Goal: Communication & Community: Answer question/provide support

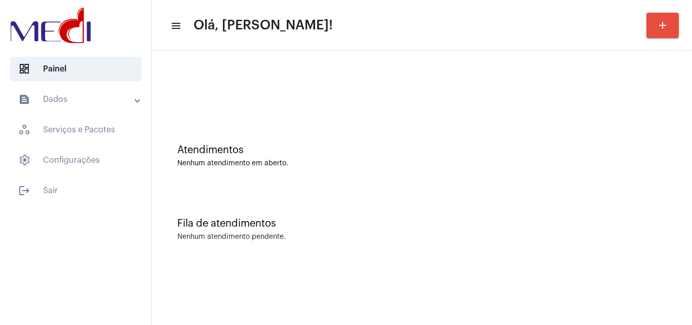
click at [689, 212] on div "Atendimentos Nenhum atendimento em aberto. Fila de atendimentos Nenhum atendime…" at bounding box center [422, 158] width 540 height 215
click at [691, 233] on div "Atendimentos Nenhum atendimento em aberto. Fila de atendimentos Nenhum atendime…" at bounding box center [422, 158] width 540 height 215
click at [650, 233] on div "Fila de atendimentos Nenhum atendimento pendente." at bounding box center [422, 223] width 530 height 73
click at [657, 215] on div "Fila de atendimentos Nenhum atendimento pendente." at bounding box center [422, 223] width 530 height 73
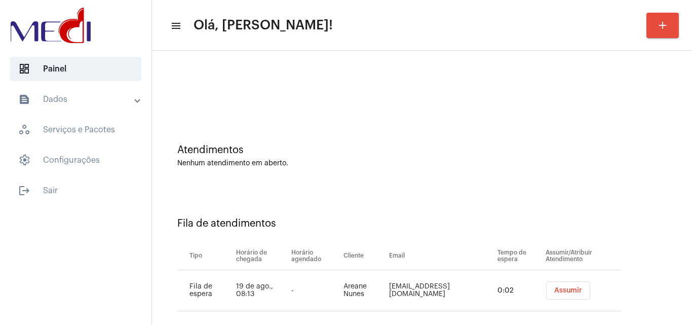
click at [640, 182] on div "Atendimentos Nenhum atendimento em aberto." at bounding box center [422, 150] width 530 height 73
click at [554, 291] on span "Assumir" at bounding box center [568, 290] width 28 height 7
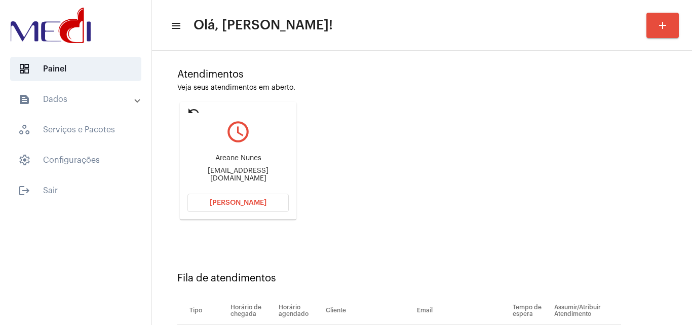
scroll to position [144, 0]
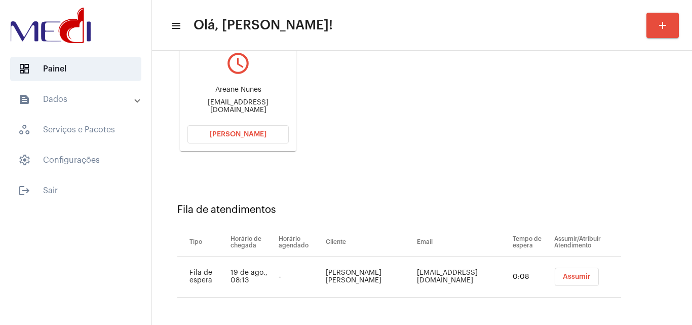
click at [228, 109] on div "areanenunes@gmail.com" at bounding box center [237, 106] width 101 height 15
copy mat-card-content "areanenunes@gmail.com Abrir Chamada"
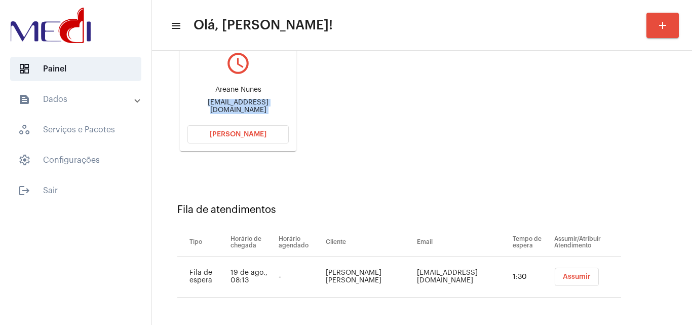
click at [259, 136] on span "Abrir Chamada" at bounding box center [238, 134] width 57 height 7
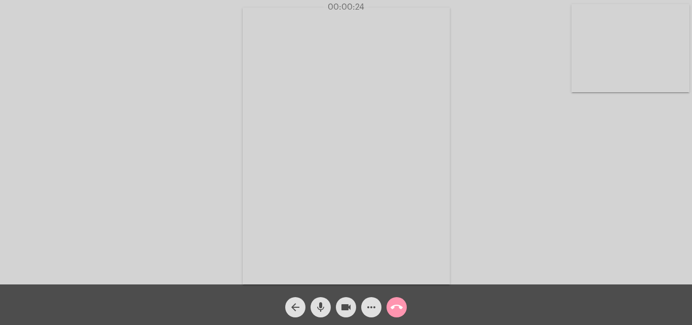
click at [397, 303] on mat-icon "call_end" at bounding box center [397, 307] width 12 height 12
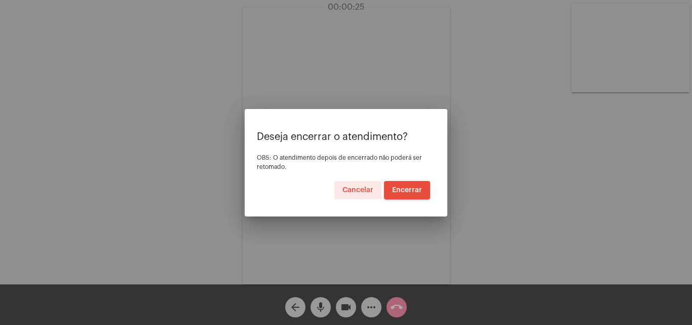
click at [409, 191] on span "Encerrar" at bounding box center [407, 189] width 30 height 7
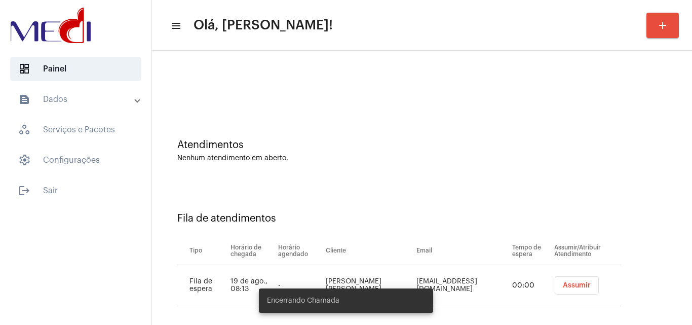
scroll to position [14, 0]
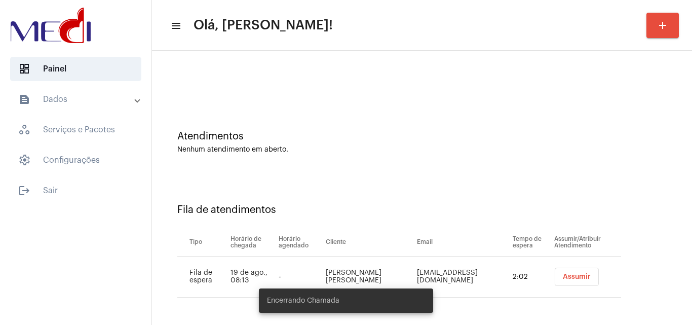
click at [567, 272] on button "Assumir" at bounding box center [577, 277] width 44 height 18
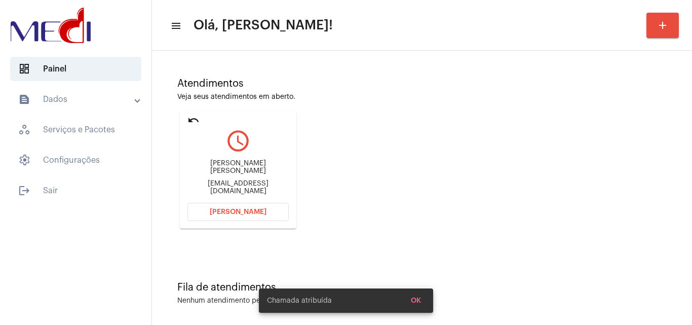
scroll to position [71, 0]
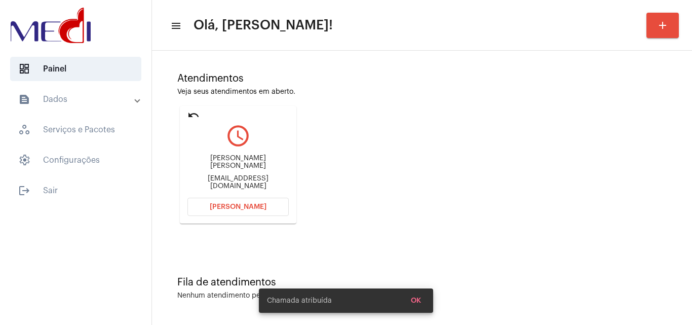
click at [264, 177] on div "prof.abrandao@hotmail.com" at bounding box center [237, 182] width 101 height 15
copy mat-card-content "prof.abrandao@hotmail.com Abrir Chamada"
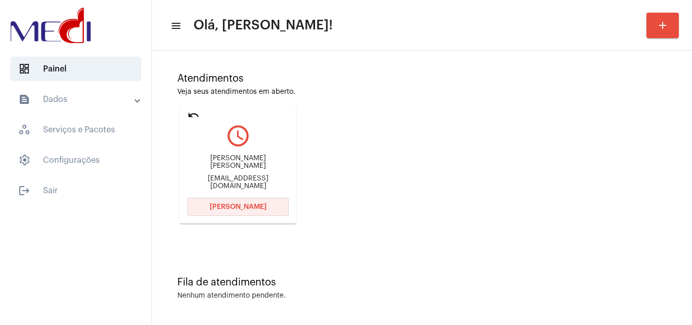
click at [234, 207] on span "[PERSON_NAME]" at bounding box center [238, 206] width 57 height 7
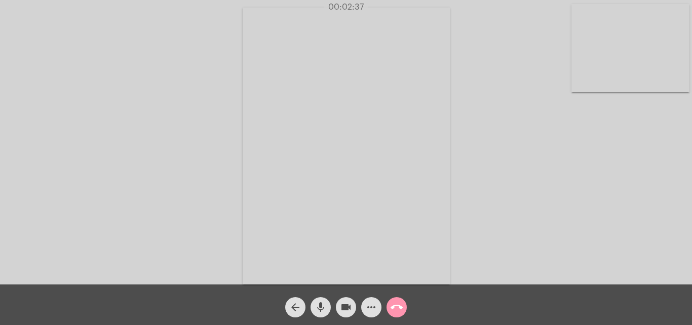
drag, startPoint x: 320, startPoint y: 309, endPoint x: 342, endPoint y: 305, distance: 23.1
click at [321, 306] on mat-icon "mic" at bounding box center [321, 307] width 12 height 12
click at [343, 305] on mat-icon "videocam" at bounding box center [346, 307] width 12 height 12
click at [343, 305] on mat-icon "videocam_off" at bounding box center [346, 307] width 12 height 12
click at [322, 309] on mat-icon "mic_off" at bounding box center [321, 307] width 12 height 12
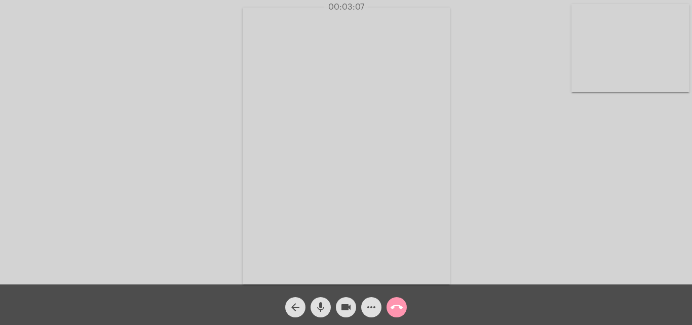
click at [396, 303] on mat-icon "call_end" at bounding box center [397, 307] width 12 height 12
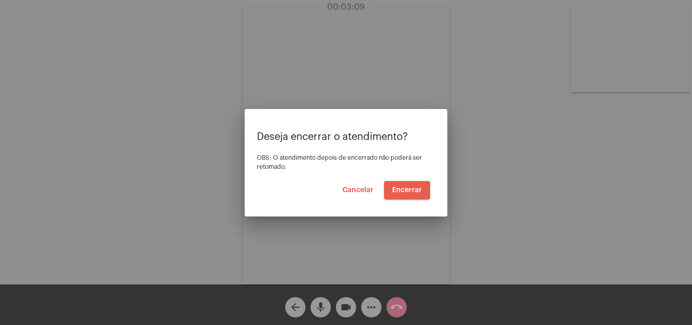
click at [417, 187] on span "Encerrar" at bounding box center [407, 189] width 30 height 7
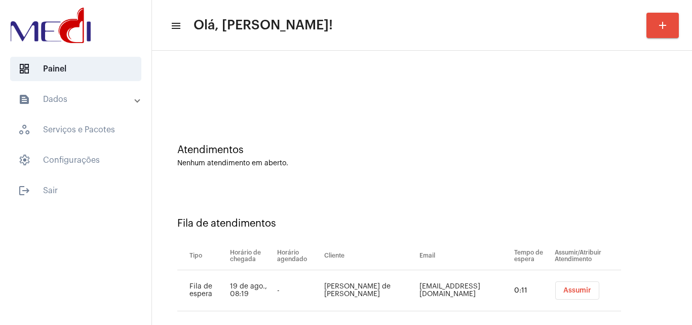
click at [556, 282] on button "Assumir" at bounding box center [577, 290] width 44 height 18
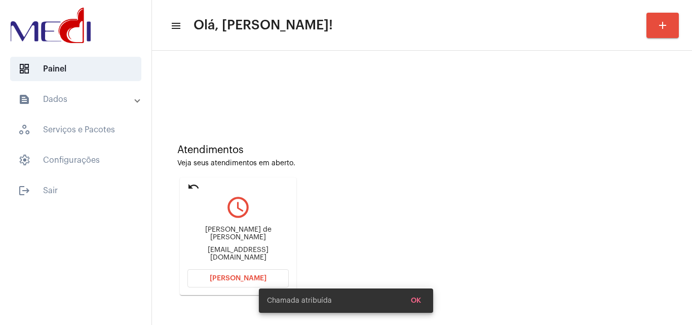
click at [253, 247] on div "jfsalosilla@mpsc.mp.br" at bounding box center [237, 253] width 101 height 15
copy mat-card-content "jfsalosilla@mpsc.mp.br Abrir Chamada"
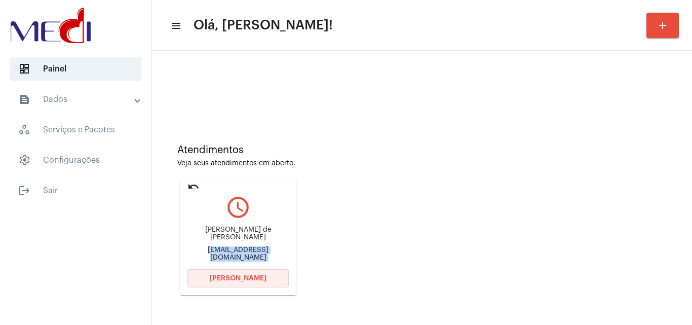
click at [246, 277] on span "Abrir Chamada" at bounding box center [238, 278] width 57 height 7
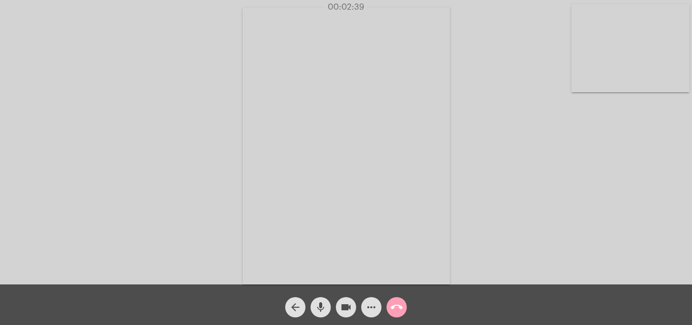
click at [399, 303] on mat-icon "call_end" at bounding box center [397, 307] width 12 height 12
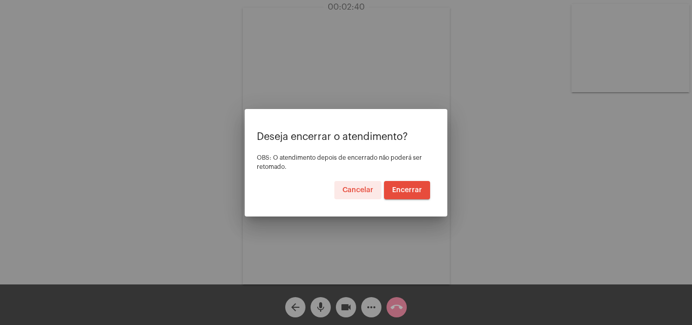
click at [407, 189] on span "Encerrar" at bounding box center [407, 189] width 30 height 7
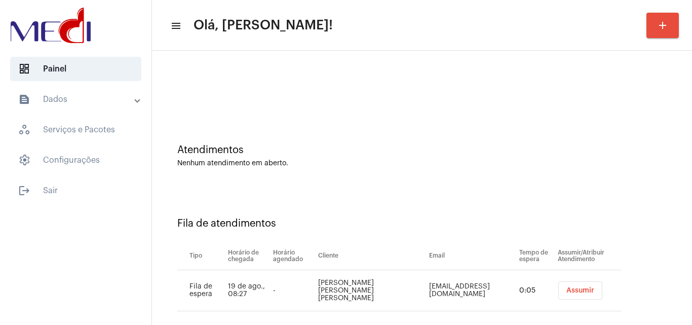
click at [571, 288] on span "Assumir" at bounding box center [580, 290] width 28 height 7
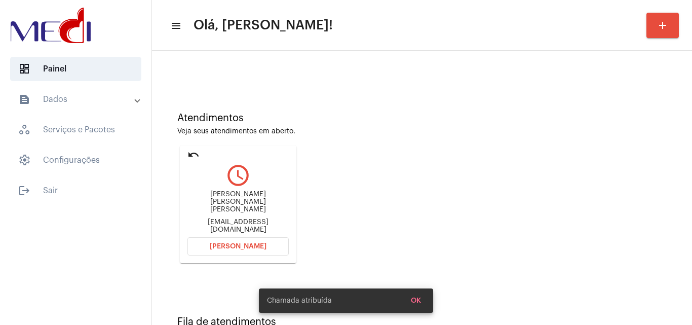
scroll to position [71, 0]
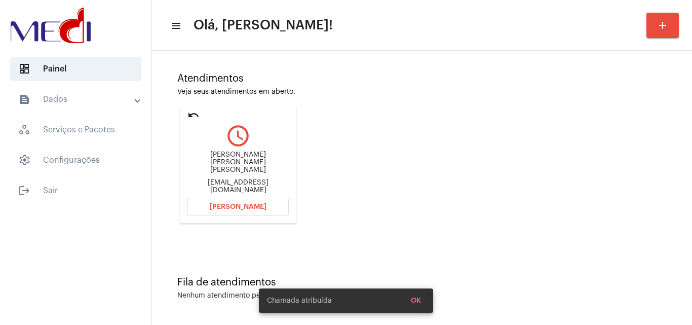
click at [267, 174] on div "[PERSON_NAME] [PERSON_NAME] [PERSON_NAME] [EMAIL_ADDRESS][DOMAIN_NAME]" at bounding box center [237, 172] width 101 height 46
click at [267, 174] on div "Victor Mota Mendes da Silva drvictormendes@yahoo.com.br" at bounding box center [237, 172] width 101 height 46
copy mat-card-content "drvictormendes@yahoo.com.br Abrir Chamada"
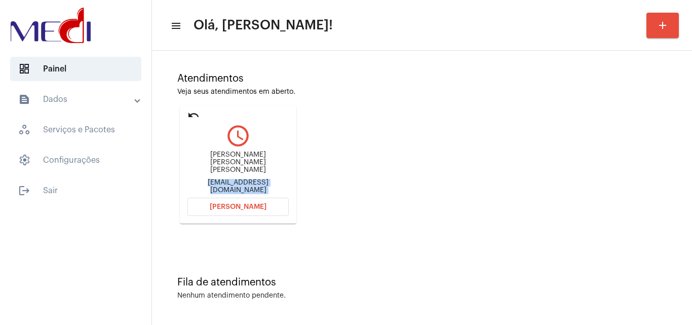
click at [270, 209] on button "Abrir Chamada" at bounding box center [237, 207] width 101 height 18
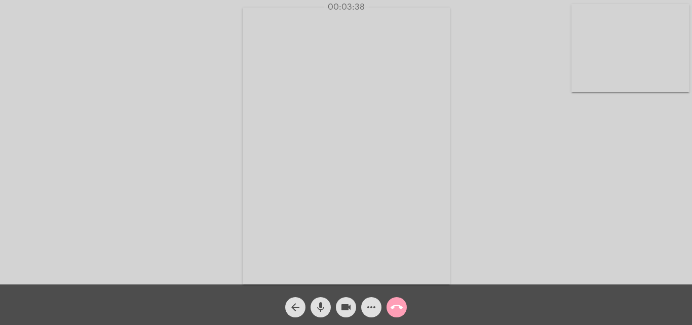
click at [399, 304] on mat-icon "call_end" at bounding box center [397, 307] width 12 height 12
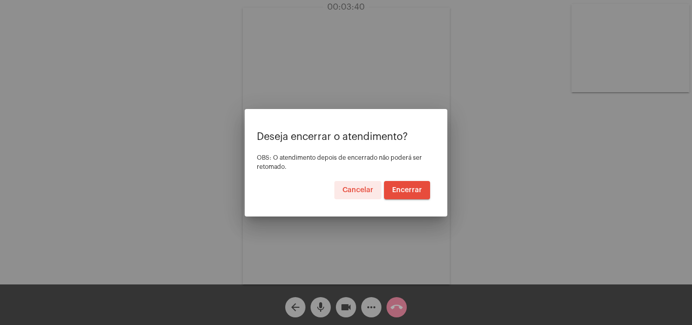
click at [407, 182] on button "Encerrar" at bounding box center [407, 190] width 46 height 18
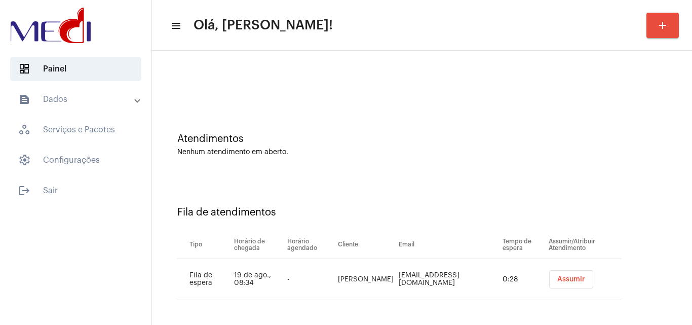
scroll to position [14, 0]
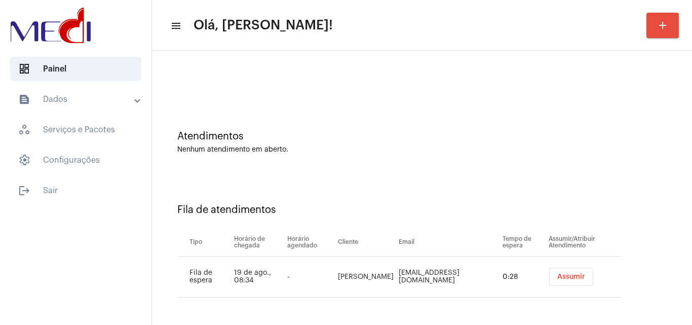
click at [557, 278] on span "Assumir" at bounding box center [571, 276] width 28 height 7
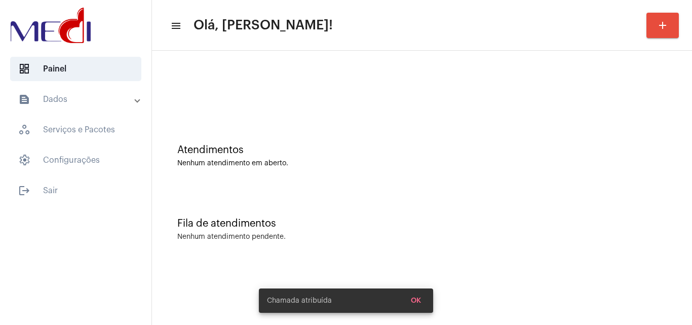
scroll to position [0, 0]
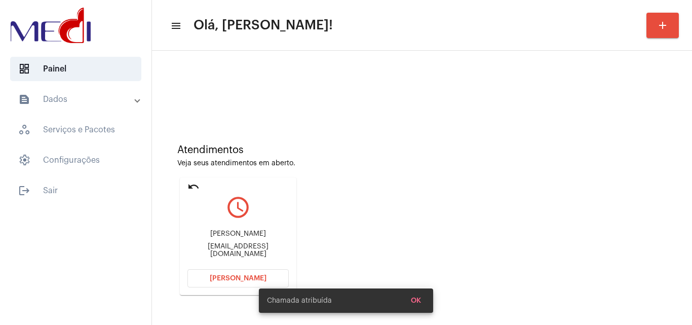
click at [250, 250] on div "Mateus.targetsolar@gmail.com" at bounding box center [237, 250] width 101 height 15
copy mat-card-content "Mateus.targetsolar@gmail.com Abrir Chamada"
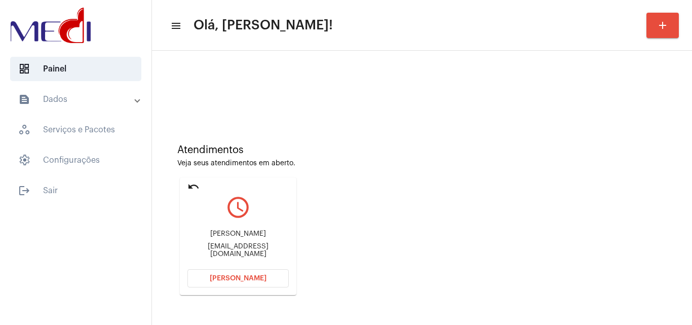
click at [219, 275] on span "Abrir Chamada" at bounding box center [238, 278] width 57 height 7
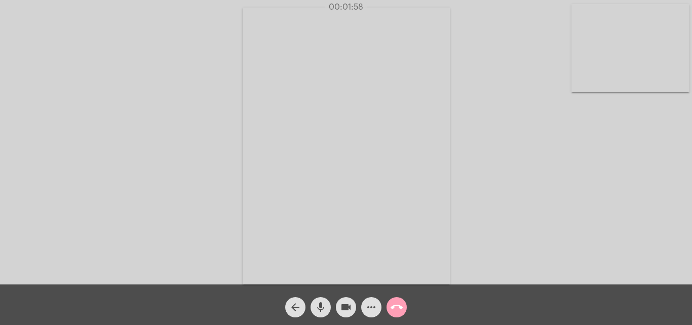
click at [393, 308] on mat-icon "call_end" at bounding box center [397, 307] width 12 height 12
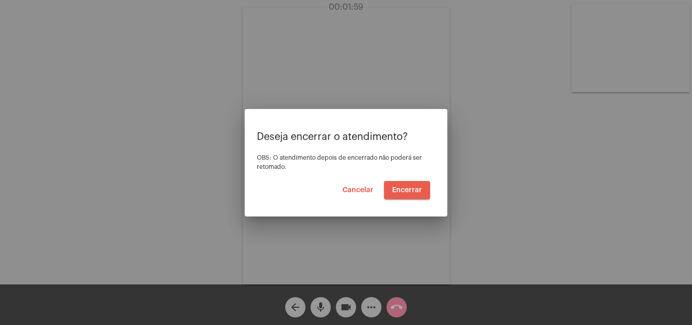
click at [405, 183] on button "Encerrar" at bounding box center [407, 190] width 46 height 18
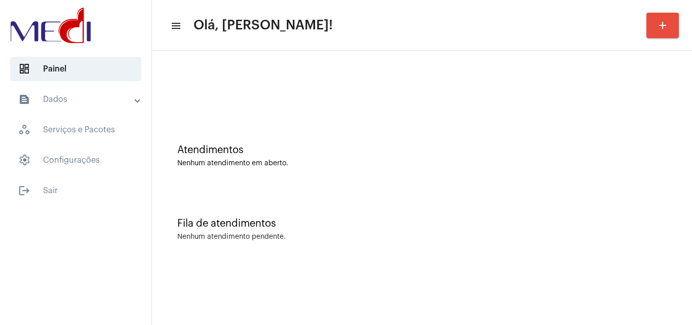
click at [345, 137] on div "Atendimentos Nenhum atendimento em aberto." at bounding box center [422, 150] width 530 height 73
click at [484, 196] on div "Fila de atendimentos Nenhum atendimento pendente." at bounding box center [422, 223] width 530 height 73
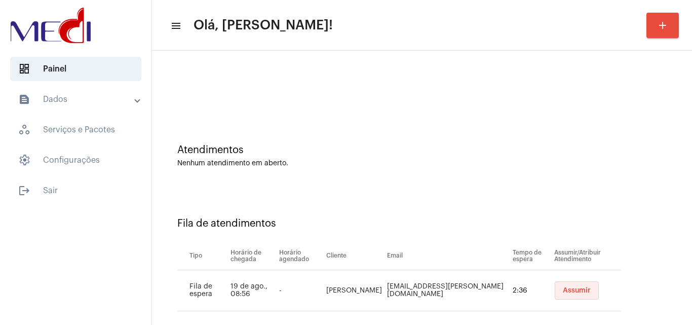
click at [563, 289] on span "Assumir" at bounding box center [577, 290] width 28 height 7
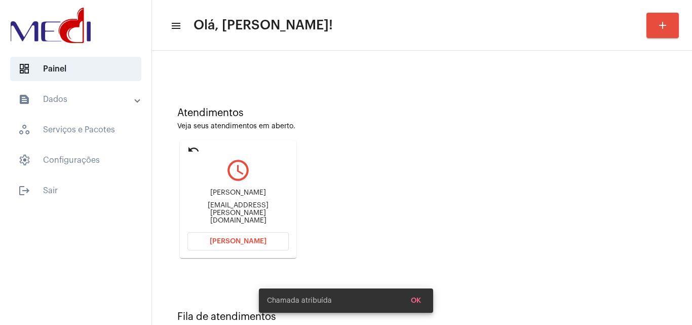
scroll to position [71, 0]
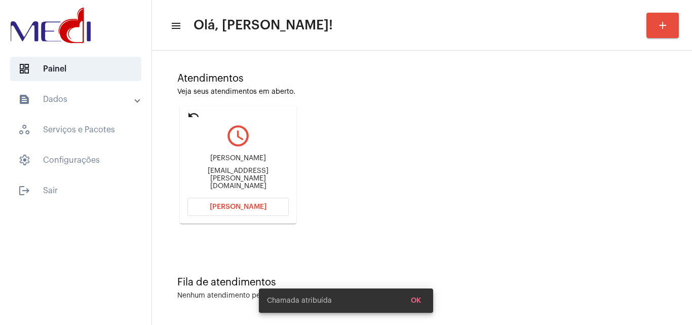
click at [255, 180] on div "almeidaju.soares@gmail.com" at bounding box center [237, 178] width 101 height 23
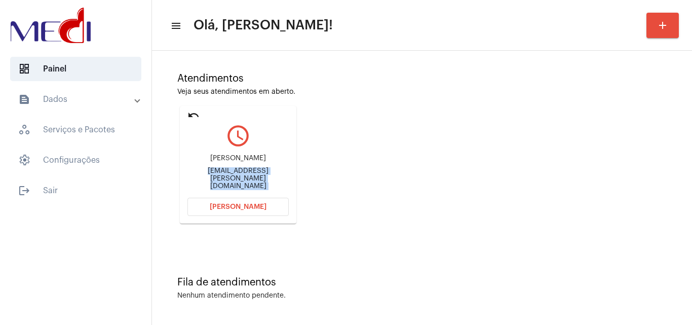
copy mat-card-content "almeidaju.soares@gmail.com Abrir Chamada"
click at [241, 209] on span "Abrir Chamada" at bounding box center [238, 206] width 57 height 7
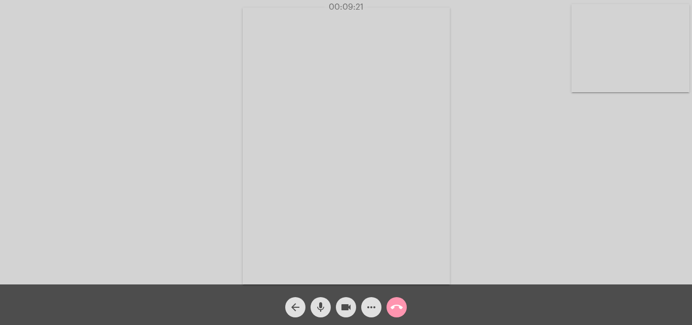
click at [392, 306] on mat-icon "call_end" at bounding box center [397, 307] width 12 height 12
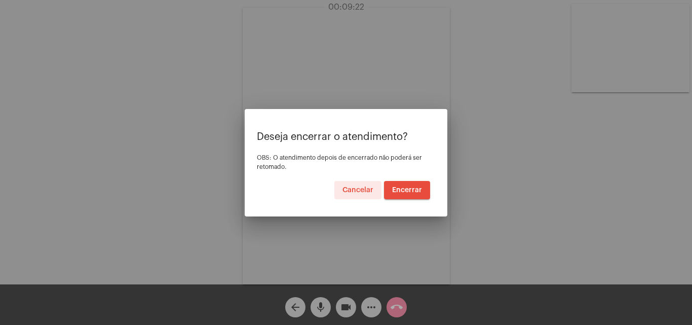
click at [422, 181] on button "Encerrar" at bounding box center [407, 190] width 46 height 18
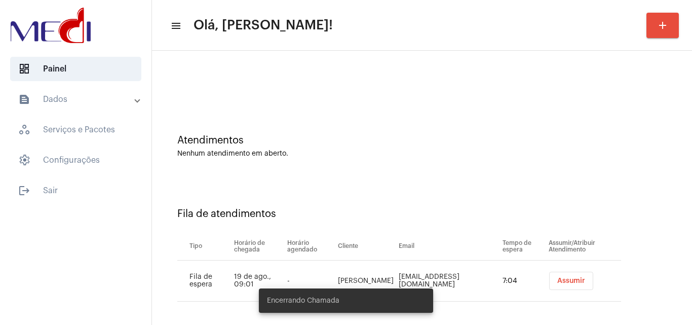
scroll to position [14, 0]
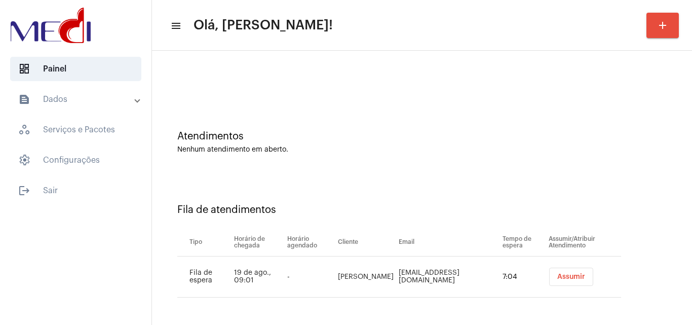
click at [566, 277] on span "Assumir" at bounding box center [571, 276] width 28 height 7
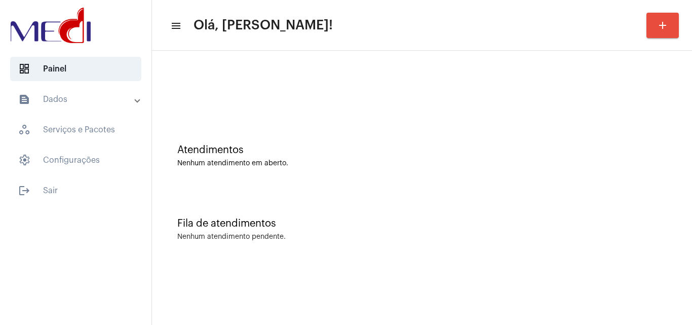
scroll to position [0, 0]
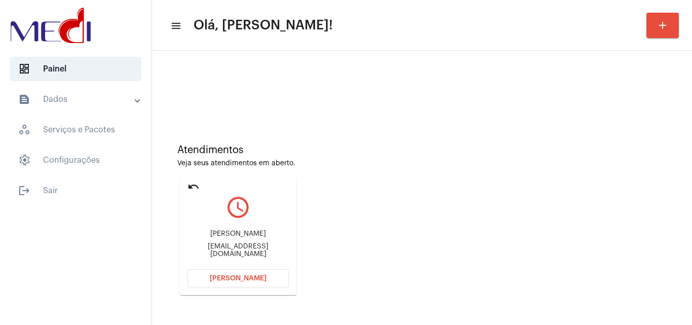
click at [214, 250] on div "mirandaflavia196@gmail.com" at bounding box center [237, 250] width 101 height 15
copy mat-card-content "mirandaflavia196@gmail.com Abrir Chamada"
click at [243, 275] on span "Abrir Chamada" at bounding box center [238, 278] width 57 height 7
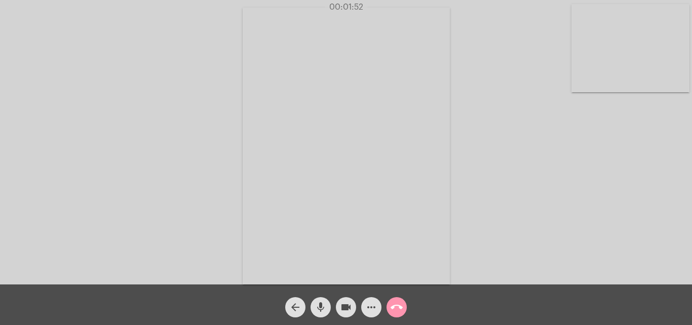
click at [398, 301] on mat-icon "call_end" at bounding box center [397, 307] width 12 height 12
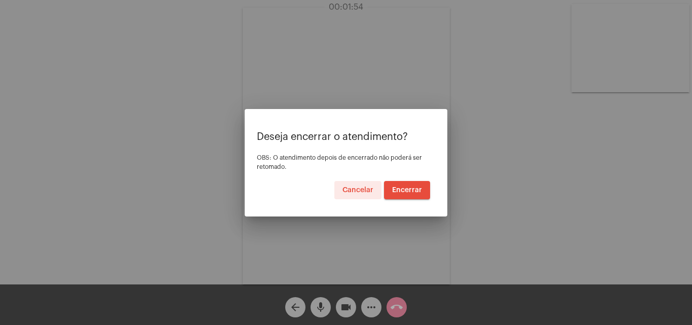
click at [407, 184] on button "Encerrar" at bounding box center [407, 190] width 46 height 18
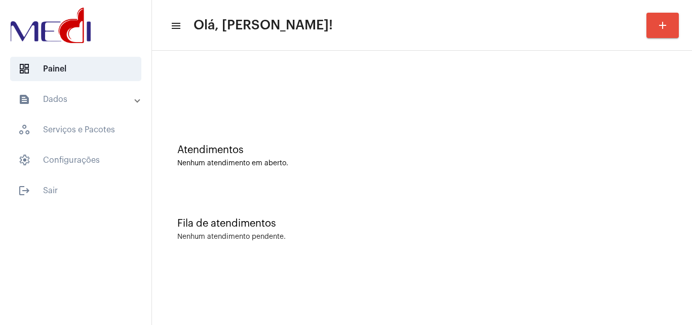
click at [676, 206] on div "Fila de atendimentos Nenhum atendimento pendente." at bounding box center [422, 223] width 530 height 73
click at [648, 240] on div "Nenhum atendimento pendente." at bounding box center [421, 237] width 489 height 8
click at [513, 249] on div "Fila de atendimentos Nenhum atendimento pendente." at bounding box center [422, 223] width 530 height 73
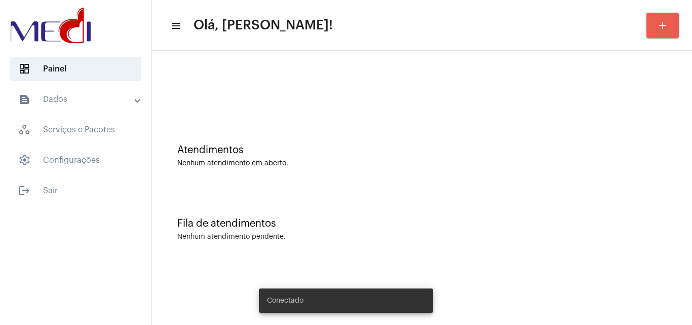
click at [657, 26] on mat-icon "add" at bounding box center [663, 25] width 12 height 12
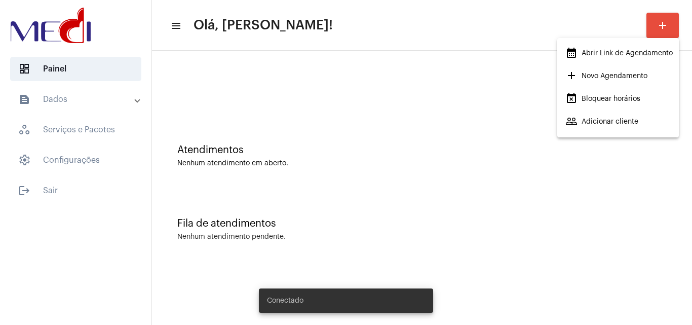
click at [627, 50] on span "calendar_month_outlined Abrir Link de Agendamento" at bounding box center [618, 53] width 107 height 18
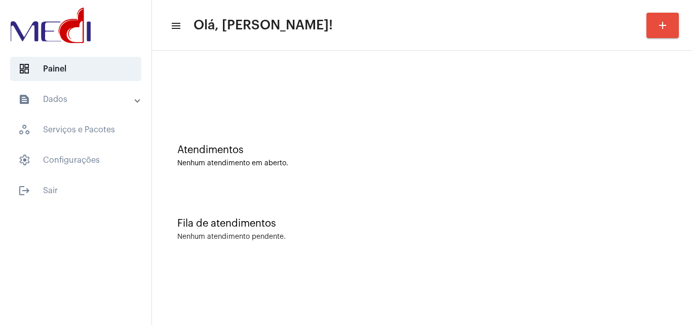
click at [413, 127] on div "Atendimentos Nenhum atendimento em aberto." at bounding box center [422, 150] width 530 height 73
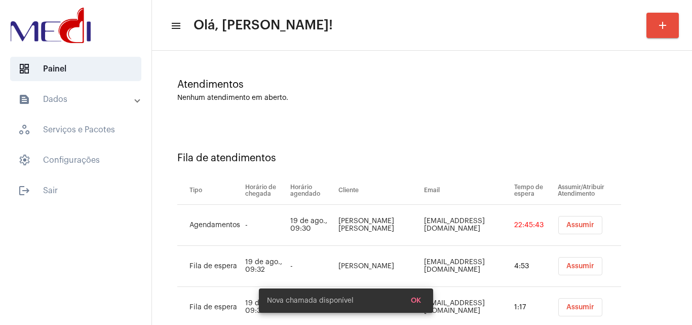
scroll to position [137, 0]
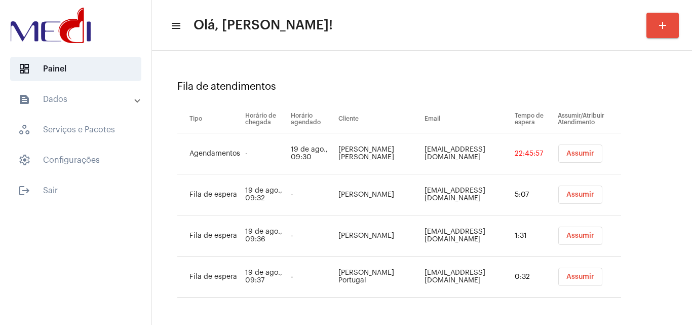
click at [562, 157] on button "Assumir" at bounding box center [580, 153] width 44 height 18
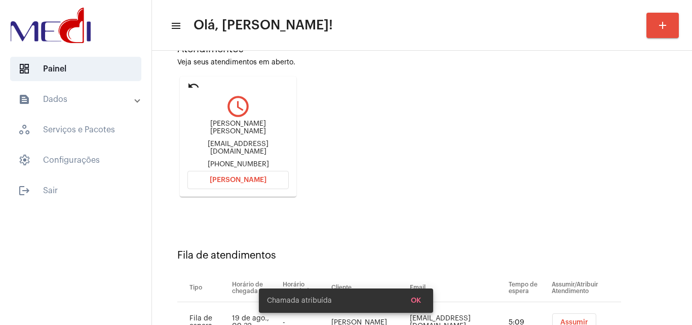
scroll to position [101, 0]
click at [245, 146] on div "robertasmith.ap@gmail.com" at bounding box center [237, 147] width 101 height 15
copy div "robertasmith.ap@gmail.com"
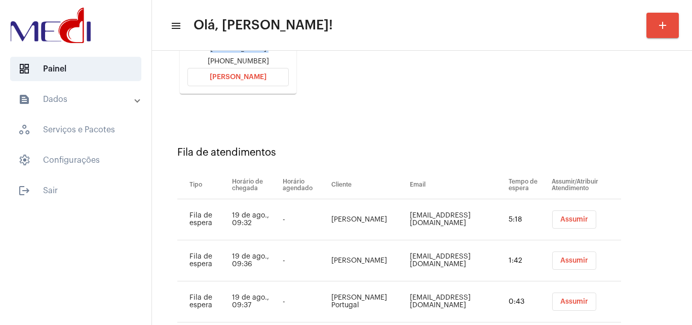
scroll to position [226, 0]
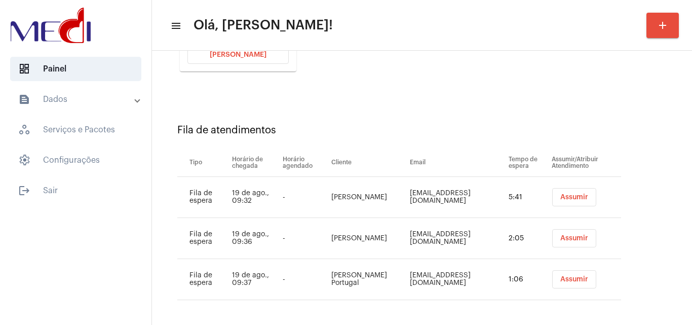
click at [238, 57] on button "[PERSON_NAME]" at bounding box center [237, 55] width 101 height 18
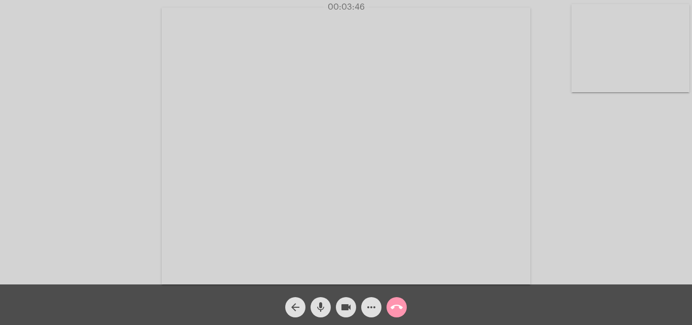
click at [392, 307] on mat-icon "call_end" at bounding box center [397, 307] width 12 height 12
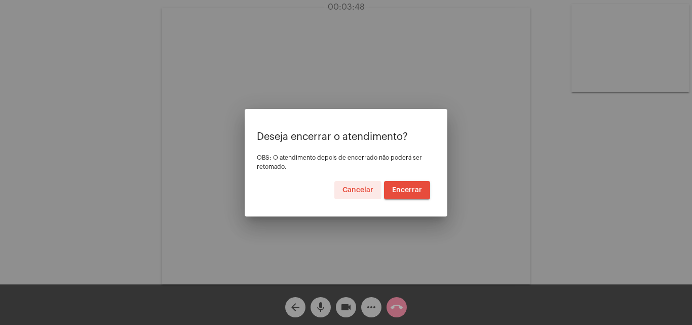
click at [411, 189] on span "Encerrar" at bounding box center [407, 189] width 30 height 7
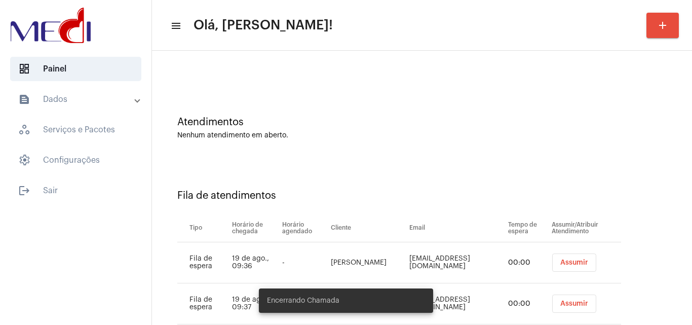
scroll to position [55, 0]
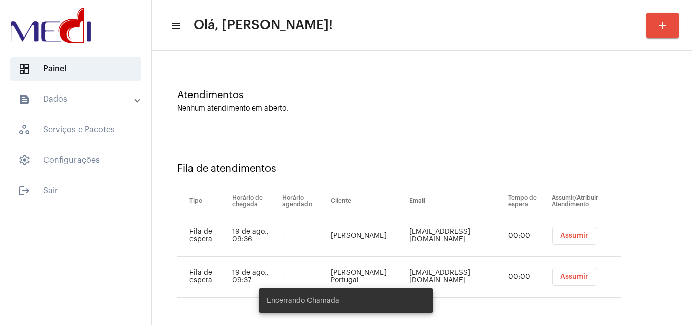
click at [560, 237] on span "Assumir" at bounding box center [574, 235] width 28 height 7
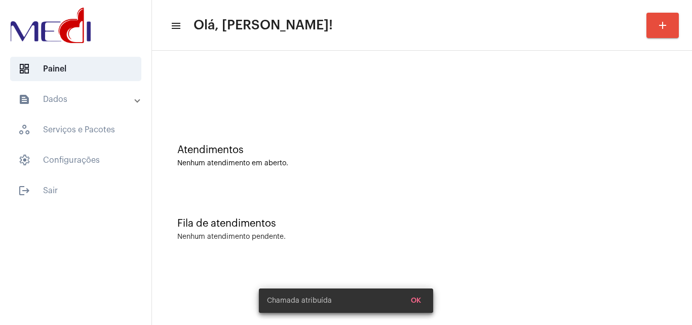
scroll to position [0, 0]
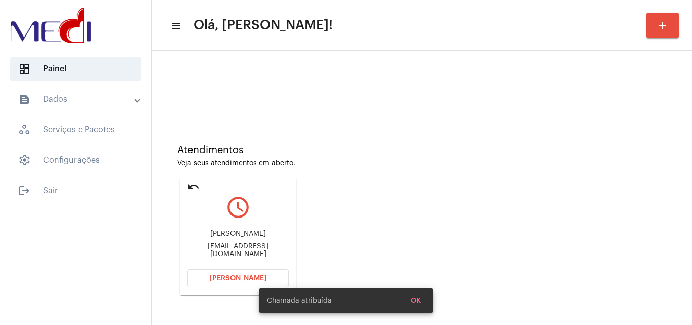
click at [243, 251] on div "ednasabina73@gmail.com" at bounding box center [237, 250] width 101 height 15
copy mat-card-content "ednasabina73@gmail.com Abrir Chamada"
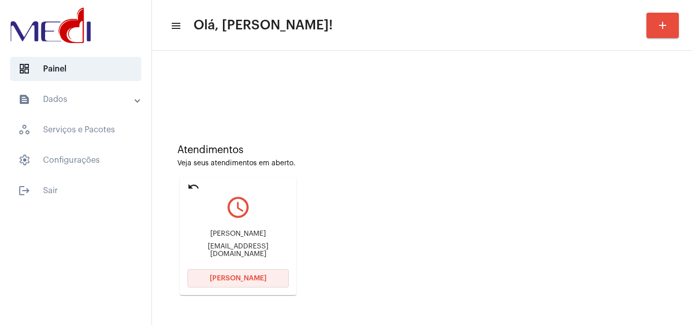
click at [246, 279] on span "[PERSON_NAME]" at bounding box center [238, 278] width 57 height 7
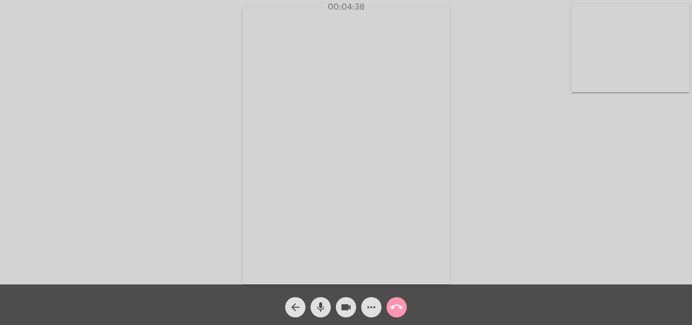
click at [399, 306] on mat-icon "call_end" at bounding box center [397, 307] width 12 height 12
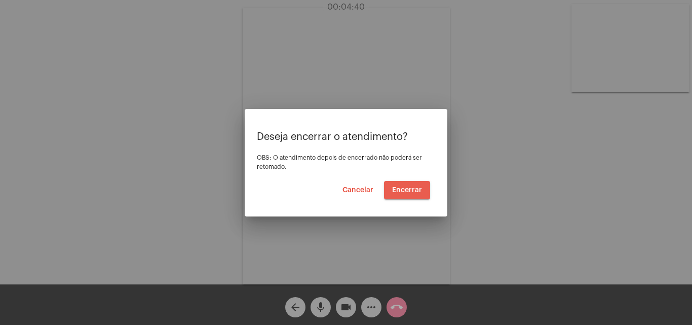
click at [404, 192] on span "Encerrar" at bounding box center [407, 189] width 30 height 7
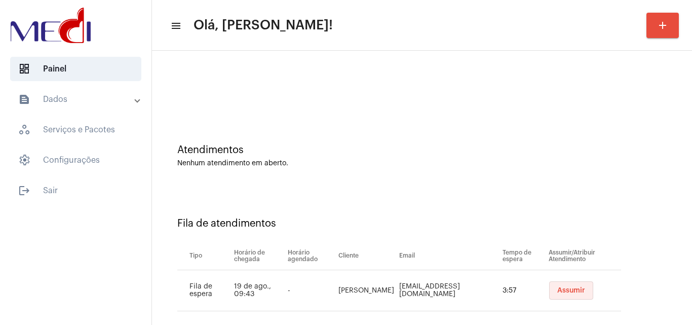
click at [557, 290] on span "Assumir" at bounding box center [571, 290] width 28 height 7
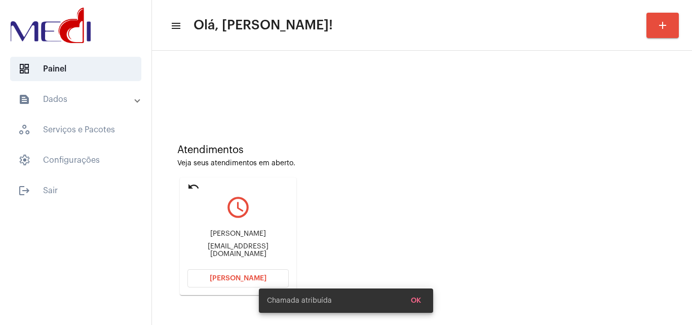
click at [242, 248] on div "madridjulia@hotmail.com" at bounding box center [237, 250] width 101 height 15
copy mat-card-content "madridjulia@hotmail.com Abrir Chamada"
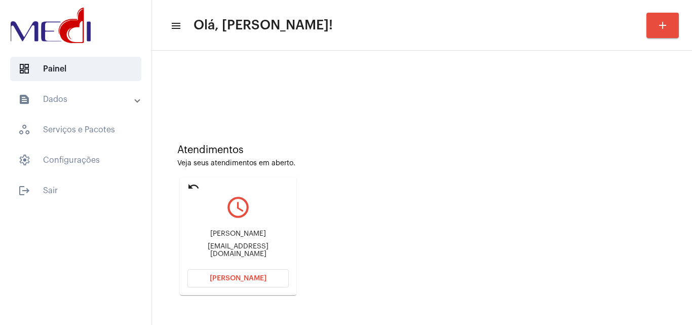
click at [243, 283] on button "[PERSON_NAME]" at bounding box center [237, 278] width 101 height 18
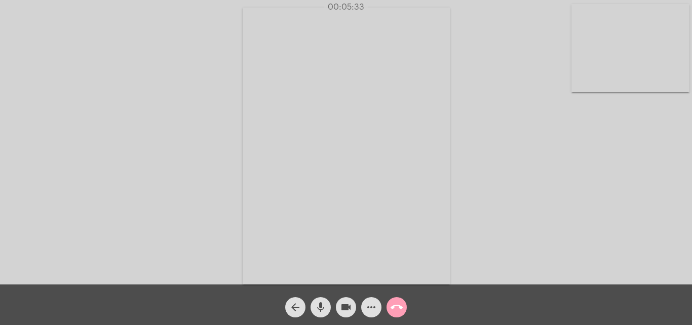
click at [394, 298] on span "call_end" at bounding box center [397, 307] width 12 height 20
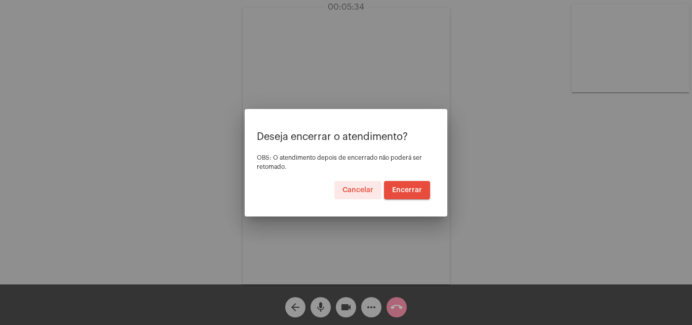
click at [403, 196] on button "Encerrar" at bounding box center [407, 190] width 46 height 18
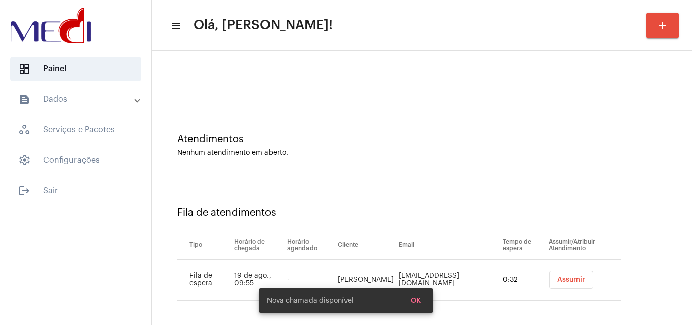
scroll to position [14, 0]
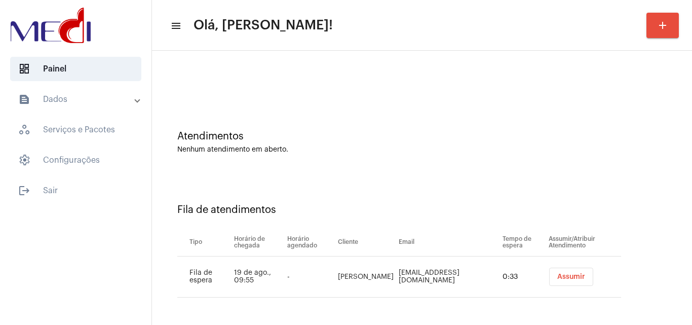
click at [549, 273] on button "Assumir" at bounding box center [571, 277] width 44 height 18
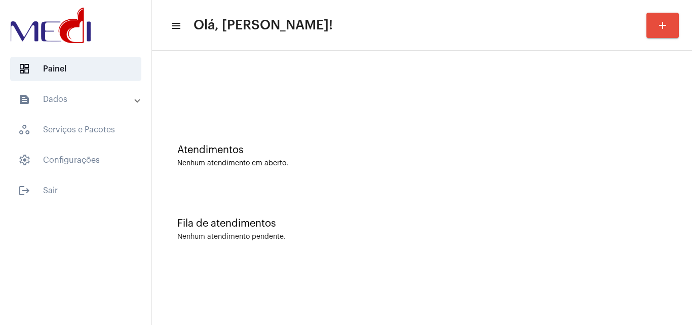
scroll to position [0, 0]
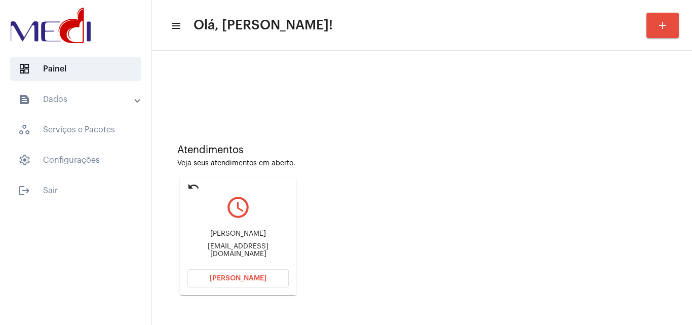
click at [227, 252] on div "Martimb@gmail.com" at bounding box center [237, 250] width 101 height 15
click at [228, 252] on div "Martimb@gmail.com" at bounding box center [237, 250] width 101 height 15
copy mat-card-content "Martimb@gmail.com Abrir Chamada"
click at [258, 279] on span "[PERSON_NAME]" at bounding box center [238, 278] width 57 height 7
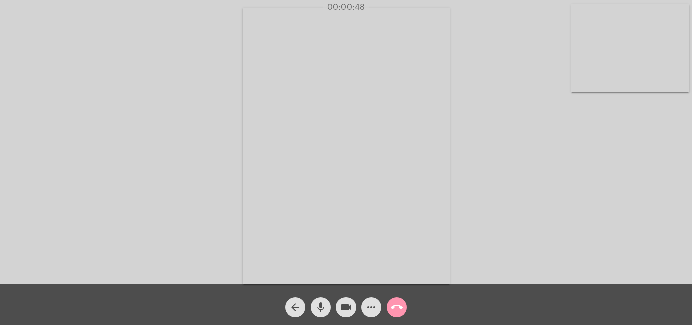
click at [604, 216] on div "Acessando Câmera e Microfone..." at bounding box center [346, 145] width 690 height 284
click at [397, 304] on mat-icon "call_end" at bounding box center [397, 307] width 12 height 12
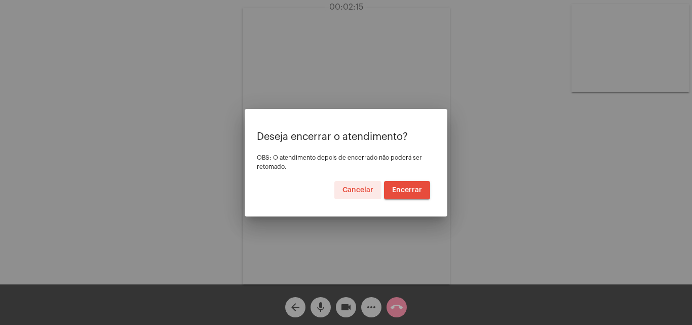
click at [403, 192] on span "Encerrar" at bounding box center [407, 189] width 30 height 7
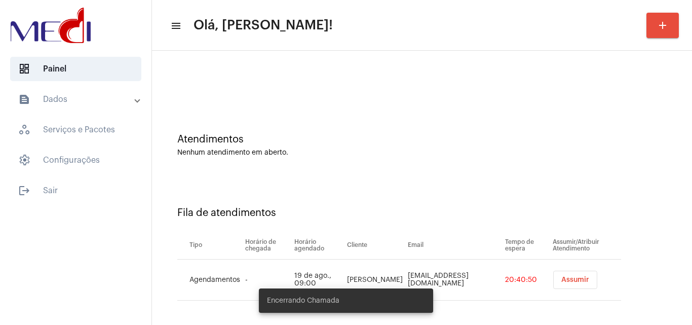
scroll to position [14, 0]
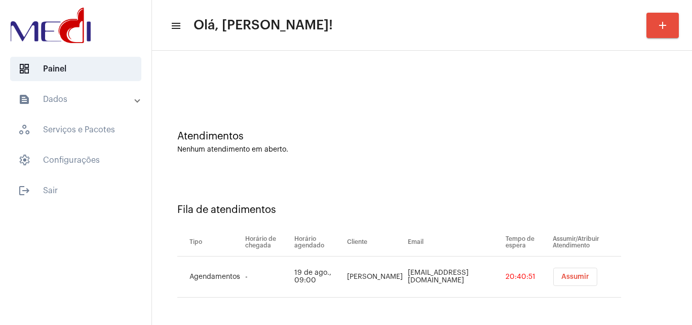
click at [561, 276] on span "Assumir" at bounding box center [575, 276] width 28 height 7
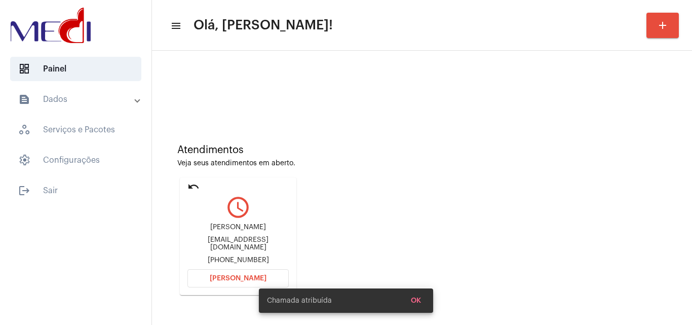
click at [242, 239] on div "Lucas oliveira lukas_oliveira2@hotmail.com +5573982116066" at bounding box center [237, 244] width 101 height 46
copy div "lukas_oliveira2@hotmail.com"
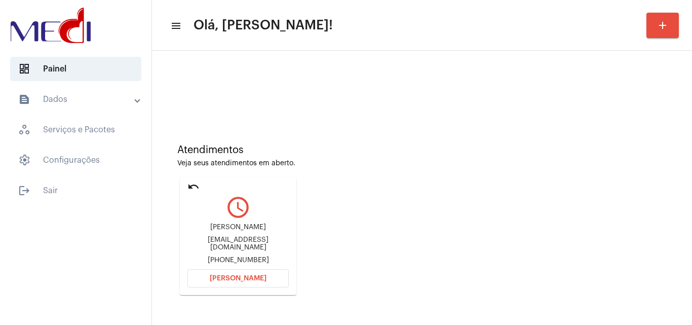
click at [228, 275] on span "[PERSON_NAME]" at bounding box center [238, 278] width 57 height 7
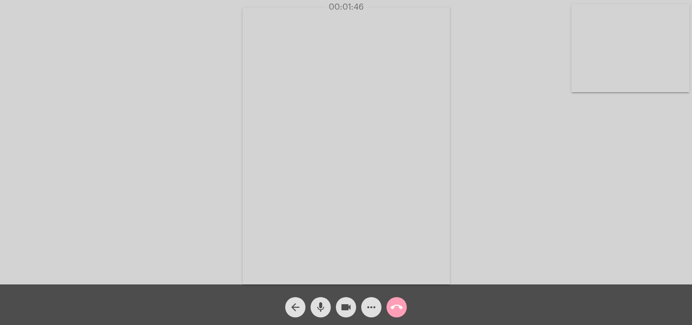
click at [398, 306] on mat-icon "call_end" at bounding box center [397, 307] width 12 height 12
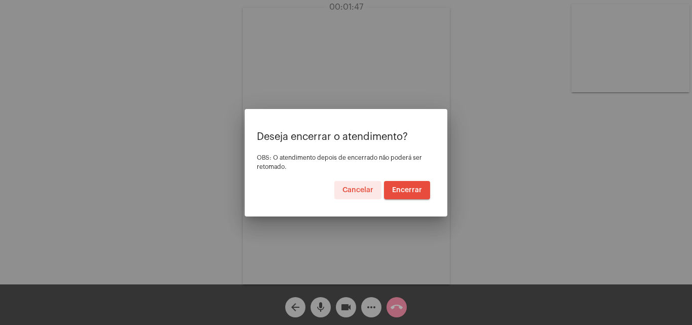
click at [408, 194] on button "Encerrar" at bounding box center [407, 190] width 46 height 18
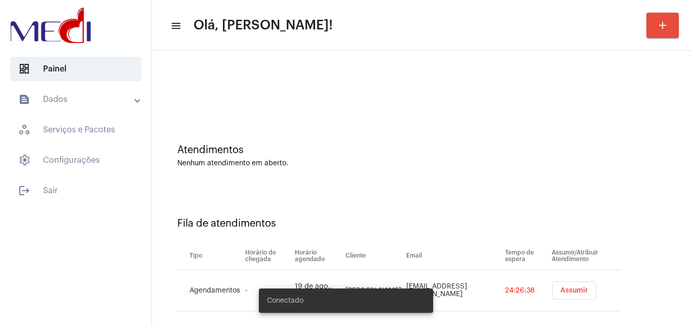
scroll to position [14, 0]
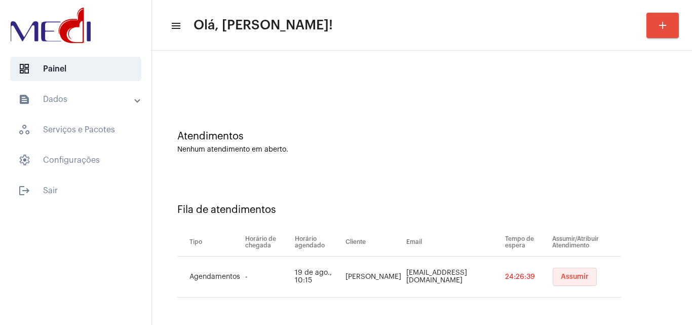
click at [561, 275] on span "Assumir" at bounding box center [575, 276] width 28 height 7
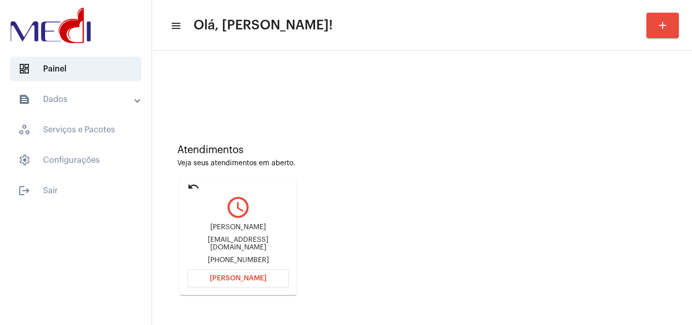
click at [240, 244] on div "[EMAIL_ADDRESS][DOMAIN_NAME]" at bounding box center [237, 243] width 101 height 15
copy div "[EMAIL_ADDRESS][DOMAIN_NAME]"
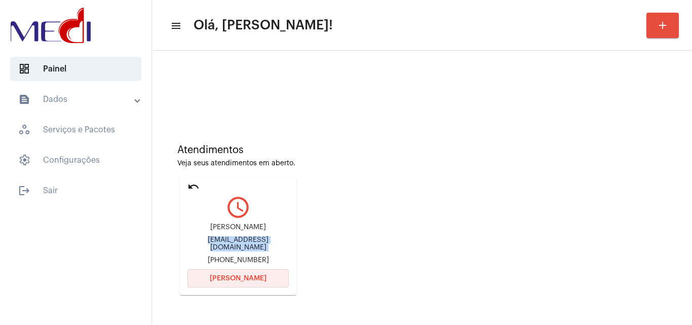
click at [262, 284] on button "[PERSON_NAME]" at bounding box center [237, 278] width 101 height 18
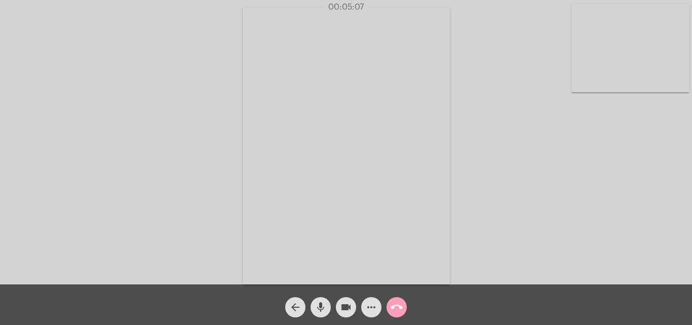
click at [394, 306] on mat-icon "call_end" at bounding box center [397, 307] width 12 height 12
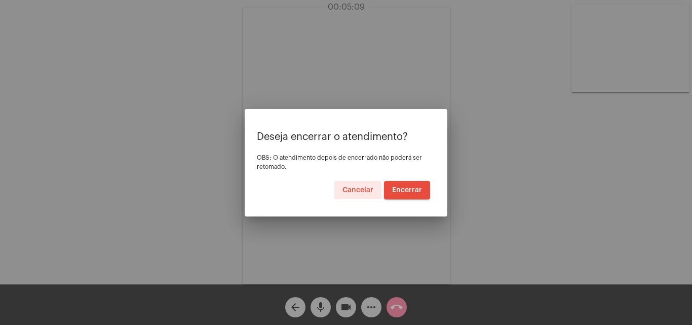
click at [404, 186] on span "Encerrar" at bounding box center [407, 189] width 30 height 7
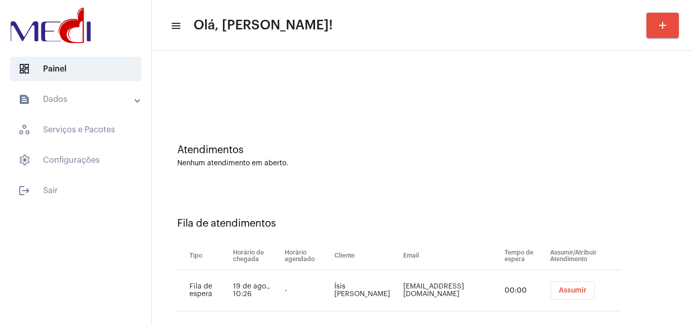
click at [558, 139] on div "Atendimentos Nenhum atendimento em aberto." at bounding box center [422, 150] width 530 height 73
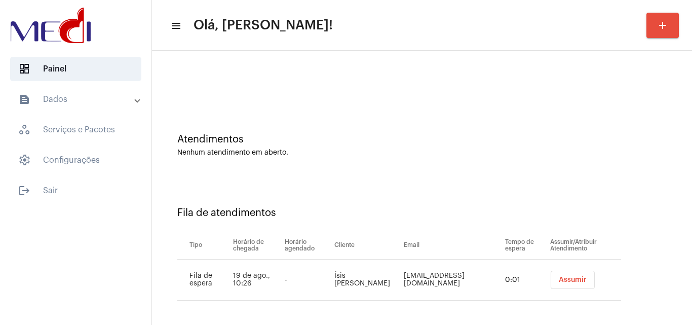
scroll to position [14, 0]
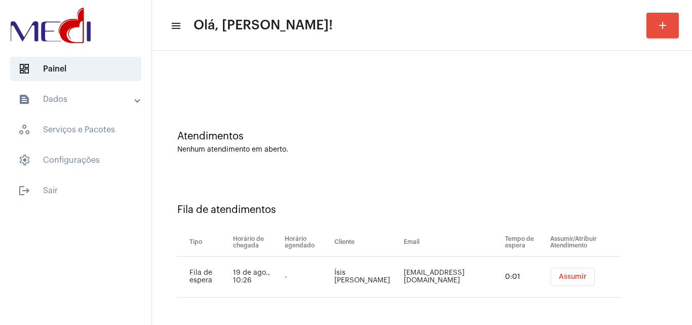
click at [570, 279] on span "Assumir" at bounding box center [573, 276] width 28 height 7
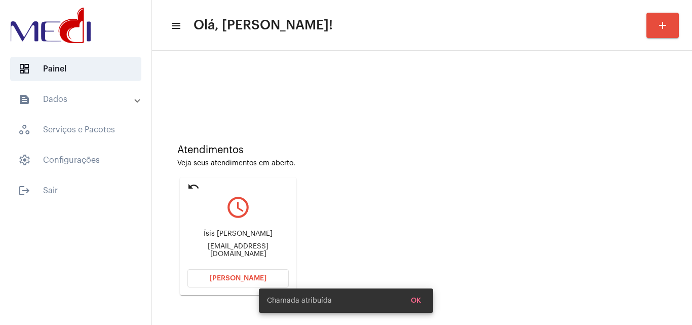
click at [248, 254] on div "Ísis Alencar Ferreira Gondim karolinacastro117@gmail.com" at bounding box center [237, 244] width 101 height 46
copy mat-card-content "karolinacastro117@gmail.com Abrir Chamada"
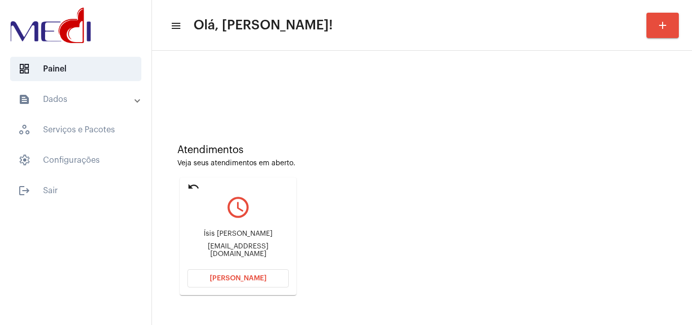
scroll to position [71, 0]
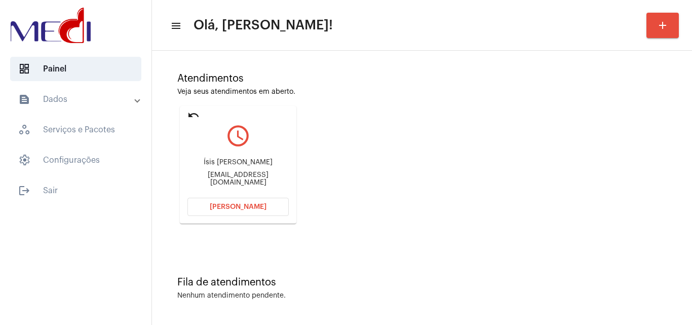
click at [255, 206] on span "[PERSON_NAME]" at bounding box center [238, 206] width 57 height 7
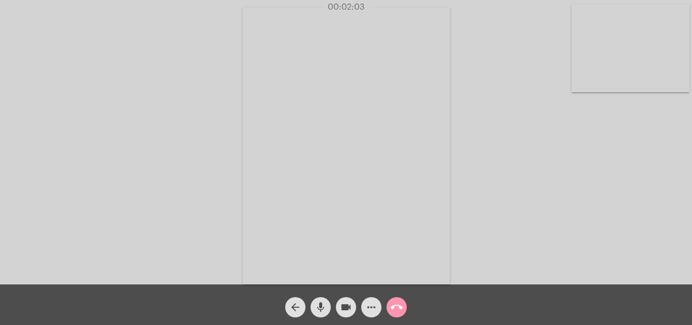
click at [397, 304] on mat-icon "call_end" at bounding box center [397, 307] width 12 height 12
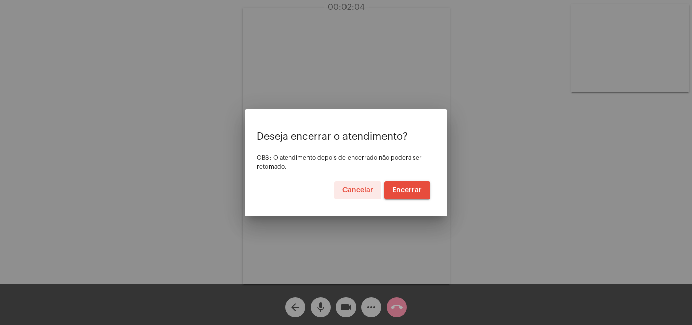
click at [411, 192] on span "Encerrar" at bounding box center [407, 189] width 30 height 7
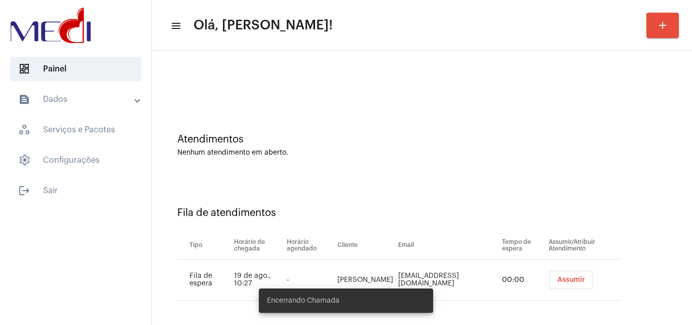
scroll to position [14, 0]
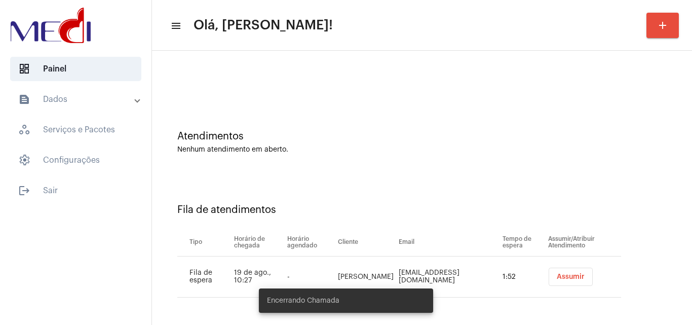
click at [560, 278] on span "Assumir" at bounding box center [571, 276] width 28 height 7
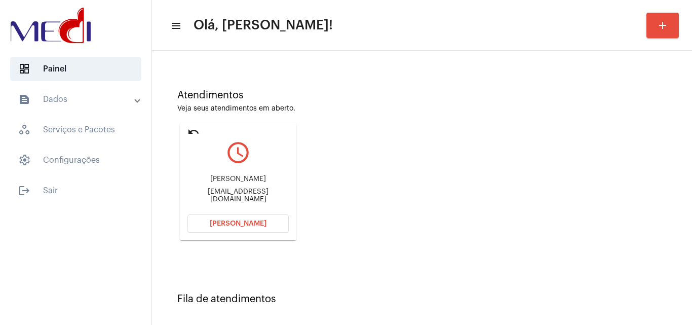
scroll to position [144, 0]
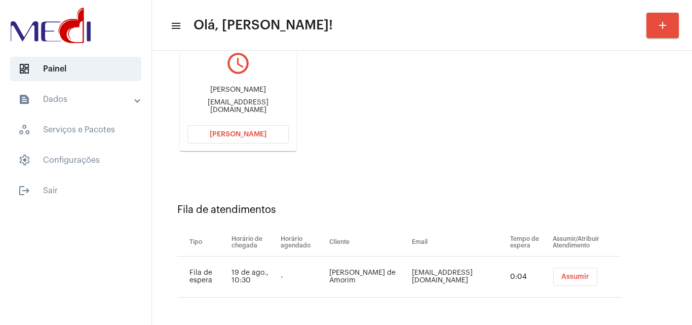
click at [223, 107] on div "alm190713.09@gmail.com" at bounding box center [237, 106] width 101 height 15
copy mat-card-content "alm190713.09@gmail.com Abrir Chamada"
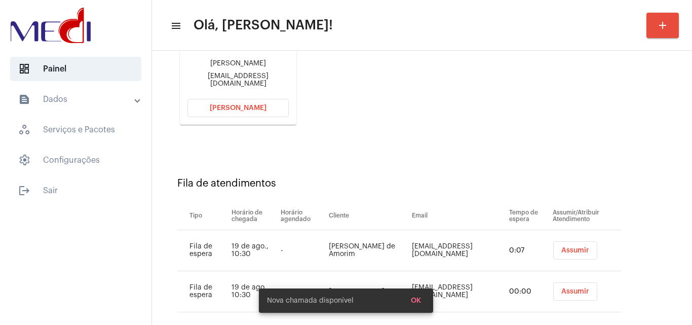
scroll to position [185, 0]
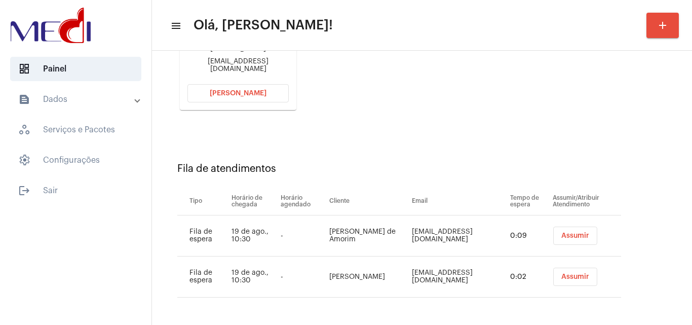
click at [426, 147] on div "Fila de atendimentos Tipo Horário de chegada Horário agendado Cliente Email Tem…" at bounding box center [422, 226] width 530 height 187
click at [258, 68] on div "alm190713.09@gmail.com" at bounding box center [237, 65] width 101 height 15
click at [259, 66] on div "alm190713.09@gmail.com" at bounding box center [237, 65] width 101 height 15
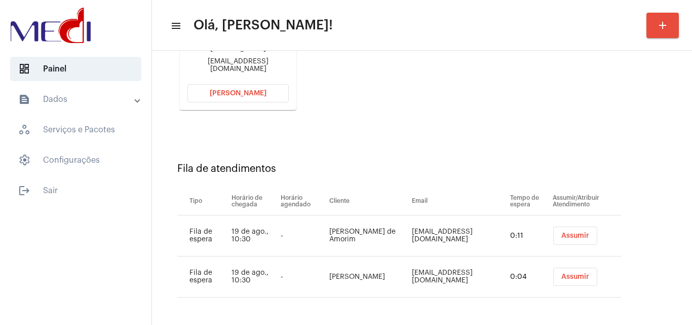
copy mat-card-content "alm190713.09@gmail.com Abrir Chamada"
click at [255, 93] on span "[PERSON_NAME]" at bounding box center [238, 93] width 57 height 7
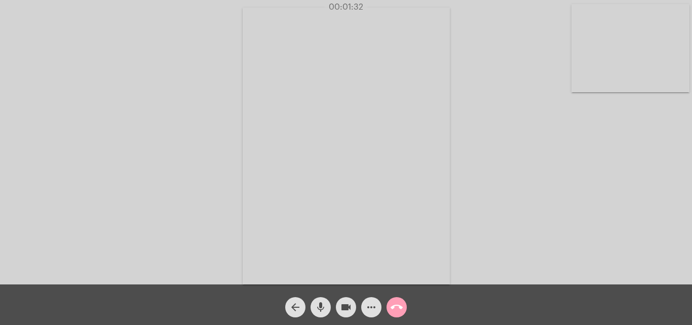
click at [399, 308] on mat-icon "call_end" at bounding box center [397, 307] width 12 height 12
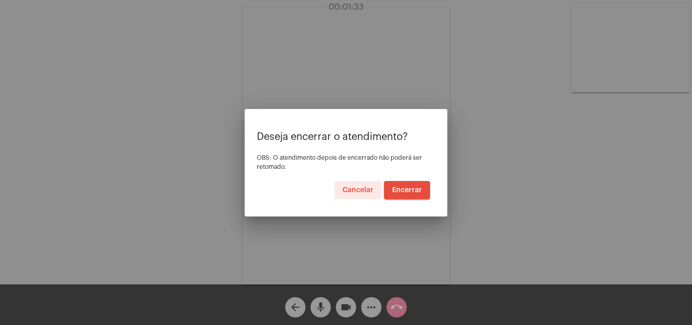
click at [404, 189] on span "Encerrar" at bounding box center [407, 189] width 30 height 7
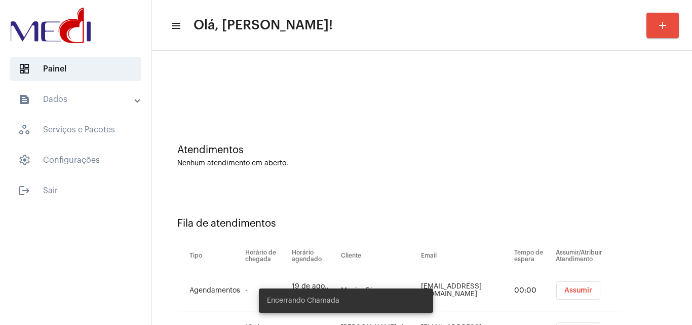
scroll to position [96, 0]
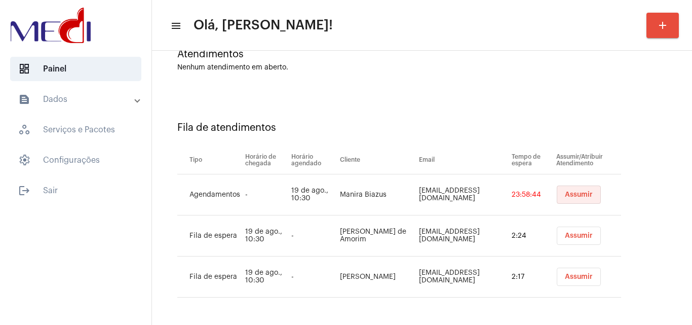
click at [569, 193] on span "Assumir" at bounding box center [579, 194] width 28 height 7
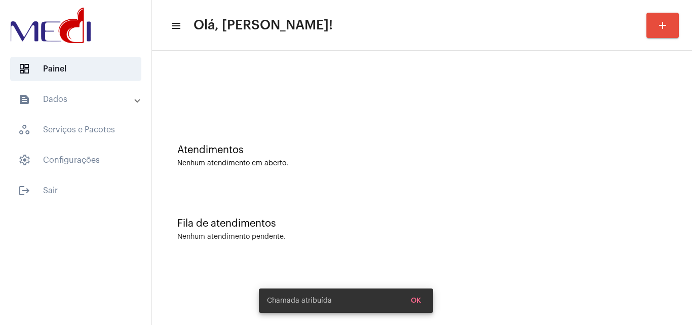
scroll to position [0, 0]
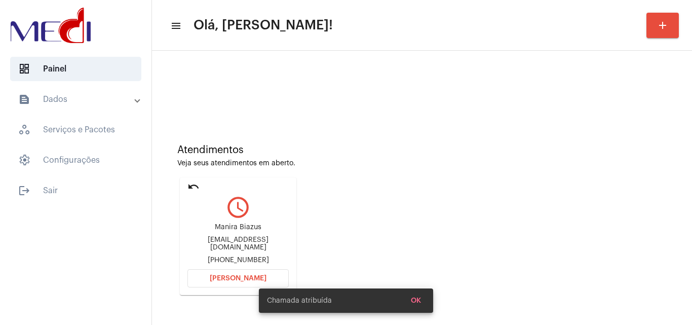
click at [250, 243] on div "manirabiazus@gmail.com" at bounding box center [237, 243] width 101 height 15
copy div "manirabiazus@gmail.com"
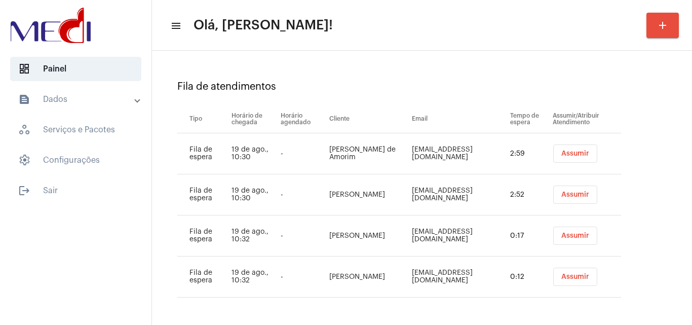
scroll to position [115, 0]
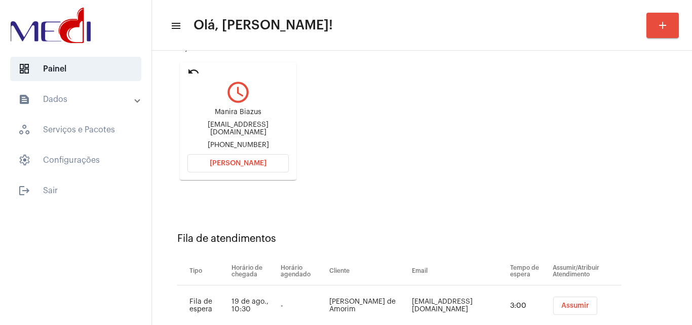
click at [246, 170] on button "[PERSON_NAME]" at bounding box center [237, 163] width 101 height 18
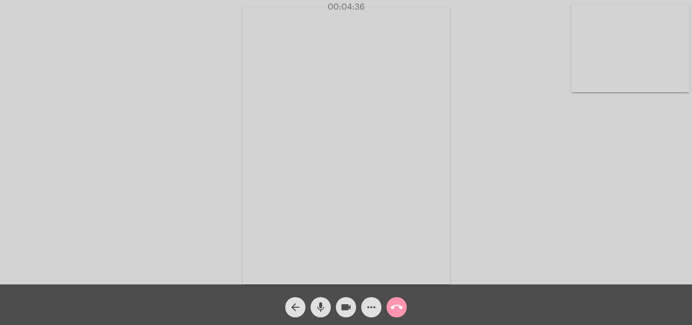
click at [396, 304] on mat-icon "call_end" at bounding box center [397, 307] width 12 height 12
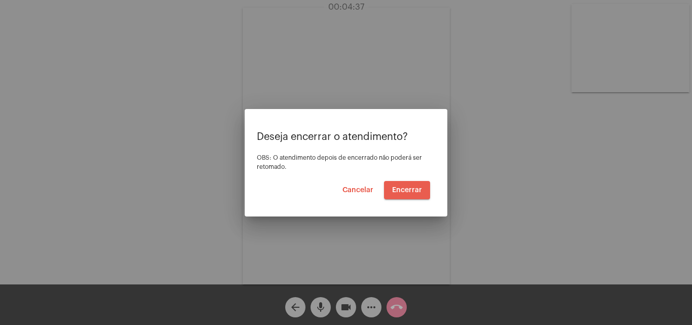
click at [409, 197] on button "Encerrar" at bounding box center [407, 190] width 46 height 18
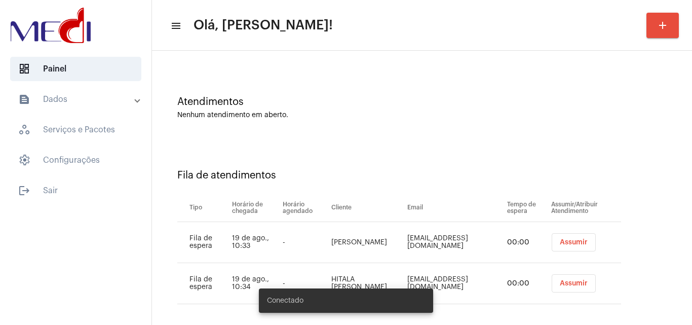
scroll to position [55, 0]
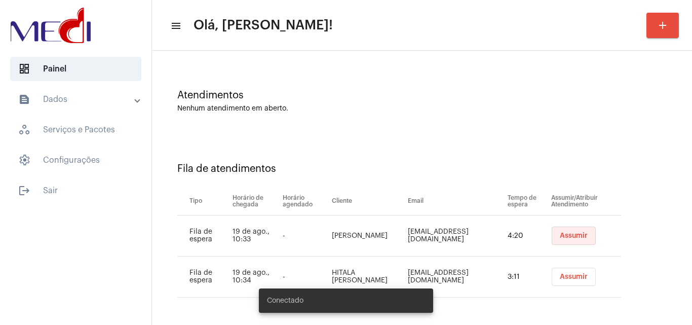
click at [575, 235] on span "Assumir" at bounding box center [574, 235] width 28 height 7
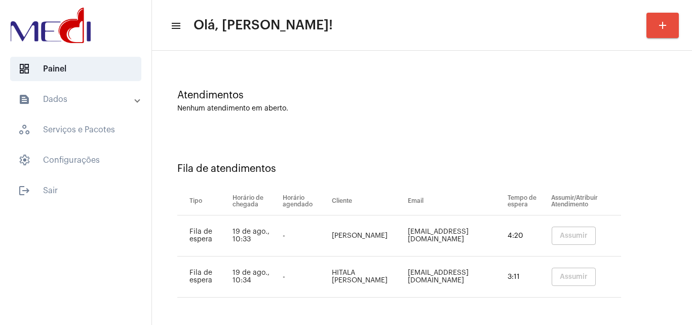
scroll to position [0, 0]
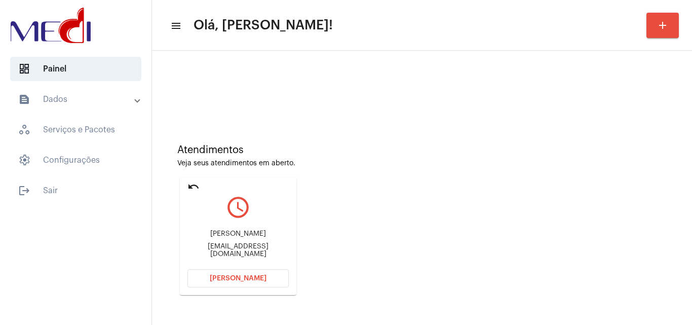
click at [206, 245] on div "Antonia Claudia claudiateixeira934@gmail.com" at bounding box center [237, 244] width 101 height 46
copy mat-card-content "claudiateixeira934@gmail.com Abrir Chamada"
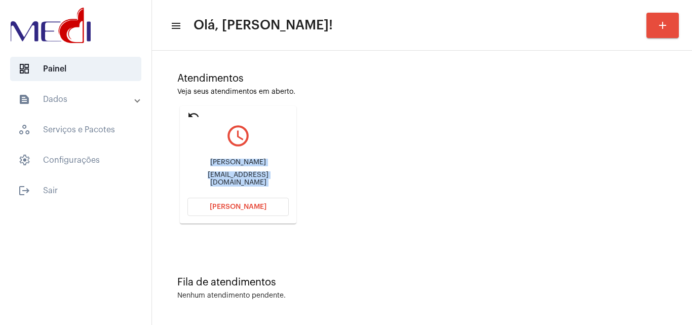
scroll to position [71, 0]
click at [257, 208] on span "[PERSON_NAME]" at bounding box center [238, 206] width 57 height 7
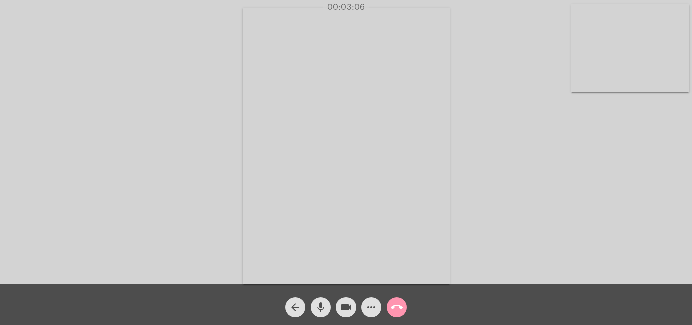
click at [398, 307] on mat-icon "call_end" at bounding box center [397, 307] width 12 height 12
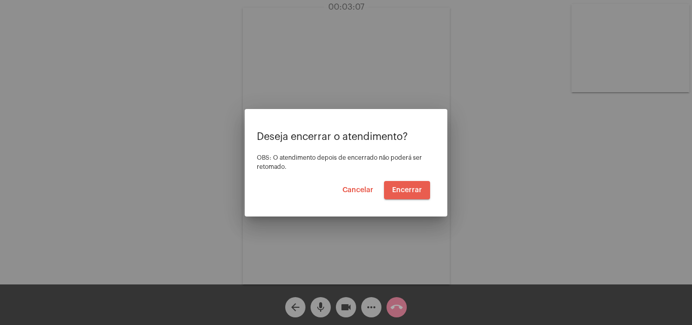
click at [418, 192] on span "Encerrar" at bounding box center [407, 189] width 30 height 7
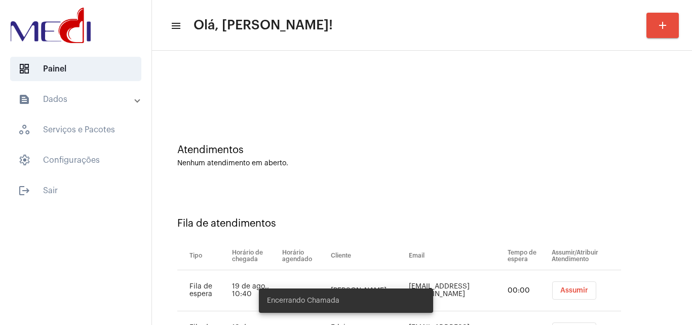
scroll to position [55, 0]
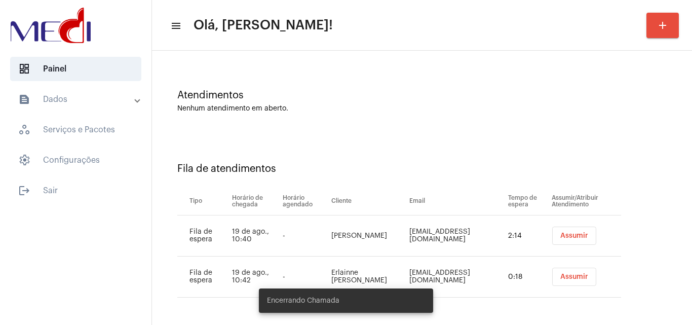
click at [569, 231] on button "Assumir" at bounding box center [574, 235] width 44 height 18
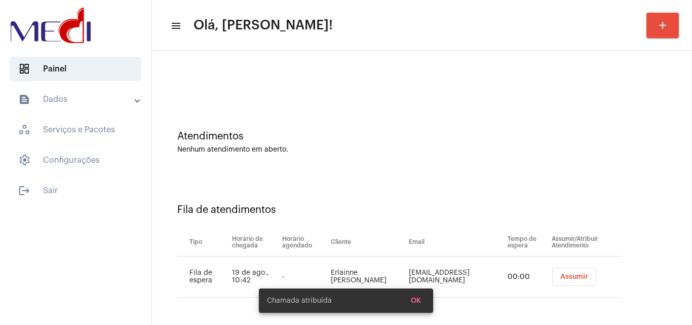
scroll to position [0, 0]
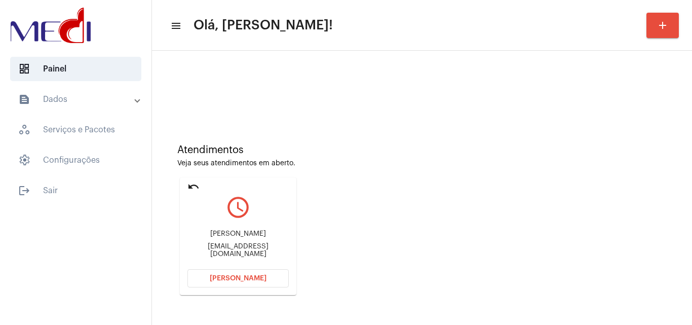
click at [251, 248] on div "Kellemsilva389@gmail.com" at bounding box center [237, 250] width 101 height 15
copy mat-card-content "Kellemsilva389@gmail.com Abrir Chamada"
click at [261, 275] on span "Abrir Chamada" at bounding box center [238, 278] width 57 height 7
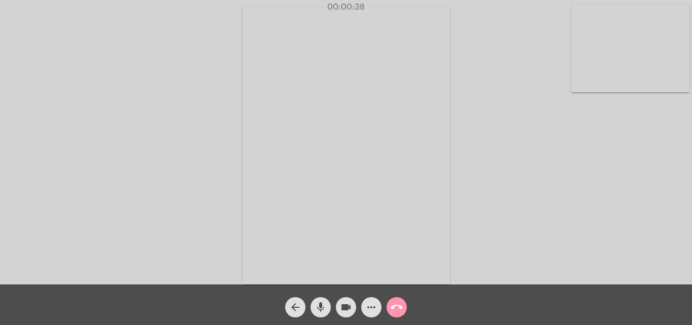
click at [538, 173] on div "Acessando Câmera e Microfone..." at bounding box center [346, 145] width 690 height 284
click at [395, 300] on span "call_end" at bounding box center [397, 307] width 12 height 20
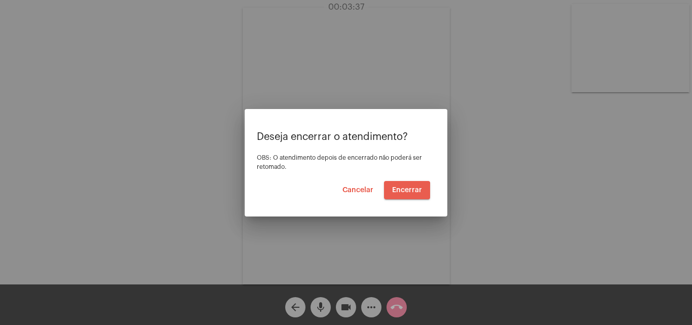
click at [401, 192] on span "Encerrar" at bounding box center [407, 189] width 30 height 7
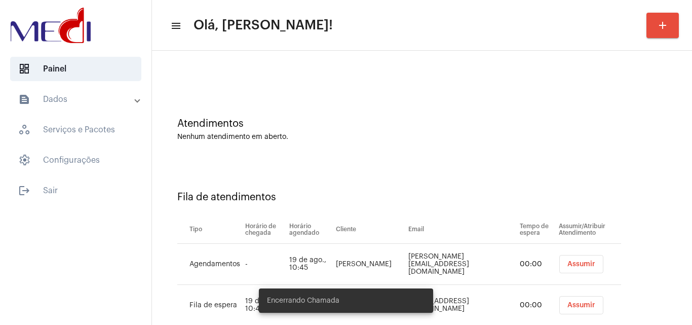
scroll to position [96, 0]
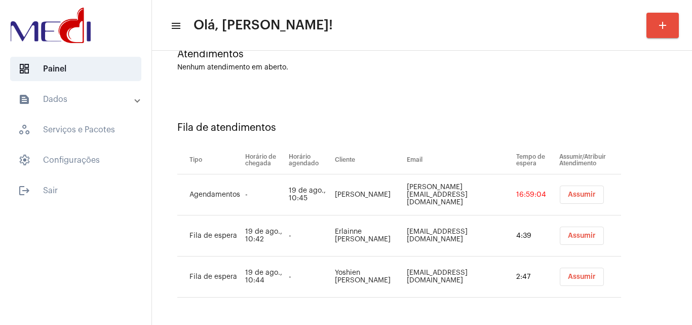
click at [578, 194] on span "Assumir" at bounding box center [582, 194] width 28 height 7
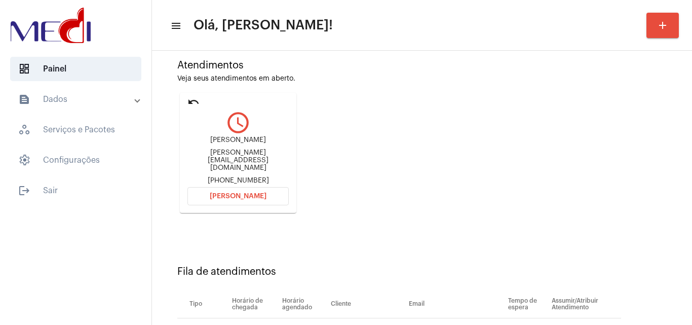
scroll to position [84, 0]
click at [235, 165] on div "Guilherme Henrique Vermiglio guilherme.vermiglio@gmail.com +5511968291889" at bounding box center [237, 161] width 101 height 48
copy div "guilherme.vermiglio@gmail.com"
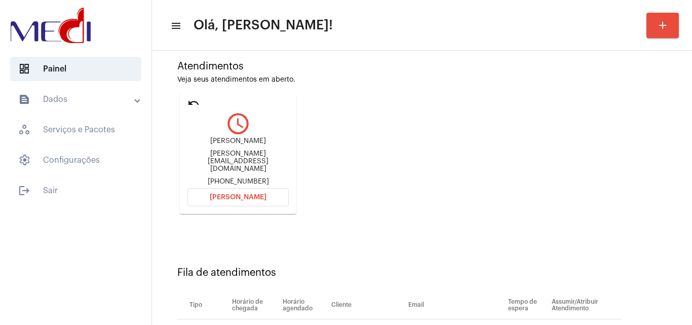
click at [255, 194] on span "Abrir Chamada" at bounding box center [238, 197] width 57 height 7
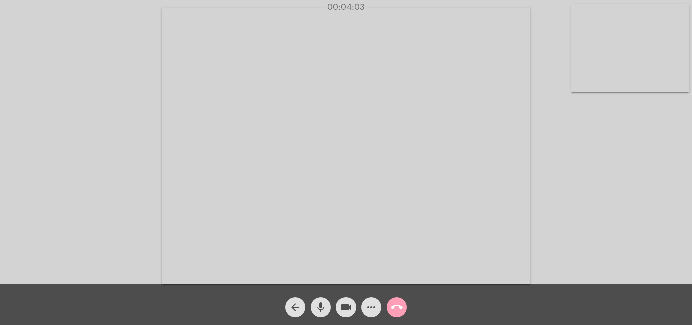
click at [401, 309] on mat-icon "call_end" at bounding box center [397, 307] width 12 height 12
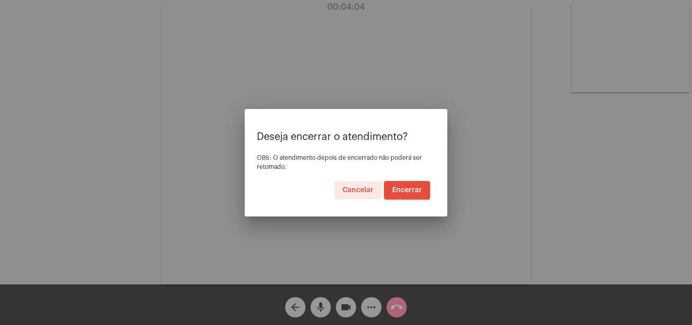
click at [405, 195] on button "Encerrar" at bounding box center [407, 190] width 46 height 18
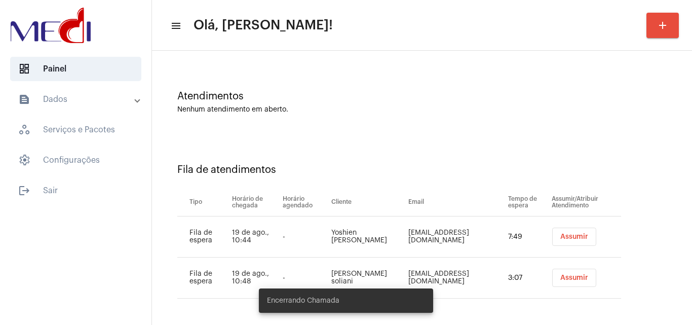
scroll to position [55, 0]
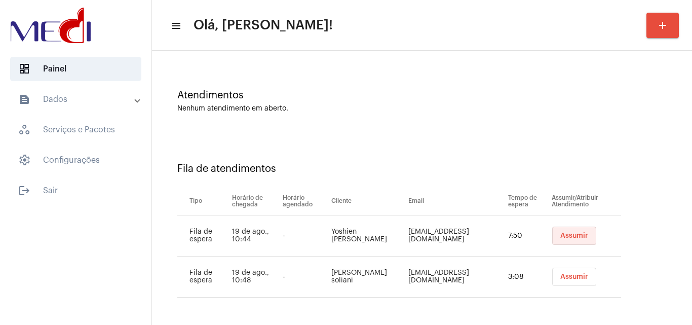
click at [580, 235] on span "Assumir" at bounding box center [574, 235] width 28 height 7
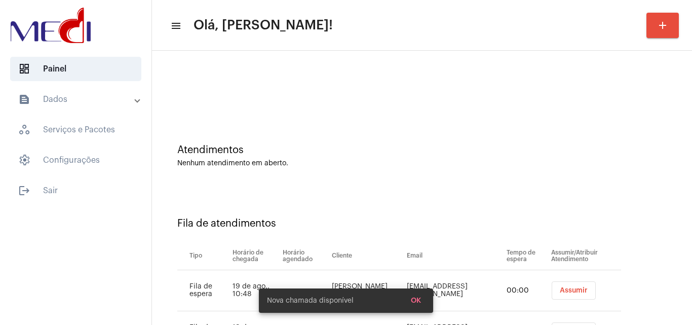
click at [240, 256] on div "Atendimentos Nenhum atendimento em aberto. Fila de atendimentos Tipo Horário de…" at bounding box center [422, 215] width 530 height 319
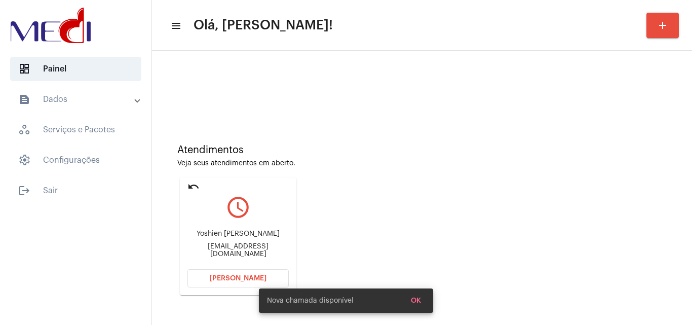
click at [240, 256] on div "Yoshien.educ@hotmail.com" at bounding box center [237, 250] width 101 height 15
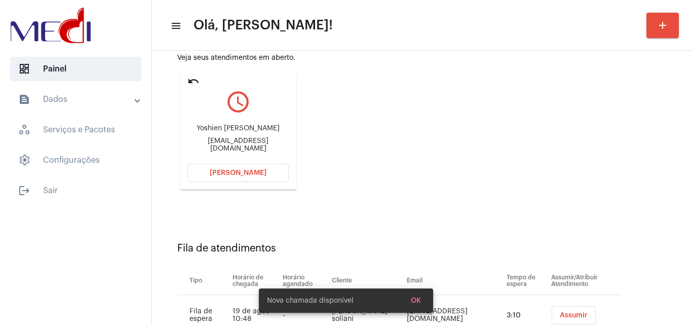
scroll to position [185, 0]
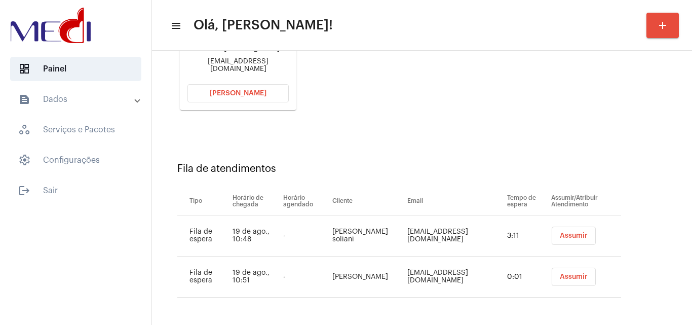
click at [486, 123] on div "Atendimentos Veja seus atendimentos em aberto. undo query_builder Yoshien Pedro…" at bounding box center [422, 31] width 530 height 204
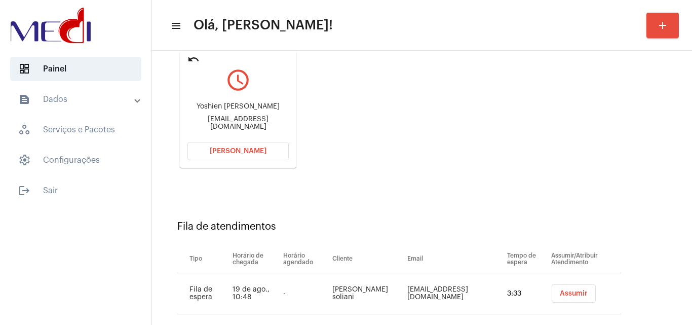
scroll to position [125, 0]
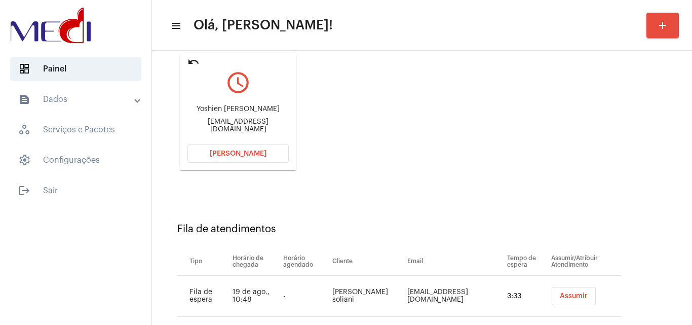
click at [250, 126] on div "Yoshien.educ@hotmail.com" at bounding box center [237, 125] width 101 height 15
copy mat-card-content "Yoshien.educ@hotmail.com Abrir Chamada"
click at [244, 156] on span "Abrir Chamada" at bounding box center [238, 153] width 57 height 7
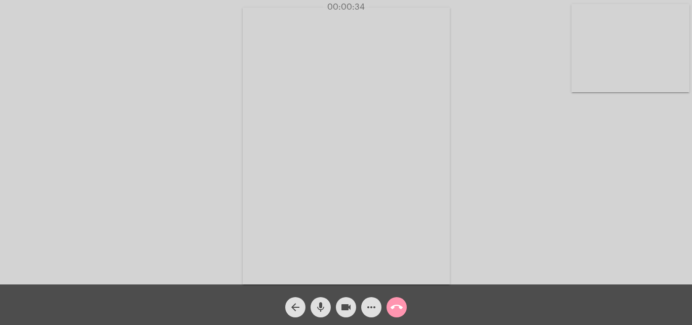
click at [531, 178] on div "Acessando Câmera e Microfone..." at bounding box center [346, 145] width 690 height 284
click at [401, 305] on mat-icon "call_end" at bounding box center [397, 307] width 12 height 12
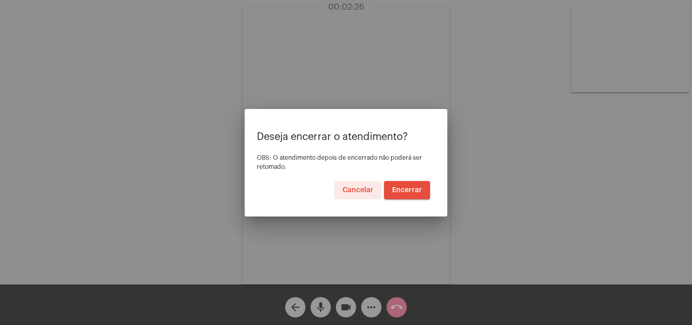
click at [411, 187] on span "Encerrar" at bounding box center [407, 189] width 30 height 7
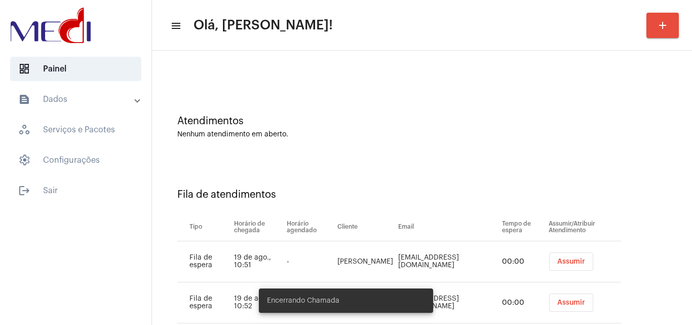
scroll to position [55, 0]
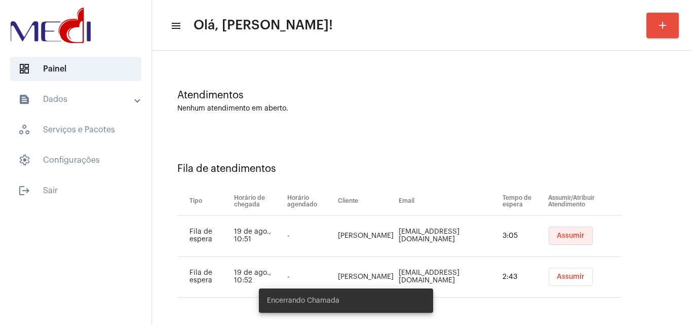
click at [567, 235] on span "Assumir" at bounding box center [571, 235] width 28 height 7
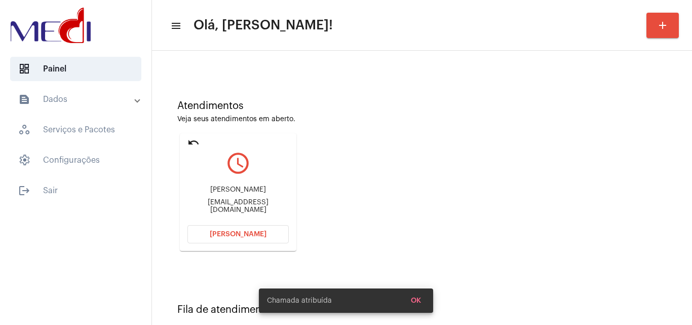
scroll to position [101, 0]
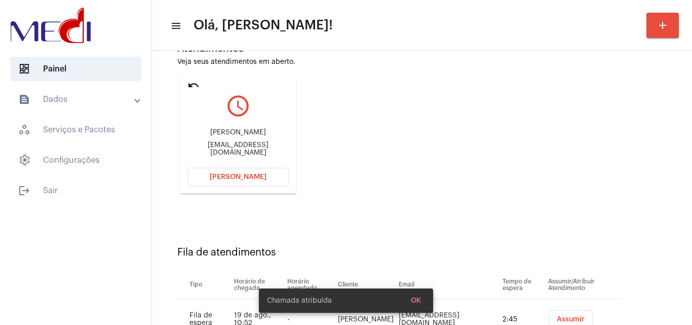
click at [269, 141] on div "João Marcos Gomes Teixeira joaoteixera2018@outlook.com" at bounding box center [237, 143] width 101 height 46
click at [269, 145] on div "joaoteixera2018@outlook.com" at bounding box center [237, 148] width 101 height 15
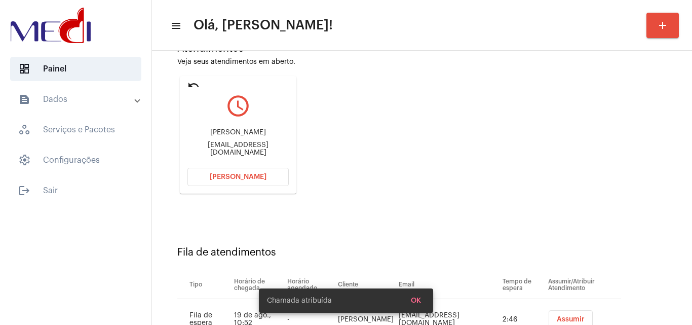
click at [269, 145] on div "joaoteixera2018@outlook.com" at bounding box center [237, 148] width 101 height 15
copy mat-card-content "joaoteixera2018@outlook.com Abrir Chamada"
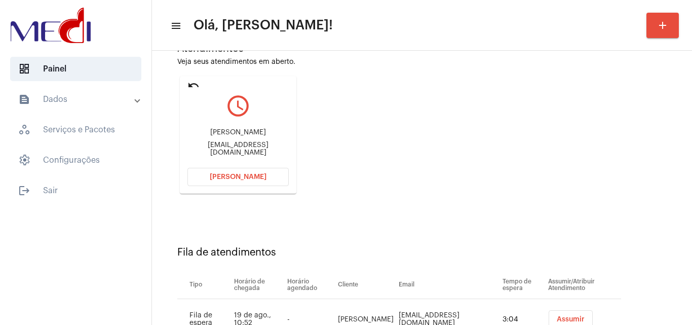
click at [255, 185] on button "Abrir Chamada" at bounding box center [237, 177] width 101 height 18
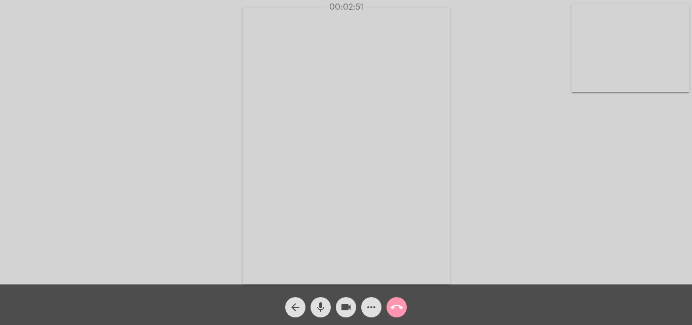
click at [397, 306] on mat-icon "call_end" at bounding box center [397, 307] width 12 height 12
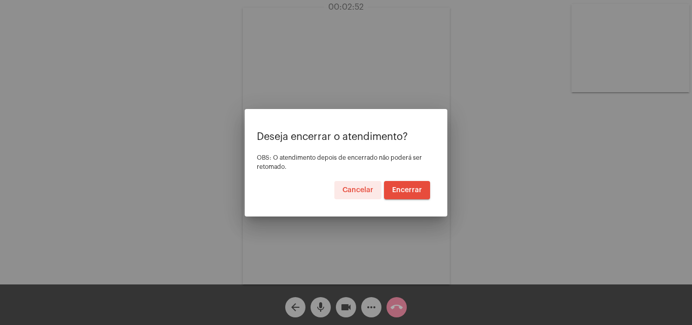
click at [408, 194] on button "Encerrar" at bounding box center [407, 190] width 46 height 18
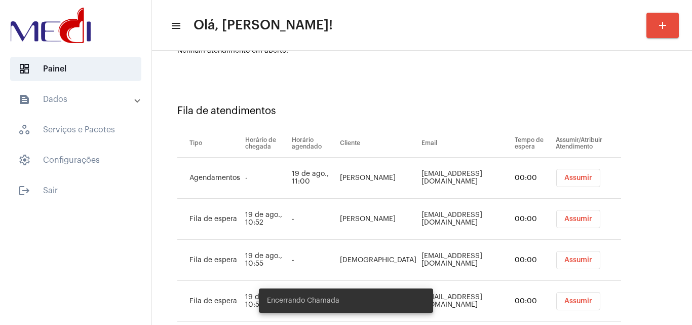
scroll to position [178, 0]
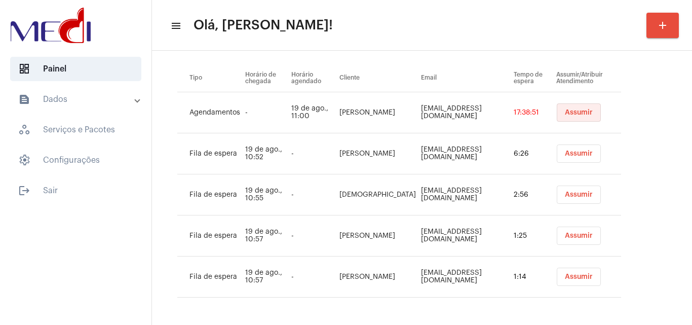
click at [565, 112] on span "Assumir" at bounding box center [579, 112] width 28 height 7
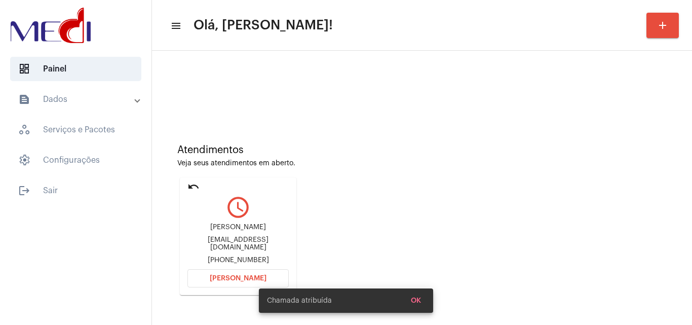
click at [251, 245] on div "1eriksa38@gmail.com" at bounding box center [237, 243] width 101 height 15
copy div "1eriksa38@gmail.com"
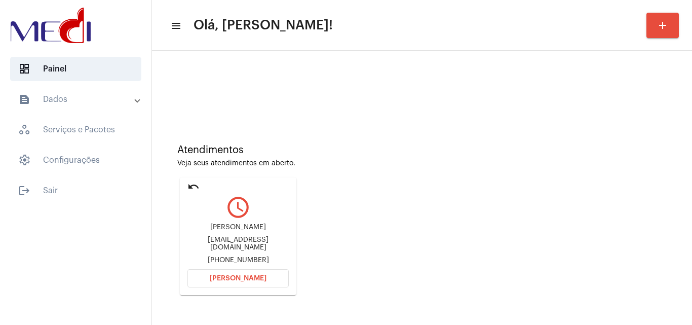
click at [233, 277] on span "Abrir Chamada" at bounding box center [238, 278] width 57 height 7
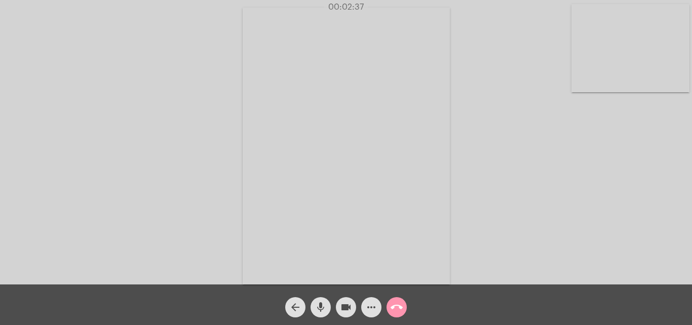
click at [402, 300] on span "call_end" at bounding box center [397, 307] width 12 height 20
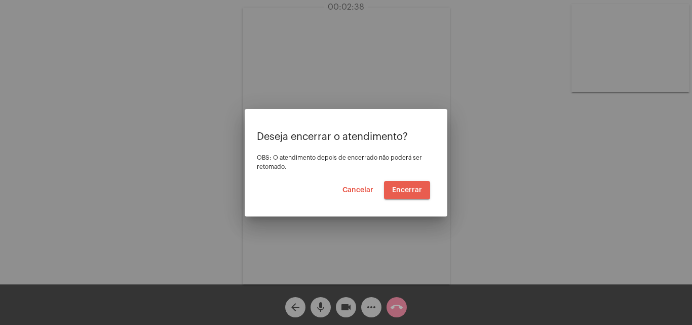
click at [412, 192] on span "Encerrar" at bounding box center [407, 189] width 30 height 7
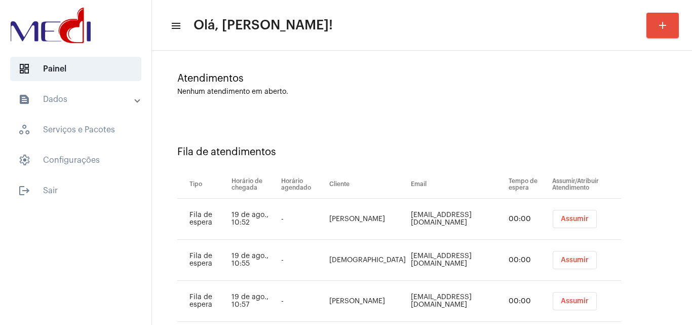
scroll to position [137, 0]
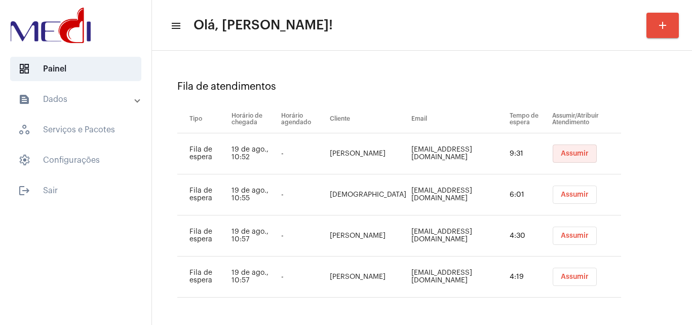
click at [581, 149] on button "Assumir" at bounding box center [575, 153] width 44 height 18
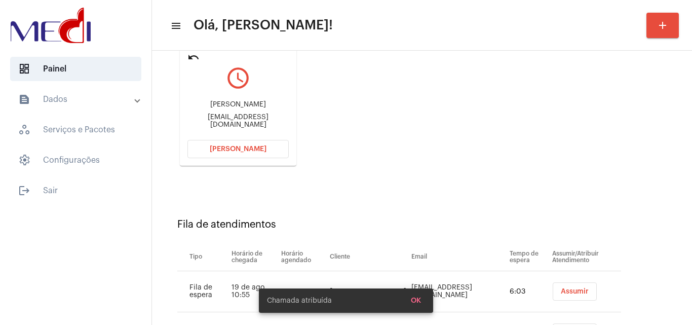
scroll to position [125, 0]
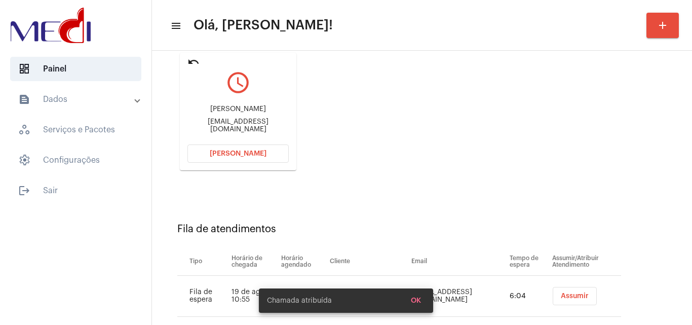
click at [248, 127] on div "Andreecarlauliano@hotmail.com" at bounding box center [237, 125] width 101 height 15
copy mat-card-content "Andreecarlauliano@hotmail.com Abrir Chamada"
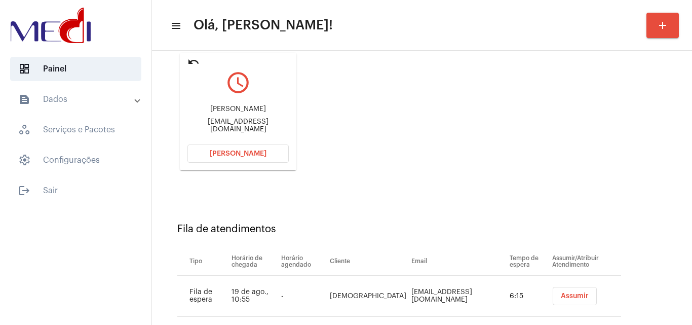
click at [243, 154] on span "Abrir Chamada" at bounding box center [238, 153] width 57 height 7
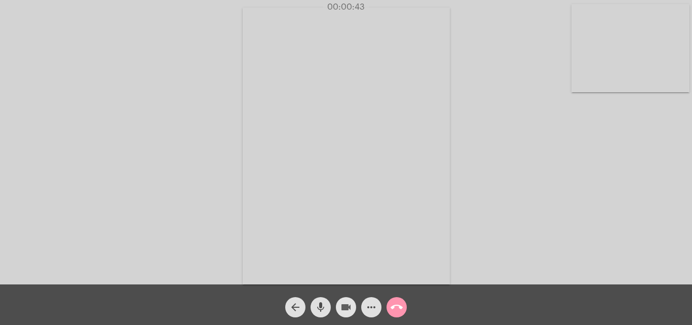
click at [347, 308] on mat-icon "videocam" at bounding box center [346, 307] width 12 height 12
click at [321, 310] on mat-icon "mic" at bounding box center [321, 307] width 12 height 12
drag, startPoint x: 348, startPoint y: 301, endPoint x: 329, endPoint y: 307, distance: 19.2
click at [346, 300] on span "videocam_off" at bounding box center [346, 307] width 12 height 20
click at [321, 312] on mat-icon "mic_off" at bounding box center [321, 307] width 12 height 12
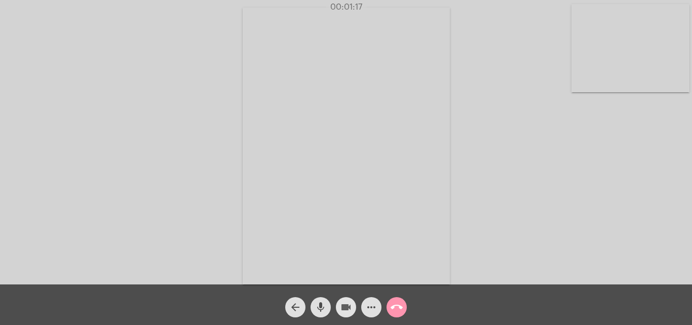
drag, startPoint x: 340, startPoint y: 306, endPoint x: 317, endPoint y: 311, distance: 23.7
click at [339, 306] on button "videocam" at bounding box center [346, 307] width 20 height 20
click at [317, 311] on mat-icon "mic" at bounding box center [321, 307] width 12 height 12
click at [341, 308] on mat-icon "videocam_off" at bounding box center [346, 307] width 12 height 12
click at [325, 312] on mat-icon "mic_off" at bounding box center [321, 307] width 12 height 12
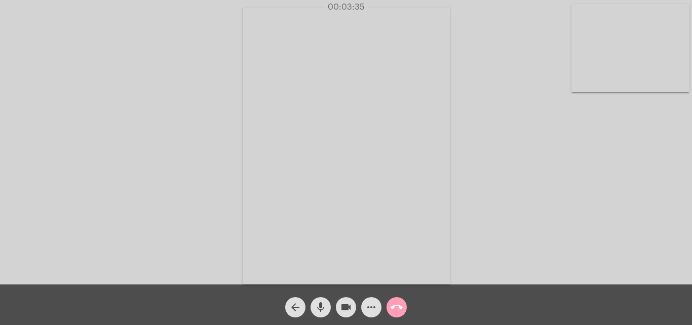
click at [396, 307] on mat-icon "call_end" at bounding box center [397, 307] width 12 height 12
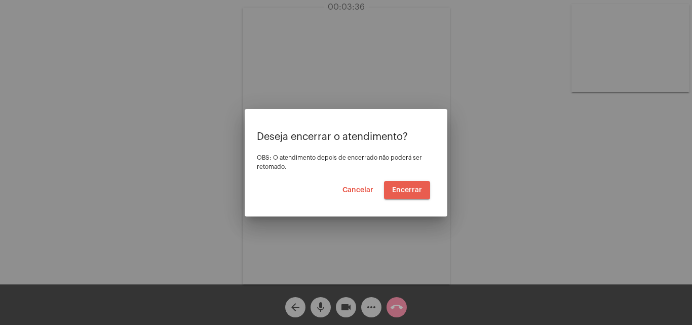
click at [416, 188] on span "Encerrar" at bounding box center [407, 189] width 30 height 7
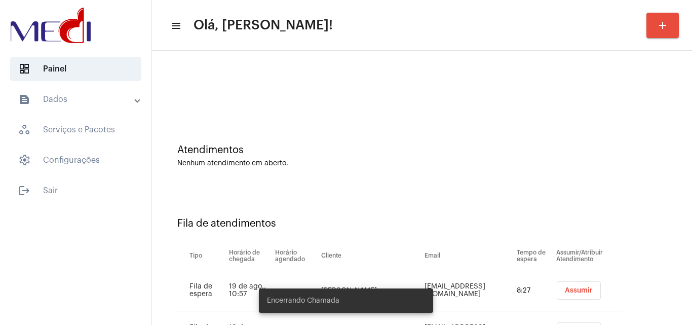
scroll to position [96, 0]
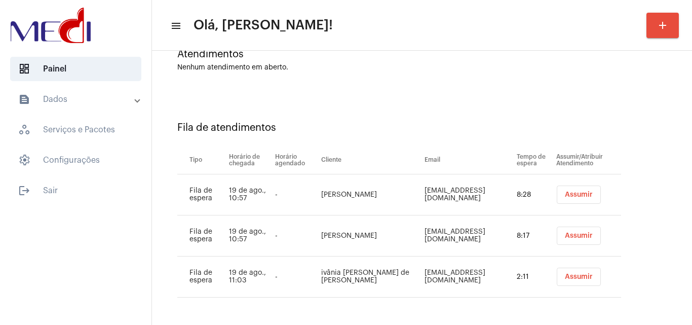
click at [558, 187] on button "Assumir" at bounding box center [579, 194] width 44 height 18
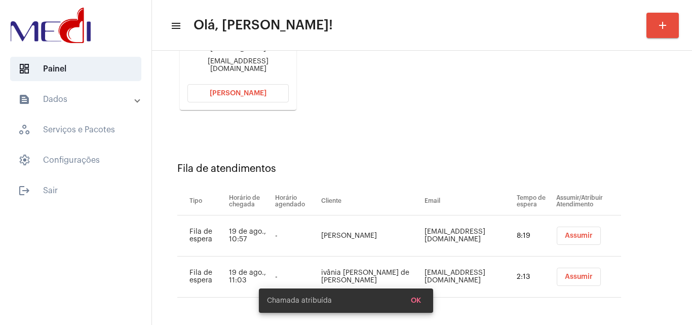
scroll to position [84, 0]
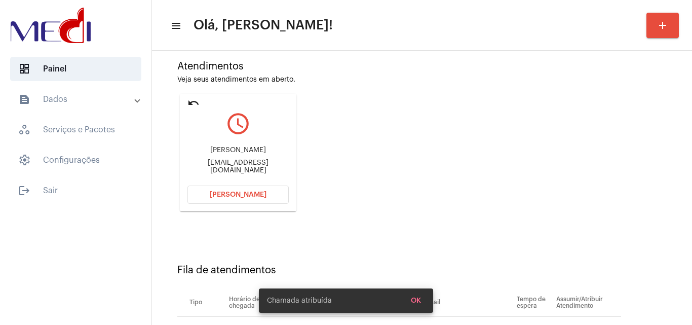
click at [261, 166] on div "larapaulla22@gmail.com" at bounding box center [237, 166] width 101 height 15
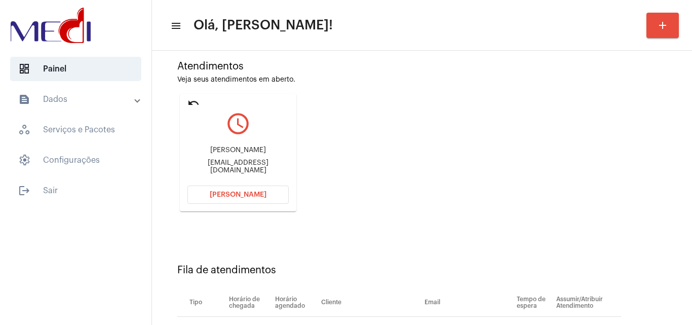
copy mat-card-content "larapaulla22@gmail.com Abrir Chamada"
click at [257, 189] on button "Abrir Chamada" at bounding box center [237, 194] width 101 height 18
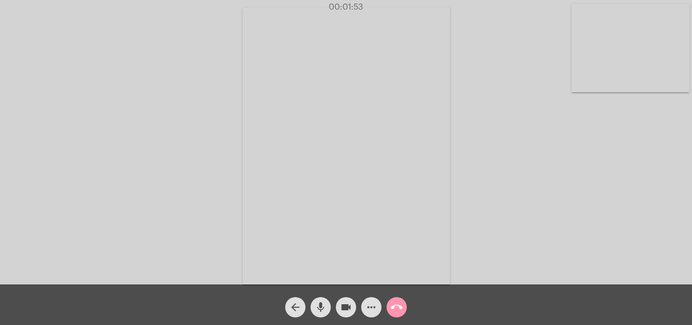
click at [397, 304] on mat-icon "call_end" at bounding box center [397, 307] width 12 height 12
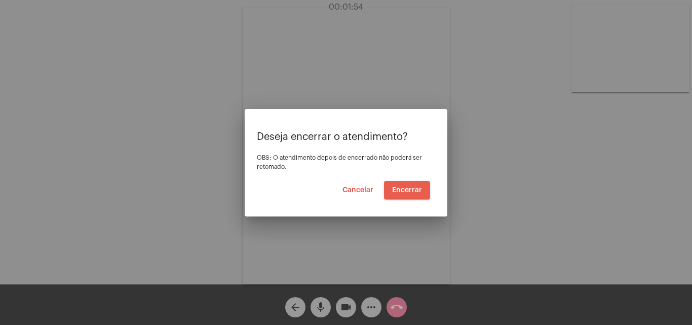
click at [416, 184] on button "Encerrar" at bounding box center [407, 190] width 46 height 18
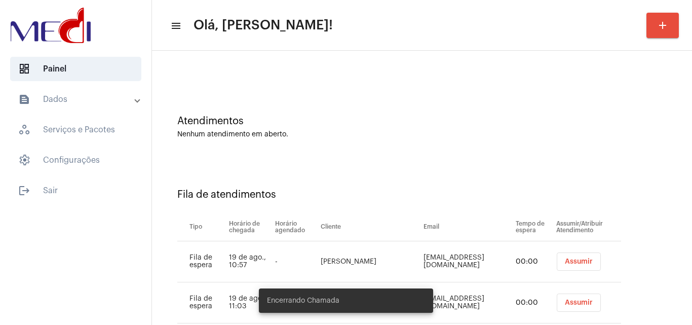
scroll to position [55, 0]
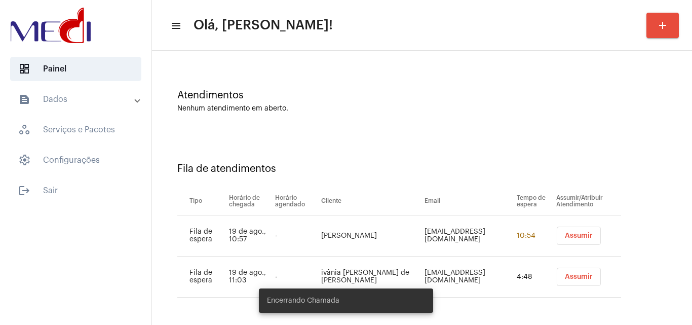
click at [567, 228] on button "Assumir" at bounding box center [579, 235] width 44 height 18
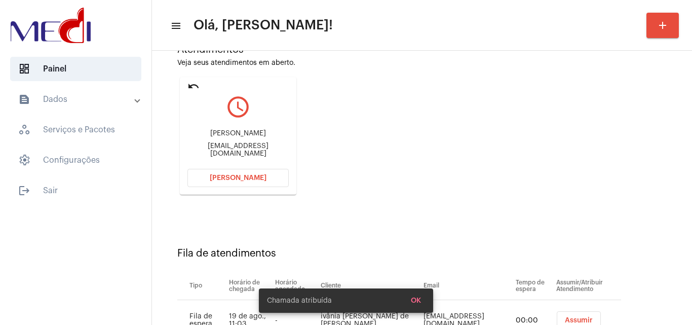
scroll to position [101, 0]
click at [258, 145] on div "miro-mello@hotmail.com" at bounding box center [237, 148] width 101 height 15
copy mat-card-content "miro-mello@hotmail.com Abrir Chamada"
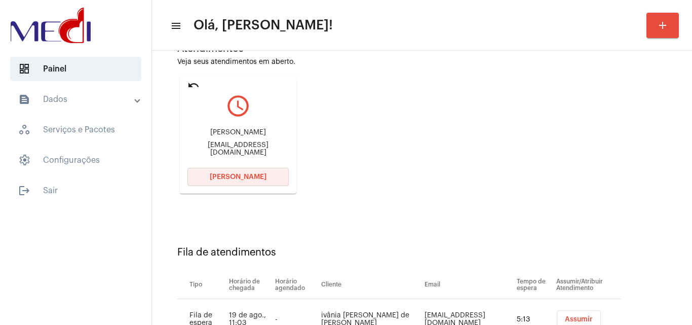
click at [260, 175] on span "Abrir Chamada" at bounding box center [238, 176] width 57 height 7
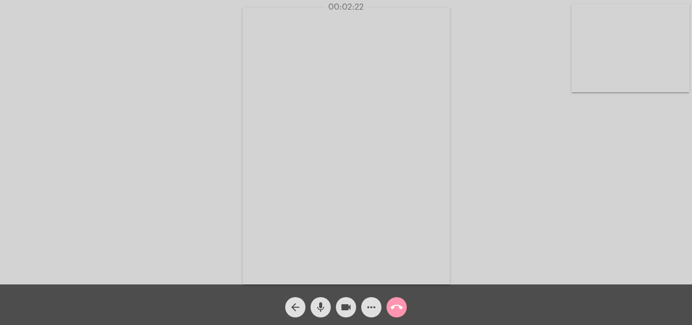
click at [398, 309] on mat-icon "call_end" at bounding box center [397, 307] width 12 height 12
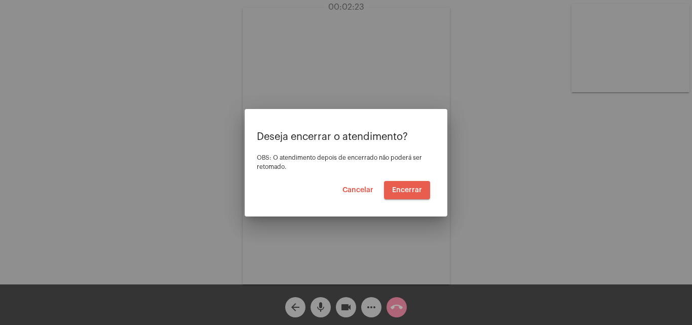
click at [414, 188] on span "Encerrar" at bounding box center [407, 189] width 30 height 7
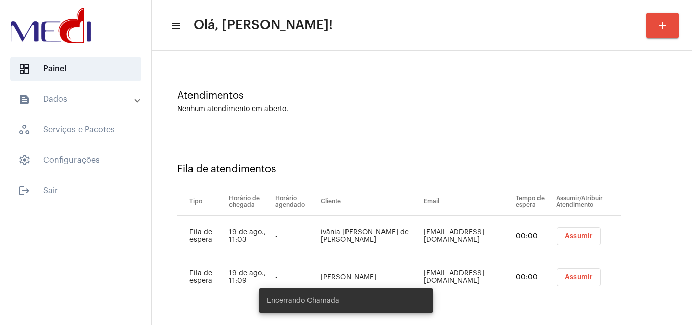
scroll to position [55, 0]
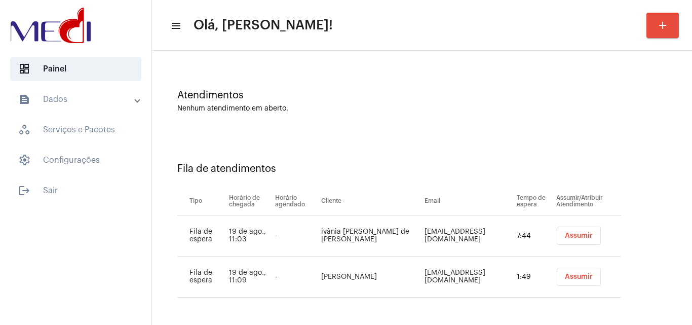
click at [567, 233] on span "Assumir" at bounding box center [579, 235] width 28 height 7
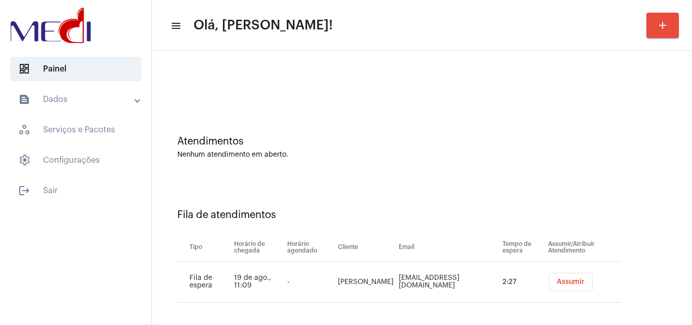
scroll to position [14, 0]
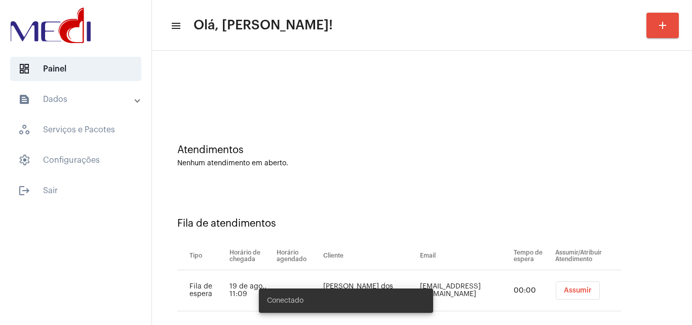
scroll to position [14, 0]
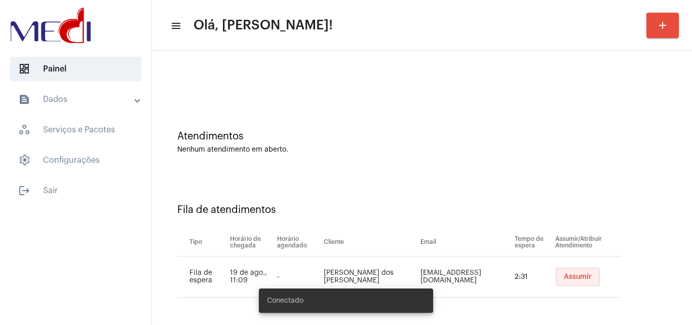
click at [564, 277] on span "Assumir" at bounding box center [578, 276] width 28 height 7
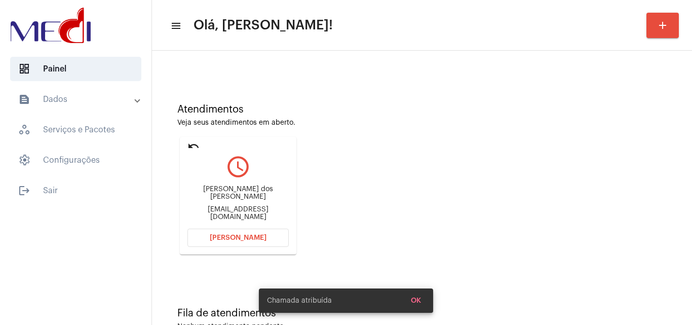
scroll to position [71, 0]
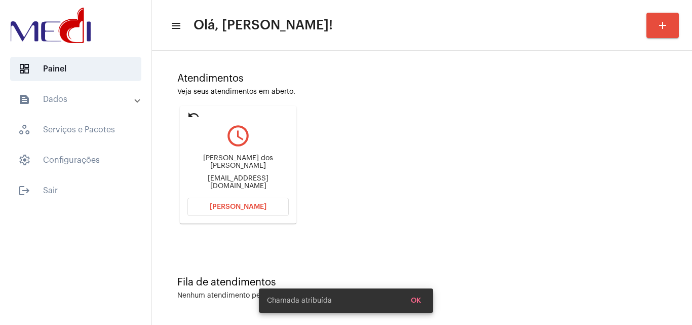
click at [250, 177] on div "[EMAIL_ADDRESS][DOMAIN_NAME]" at bounding box center [237, 182] width 101 height 15
copy mat-card-content "elciomatiasrn@gmail.com Abrir Chamada"
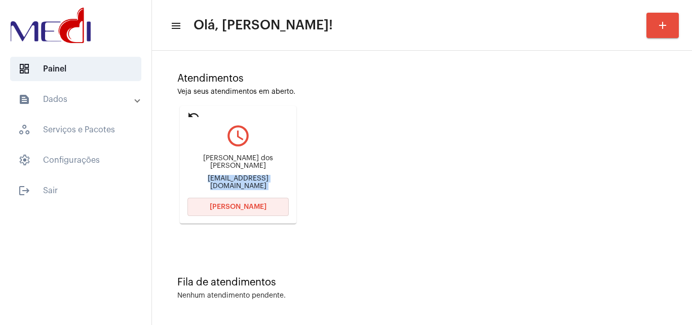
click at [256, 205] on span "[PERSON_NAME]" at bounding box center [238, 206] width 57 height 7
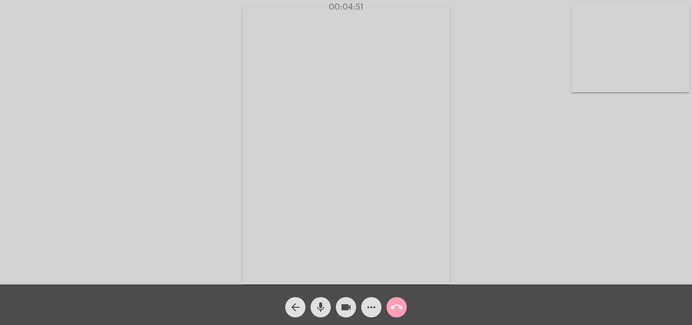
click at [395, 299] on span "call_end" at bounding box center [397, 307] width 12 height 20
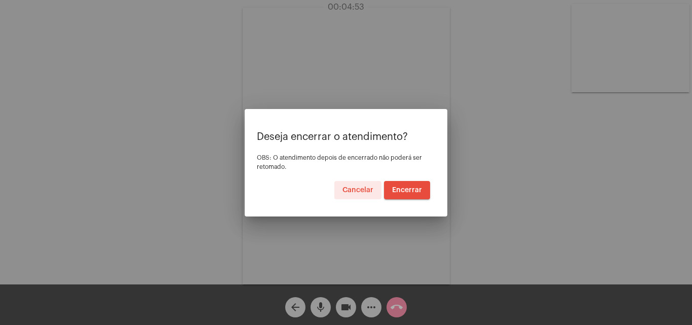
click at [418, 192] on span "Encerrar" at bounding box center [407, 189] width 30 height 7
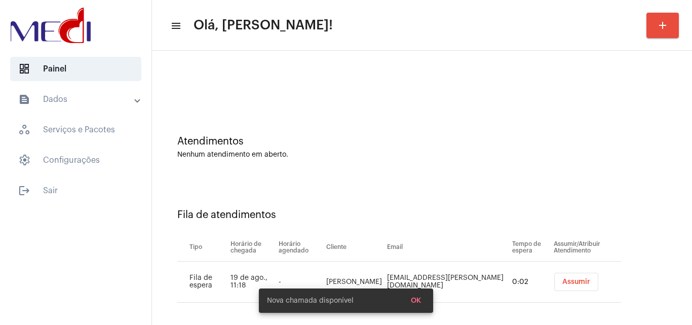
scroll to position [14, 0]
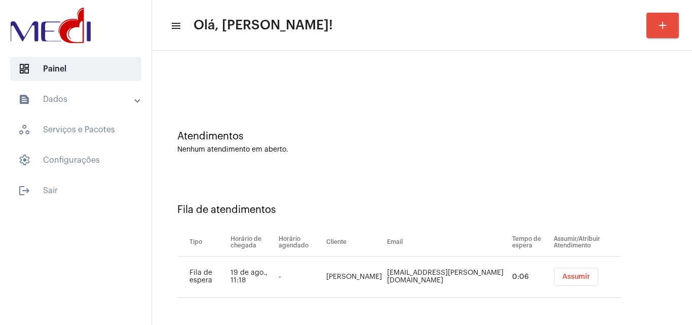
click at [562, 276] on span "Assumir" at bounding box center [576, 276] width 28 height 7
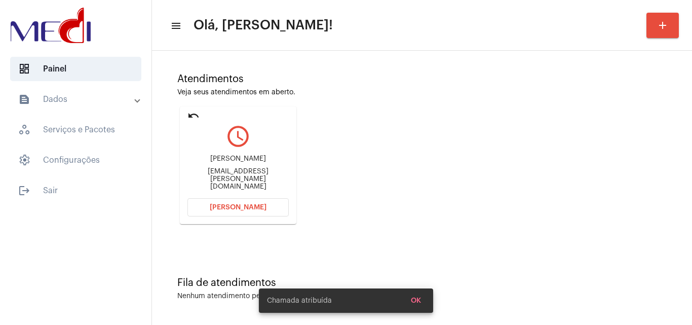
scroll to position [71, 0]
click at [255, 177] on div "[EMAIL_ADDRESS][PERSON_NAME][DOMAIN_NAME]" at bounding box center [237, 178] width 101 height 23
copy mat-card-content "[EMAIL_ADDRESS][PERSON_NAME][DOMAIN_NAME] Abrir Chamada"
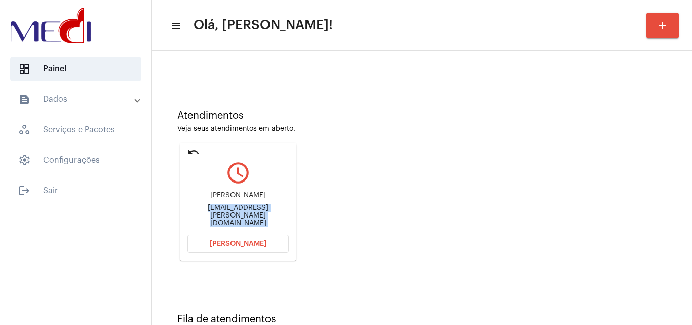
scroll to position [0, 0]
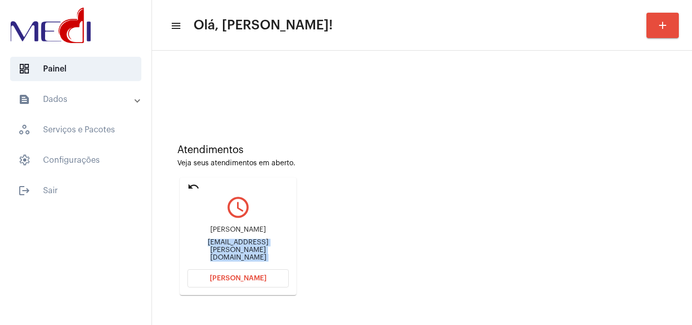
click at [267, 278] on button "[PERSON_NAME]" at bounding box center [237, 278] width 101 height 18
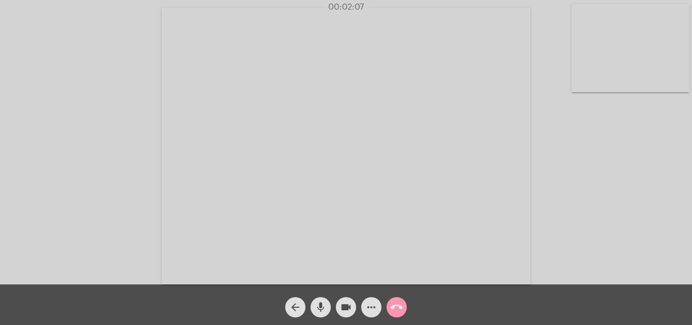
click at [398, 305] on mat-icon "call_end" at bounding box center [397, 307] width 12 height 12
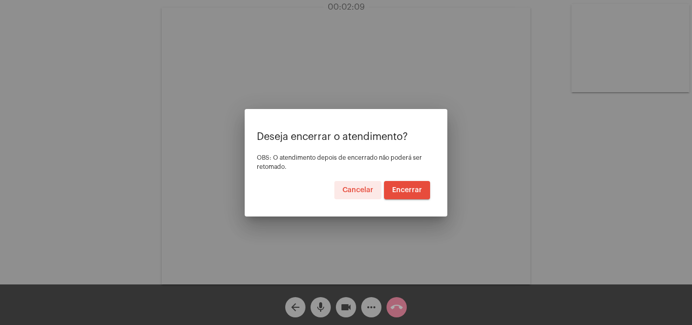
click at [413, 189] on span "Encerrar" at bounding box center [407, 189] width 30 height 7
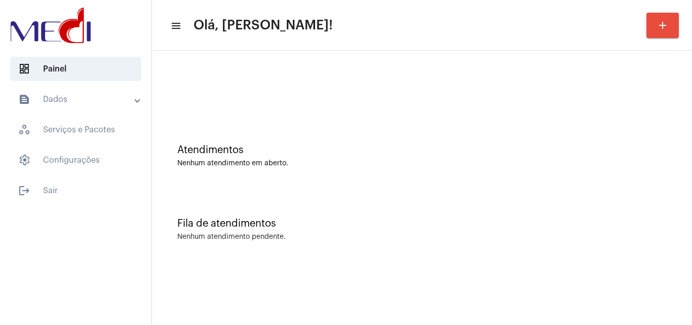
click at [630, 223] on div "Fila de atendimentos" at bounding box center [421, 223] width 489 height 11
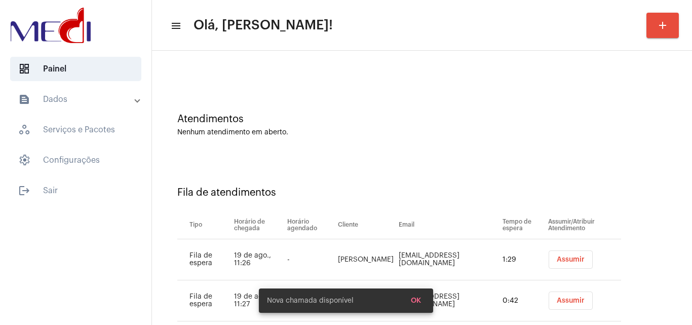
scroll to position [55, 0]
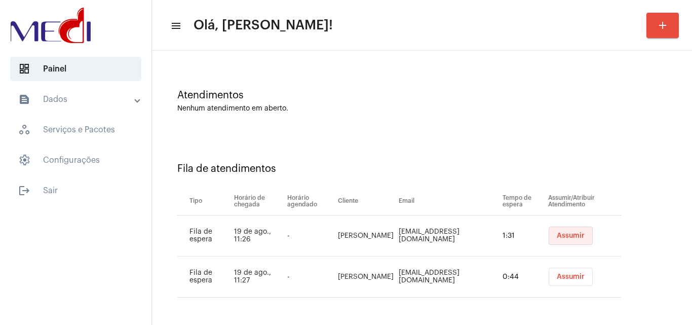
click at [566, 242] on button "Assumir" at bounding box center [571, 235] width 44 height 18
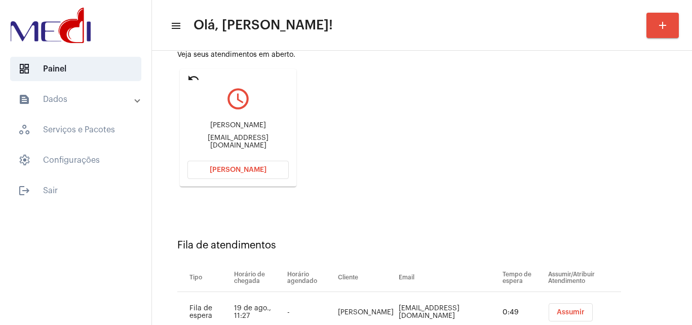
scroll to position [144, 0]
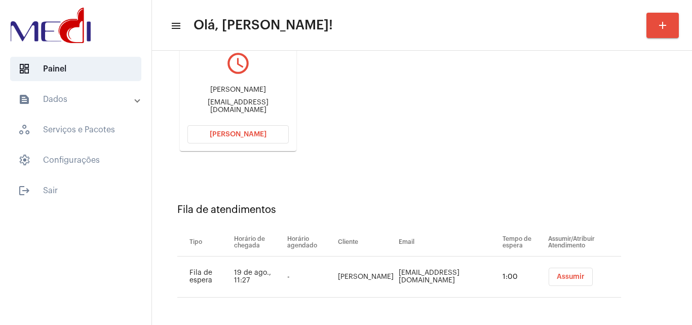
click at [248, 106] on div "[EMAIL_ADDRESS][DOMAIN_NAME]" at bounding box center [237, 106] width 101 height 15
copy mat-card-content "[EMAIL_ADDRESS][DOMAIN_NAME] [PERSON_NAME]"
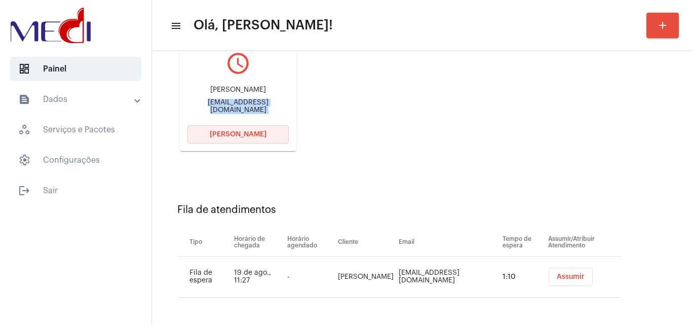
click at [249, 138] on button "[PERSON_NAME]" at bounding box center [237, 134] width 101 height 18
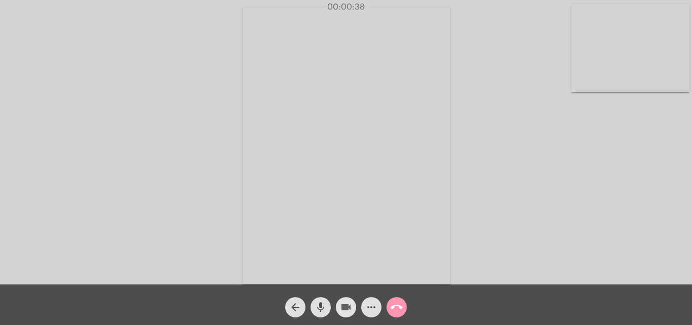
drag, startPoint x: 343, startPoint y: 308, endPoint x: 325, endPoint y: 306, distance: 17.8
click at [341, 308] on mat-icon "videocam" at bounding box center [346, 307] width 12 height 12
click at [321, 306] on mat-icon "mic" at bounding box center [321, 307] width 12 height 12
click at [321, 306] on mat-icon "mic_off" at bounding box center [321, 307] width 12 height 12
click at [366, 310] on mat-icon "more_horiz" at bounding box center [371, 307] width 12 height 12
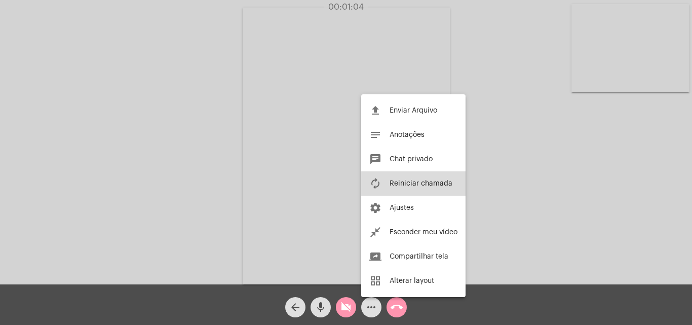
click at [423, 184] on span "Reiniciar chamada" at bounding box center [421, 183] width 63 height 7
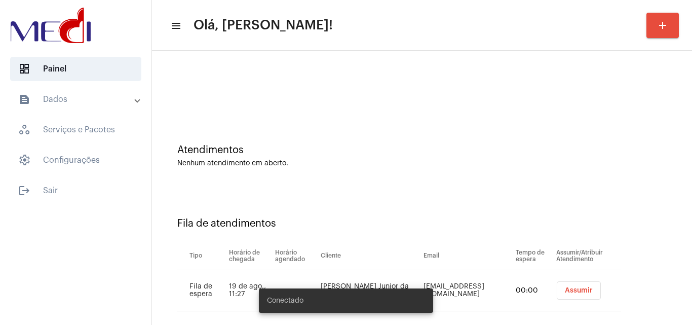
scroll to position [14, 0]
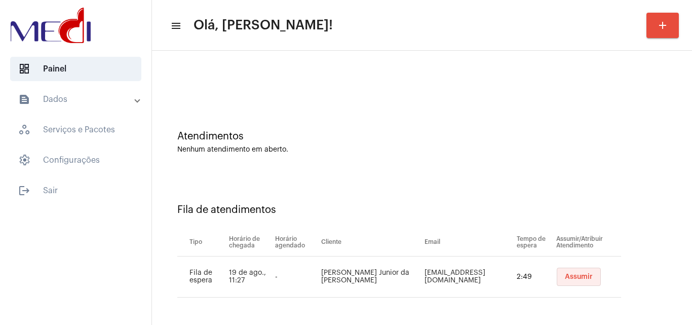
click at [568, 275] on span "Assumir" at bounding box center [579, 276] width 28 height 7
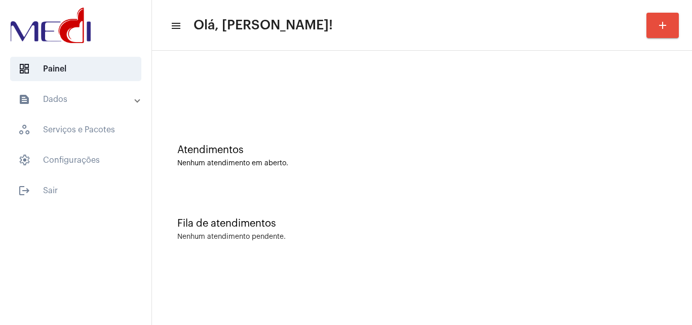
scroll to position [0, 0]
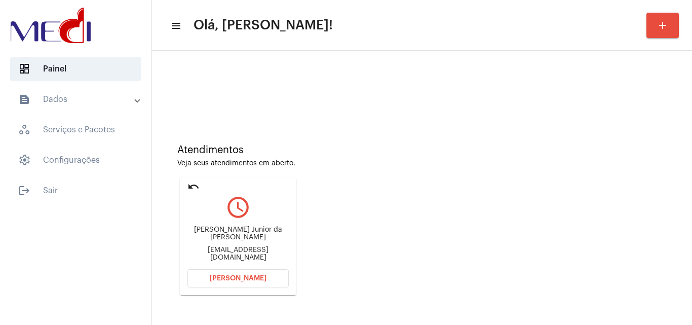
click at [268, 248] on div "[EMAIL_ADDRESS][DOMAIN_NAME]" at bounding box center [237, 253] width 101 height 15
click at [266, 248] on div "[EMAIL_ADDRESS][DOMAIN_NAME]" at bounding box center [237, 253] width 101 height 15
copy mat-card-content "[EMAIL_ADDRESS][DOMAIN_NAME] [PERSON_NAME]"
click at [247, 283] on button "[PERSON_NAME]" at bounding box center [237, 278] width 101 height 18
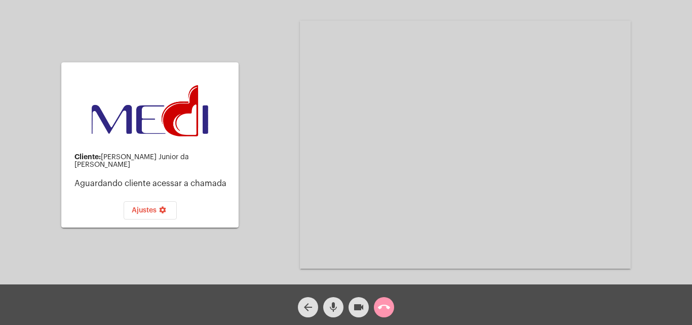
click at [383, 305] on mat-icon "call_end" at bounding box center [384, 307] width 12 height 12
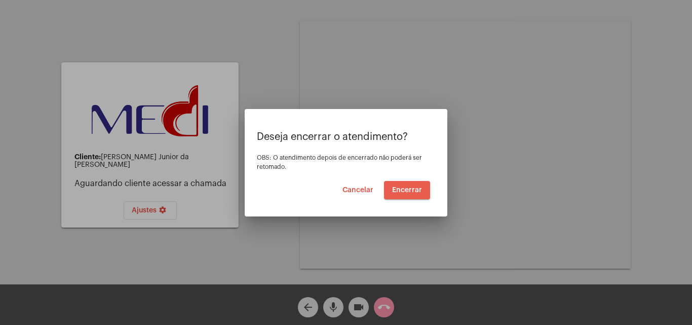
click at [414, 194] on button "Encerrar" at bounding box center [407, 190] width 46 height 18
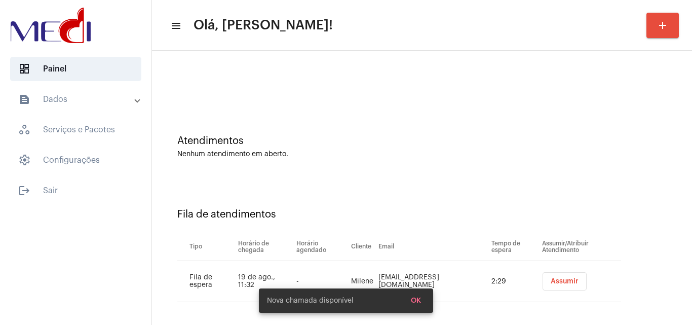
scroll to position [14, 0]
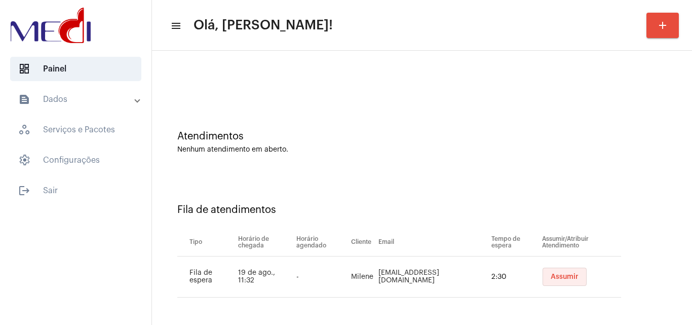
click at [553, 277] on span "Assumir" at bounding box center [565, 276] width 28 height 7
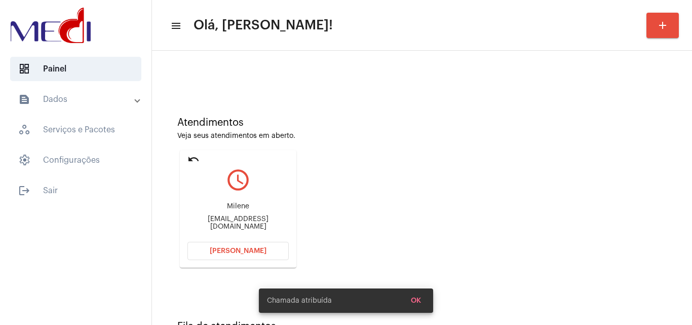
scroll to position [71, 0]
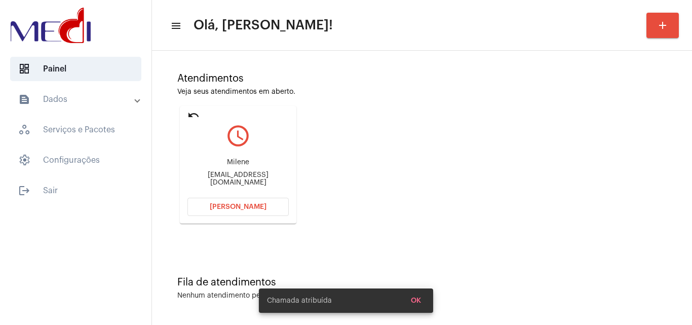
click at [257, 177] on div "Mieandrademanuella@gmail.com" at bounding box center [237, 178] width 101 height 15
copy mat-card-content "Mieandrademanuella@gmail.com Abrir Chamada"
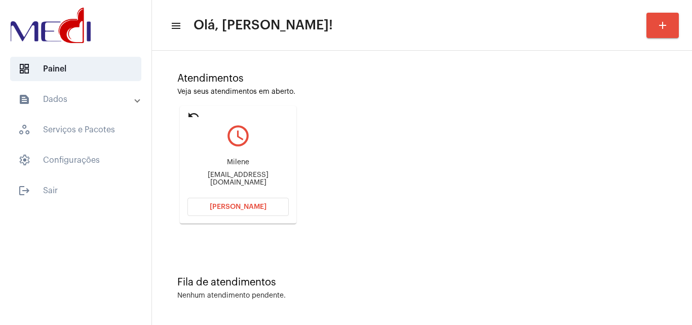
click at [252, 205] on span "Abrir Chamada" at bounding box center [238, 206] width 57 height 7
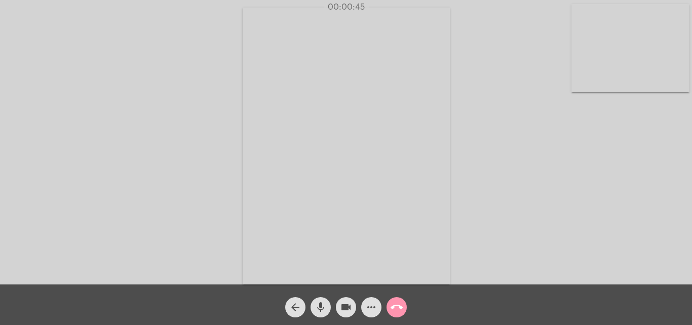
click at [394, 309] on mat-icon "call_end" at bounding box center [397, 307] width 12 height 12
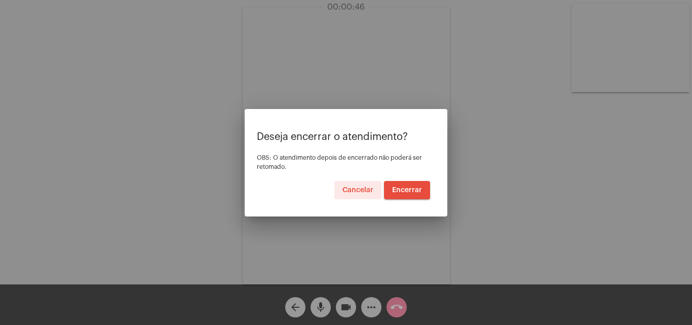
click at [403, 194] on button "Encerrar" at bounding box center [407, 190] width 46 height 18
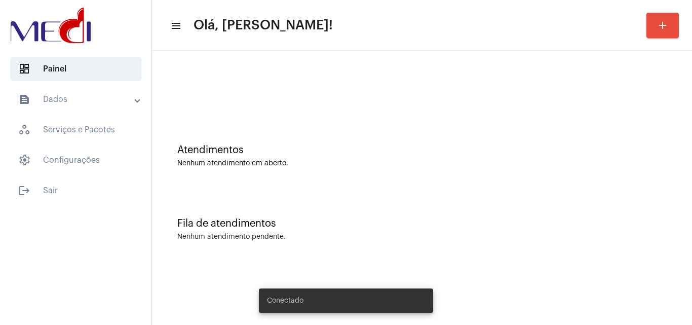
click at [103, 97] on mat-panel-title "text_snippet_outlined Dados" at bounding box center [76, 99] width 117 height 12
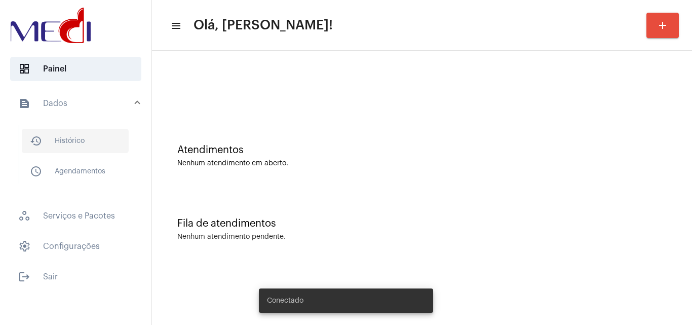
click at [77, 138] on span "history_outlined Histórico" at bounding box center [75, 141] width 107 height 24
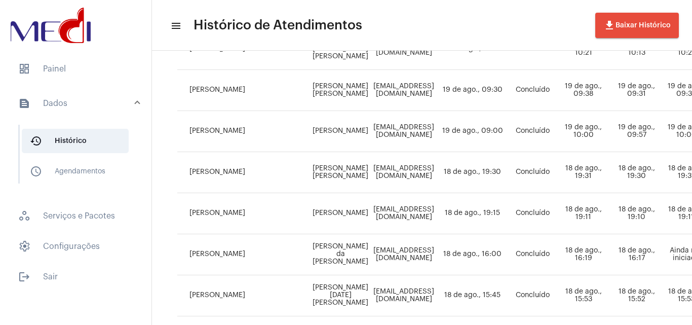
scroll to position [307, 0]
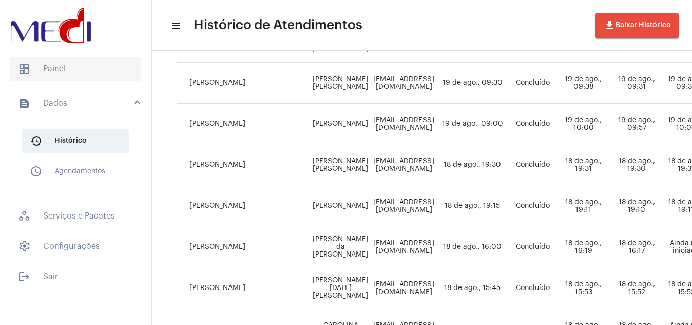
click at [70, 68] on span "dashboard Painel" at bounding box center [75, 69] width 131 height 24
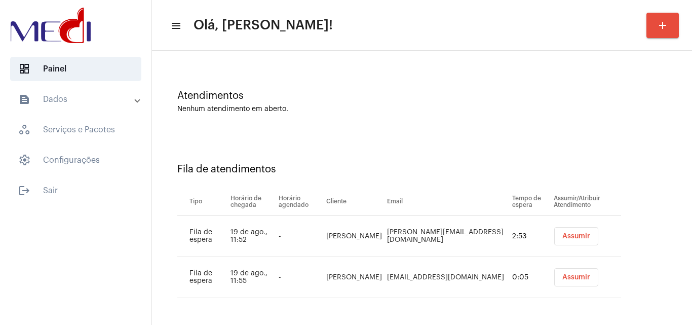
scroll to position [55, 0]
click at [556, 240] on button "Assumir" at bounding box center [576, 235] width 44 height 18
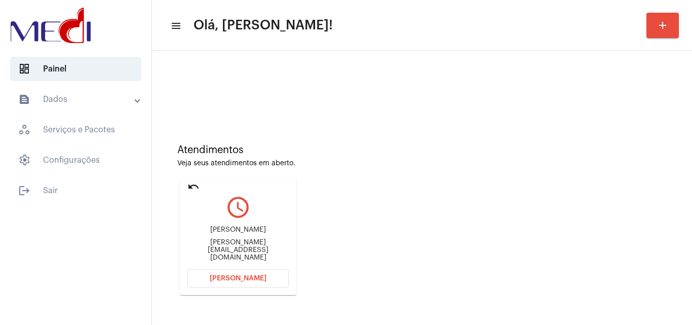
scroll to position [144, 0]
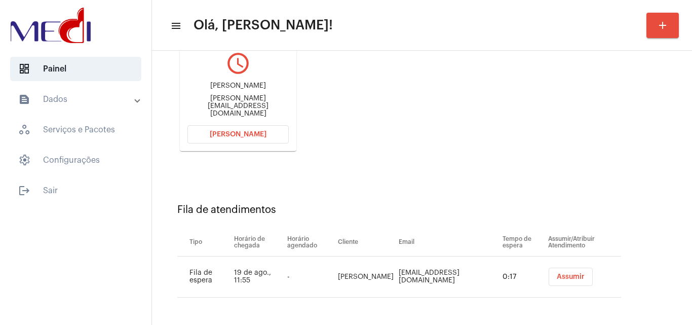
click at [260, 108] on div "[PERSON_NAME][EMAIL_ADDRESS][DOMAIN_NAME]" at bounding box center [237, 106] width 101 height 23
copy mat-card-content "[PERSON_NAME][EMAIL_ADDRESS][DOMAIN_NAME] Abrir Chamada"
click at [234, 131] on span "[PERSON_NAME]" at bounding box center [238, 134] width 57 height 7
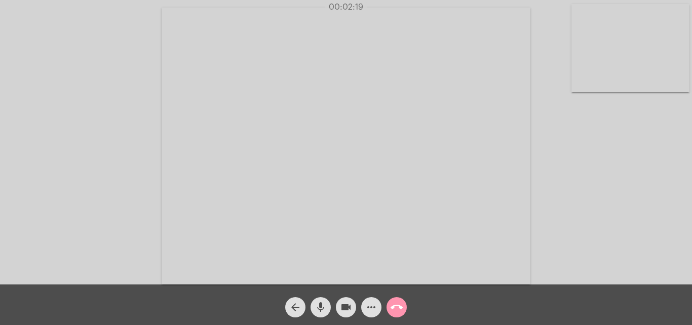
click at [397, 303] on mat-icon "call_end" at bounding box center [397, 307] width 12 height 12
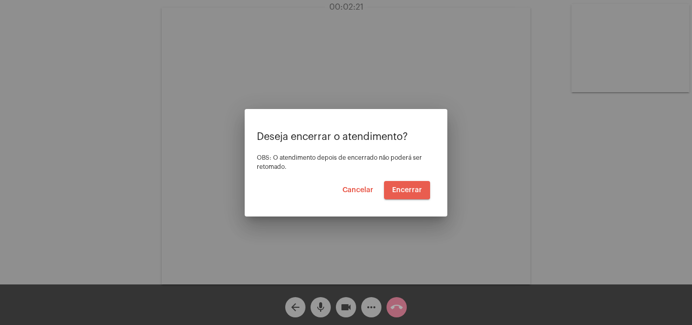
click at [403, 188] on span "Encerrar" at bounding box center [407, 189] width 30 height 7
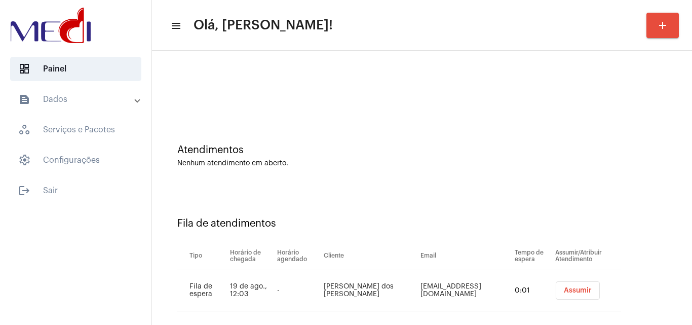
click at [558, 283] on button "Assumir" at bounding box center [578, 290] width 44 height 18
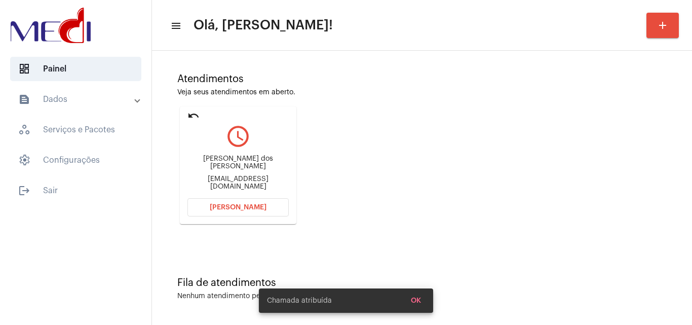
scroll to position [71, 0]
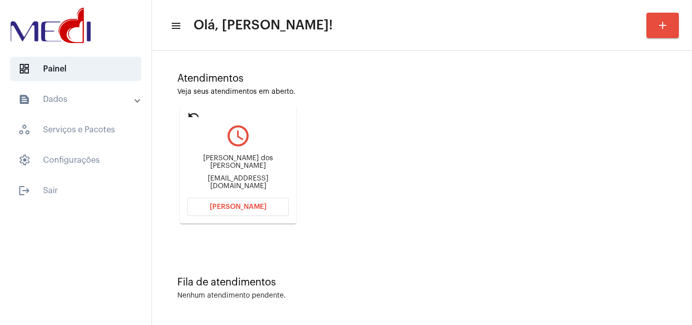
click at [262, 180] on div "[EMAIL_ADDRESS][DOMAIN_NAME]" at bounding box center [237, 182] width 101 height 15
click at [262, 179] on div "labpontual@hotmail.com" at bounding box center [237, 182] width 101 height 15
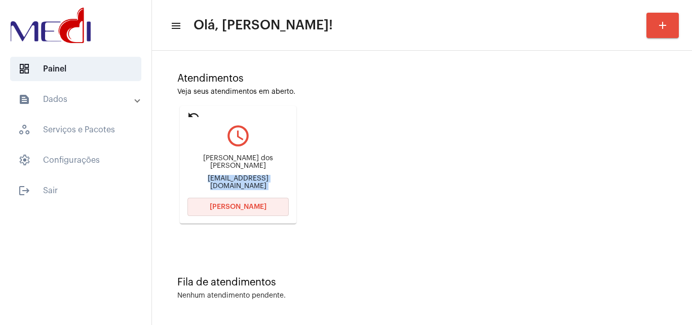
click at [254, 207] on span "Abrir Chamada" at bounding box center [238, 206] width 57 height 7
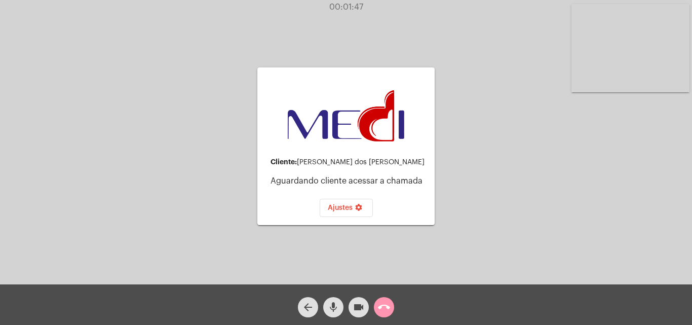
click at [371, 304] on div "call_end" at bounding box center [383, 304] width 25 height 25
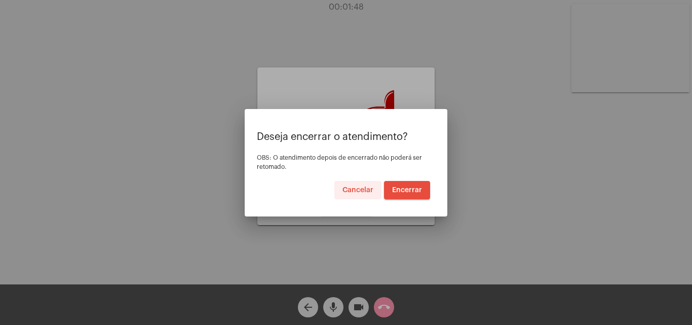
click at [370, 189] on span "Cancelar" at bounding box center [357, 189] width 31 height 7
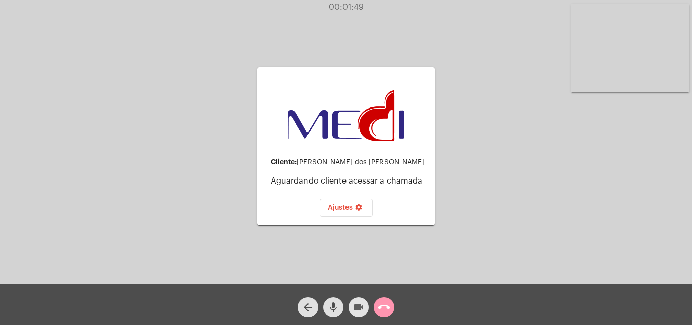
click at [361, 303] on mat-icon "videocam" at bounding box center [359, 307] width 12 height 12
click at [331, 309] on mat-icon "mic" at bounding box center [333, 307] width 12 height 12
click at [392, 309] on button "call_end" at bounding box center [384, 307] width 20 height 20
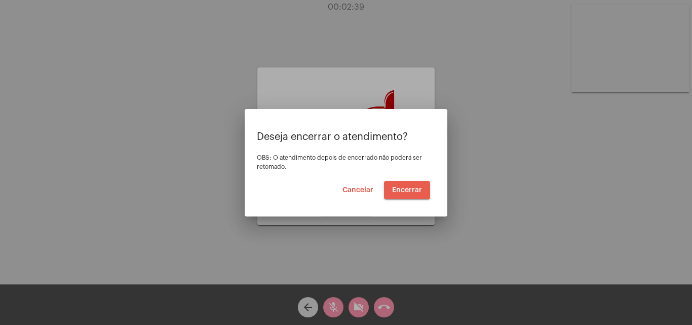
click at [402, 191] on span "Encerrar" at bounding box center [407, 189] width 30 height 7
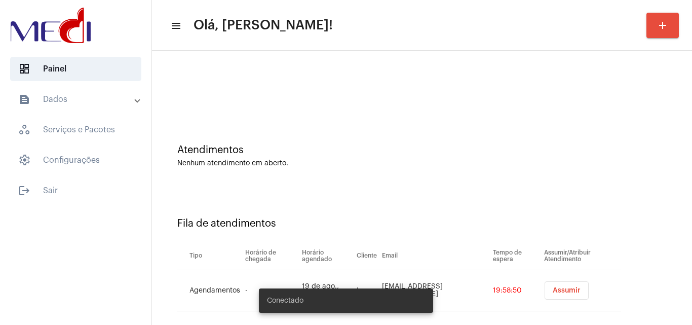
scroll to position [14, 0]
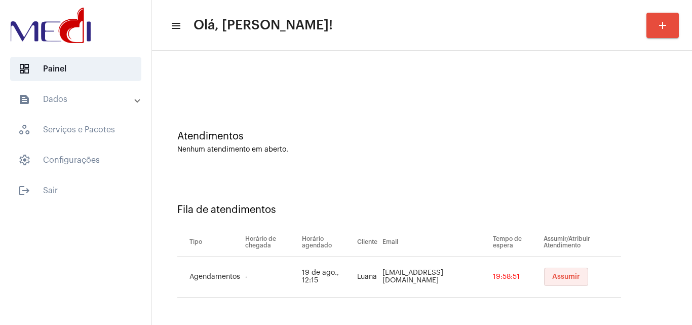
click at [553, 277] on span "Assumir" at bounding box center [566, 276] width 28 height 7
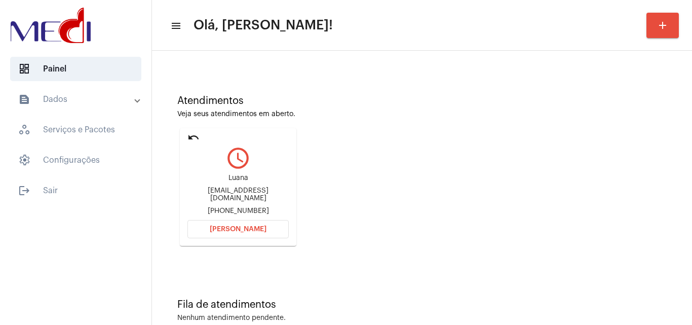
scroll to position [71, 0]
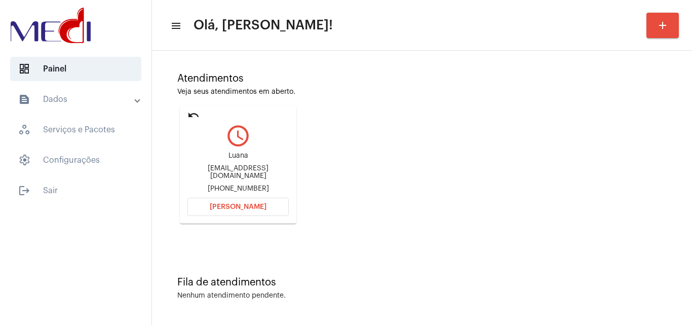
click at [260, 168] on div "Luana [EMAIL_ADDRESS][DOMAIN_NAME] [PHONE_NUMBER]" at bounding box center [237, 172] width 101 height 46
click at [260, 168] on div "Luana luaninha_91_fb@yahoo.com.br +5521 991997014" at bounding box center [237, 172] width 101 height 46
copy div "luaninha_91_fb@yahoo.com.br"
click at [252, 209] on span "Abrir Chamada" at bounding box center [238, 206] width 57 height 7
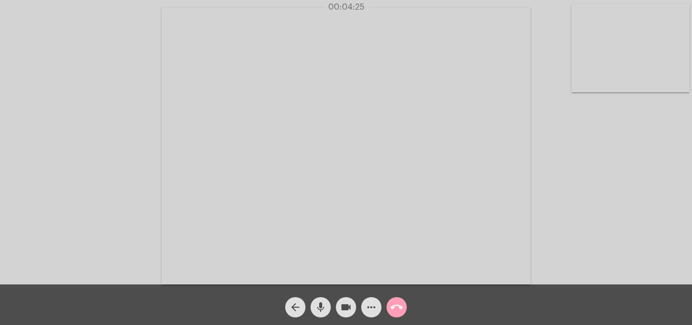
click at [392, 307] on mat-icon "call_end" at bounding box center [397, 307] width 12 height 12
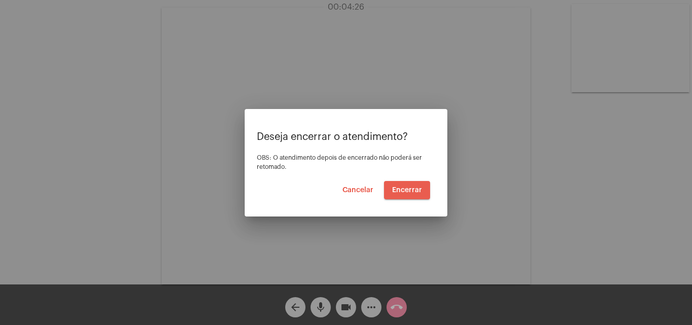
click at [412, 189] on span "Encerrar" at bounding box center [407, 189] width 30 height 7
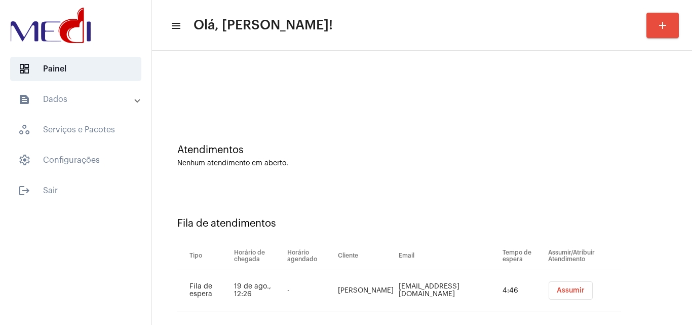
click at [643, 167] on div "Nenhum atendimento em aberto." at bounding box center [421, 164] width 489 height 8
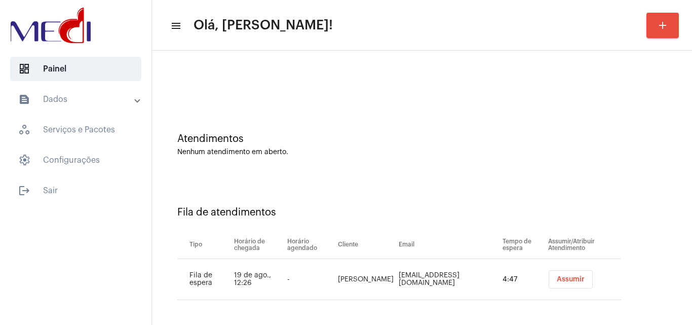
scroll to position [14, 0]
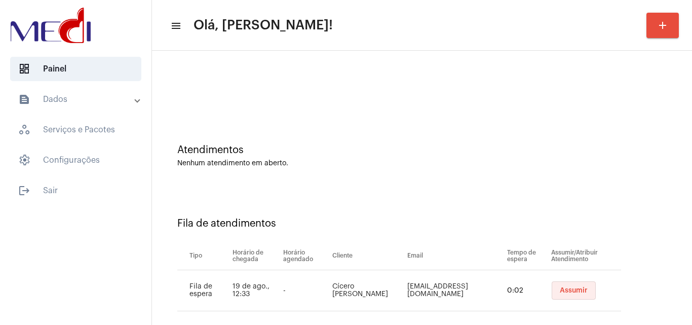
click at [560, 283] on button "Assumir" at bounding box center [574, 290] width 44 height 18
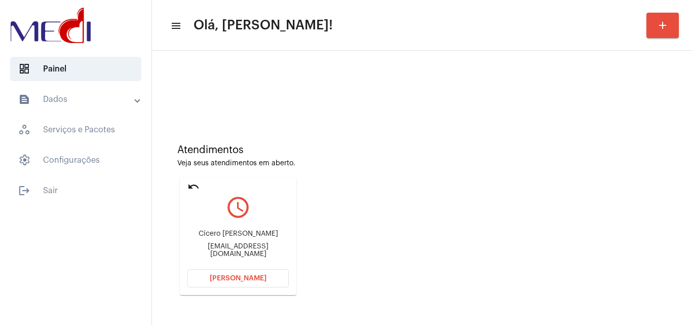
click at [216, 259] on div "Cícero Francisco Thompson Silva cicerofsilva16@gmail.com" at bounding box center [237, 244] width 101 height 46
copy mat-card-content "cicerofsilva16@gmail.com Abrir Chamada"
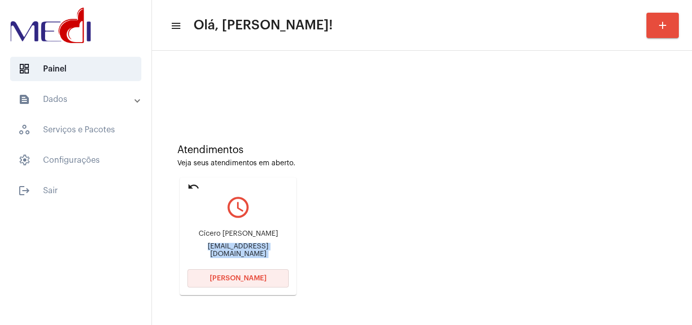
click at [241, 280] on span "Abrir Chamada" at bounding box center [238, 278] width 57 height 7
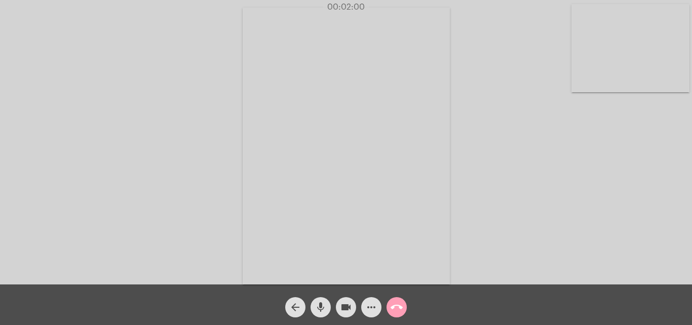
click at [394, 304] on mat-icon "call_end" at bounding box center [397, 307] width 12 height 12
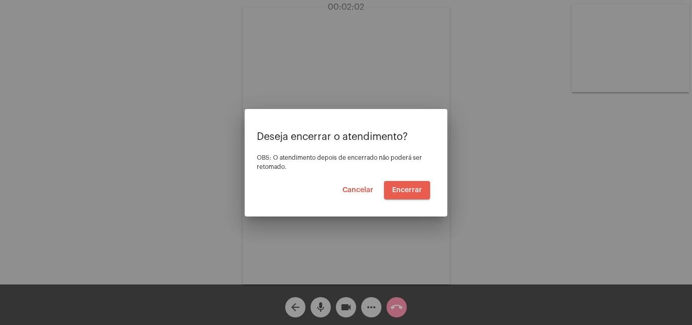
click at [411, 188] on span "Encerrar" at bounding box center [407, 189] width 30 height 7
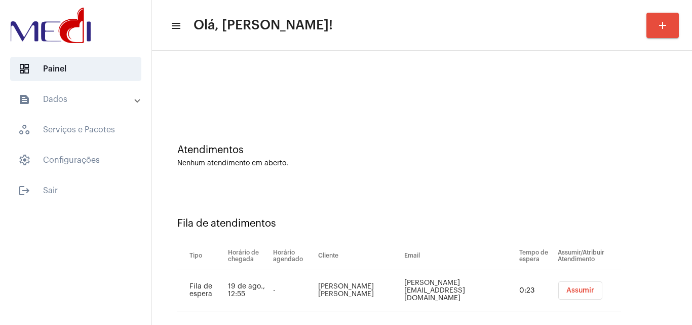
click at [467, 292] on td "[PERSON_NAME][EMAIL_ADDRESS][DOMAIN_NAME]" at bounding box center [459, 290] width 114 height 41
click at [574, 294] on button "Assumir" at bounding box center [580, 290] width 44 height 18
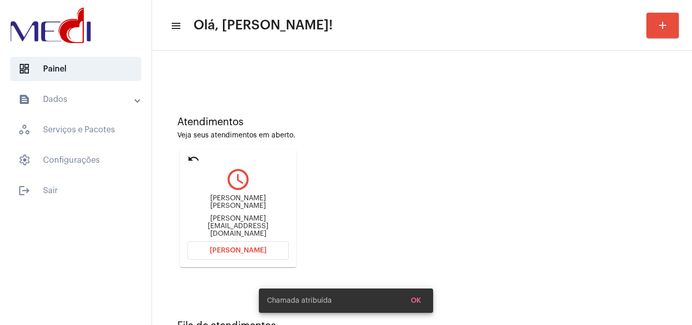
scroll to position [51, 0]
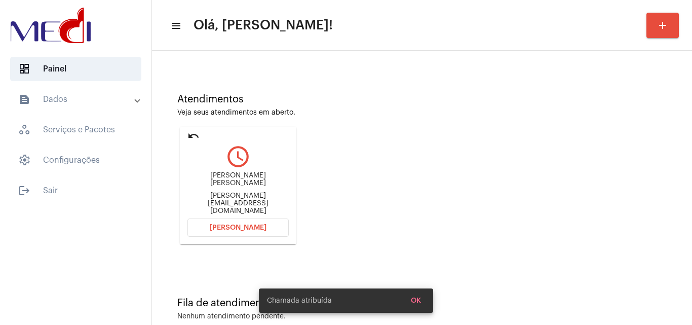
click at [244, 200] on div "[PERSON_NAME][EMAIL_ADDRESS][DOMAIN_NAME]" at bounding box center [237, 203] width 101 height 23
copy mat-card-content "[PERSON_NAME][EMAIL_ADDRESS][DOMAIN_NAME] [PERSON_NAME]"
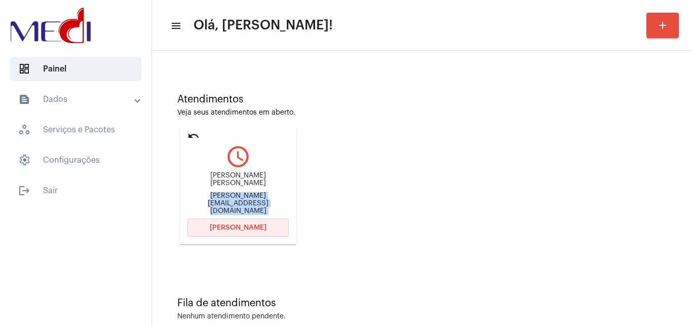
click at [270, 226] on button "Abrir Chamada" at bounding box center [237, 227] width 101 height 18
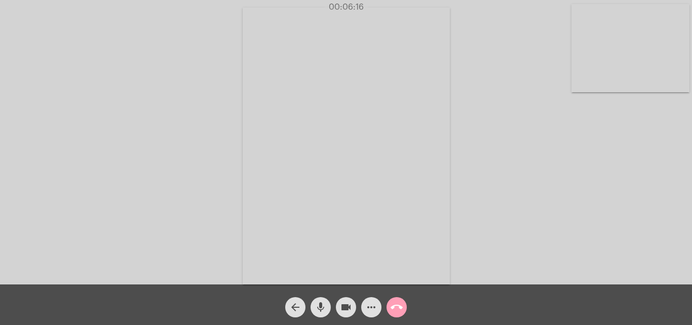
click at [401, 303] on mat-icon "call_end" at bounding box center [397, 307] width 12 height 12
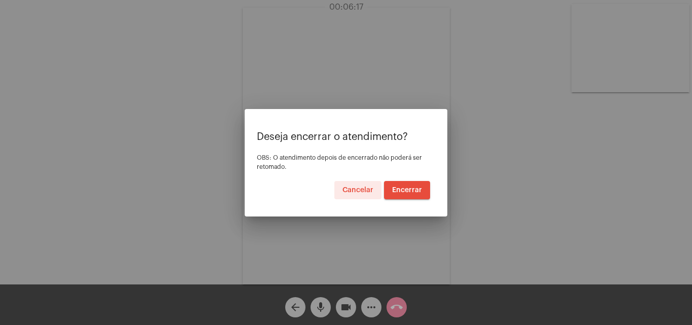
click at [414, 193] on span "Encerrar" at bounding box center [407, 189] width 30 height 7
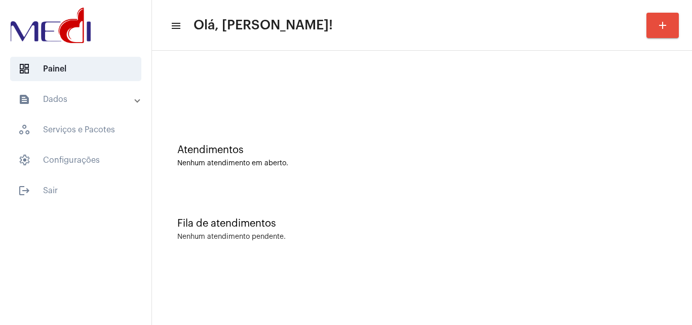
click at [640, 211] on div "Fila de atendimentos Nenhum atendimento pendente." at bounding box center [422, 223] width 530 height 73
click at [620, 181] on div "Atendimentos Nenhum atendimento em aberto." at bounding box center [422, 150] width 530 height 73
click at [659, 154] on div "Atendimentos" at bounding box center [421, 149] width 489 height 11
click at [670, 205] on div "Fila de atendimentos Nenhum atendimento pendente." at bounding box center [422, 223] width 530 height 73
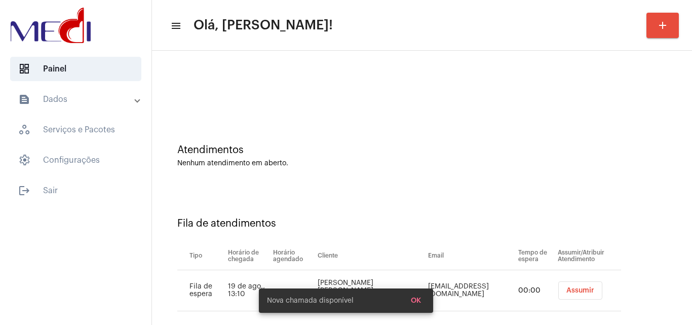
click at [585, 288] on button "Assumir" at bounding box center [580, 290] width 44 height 18
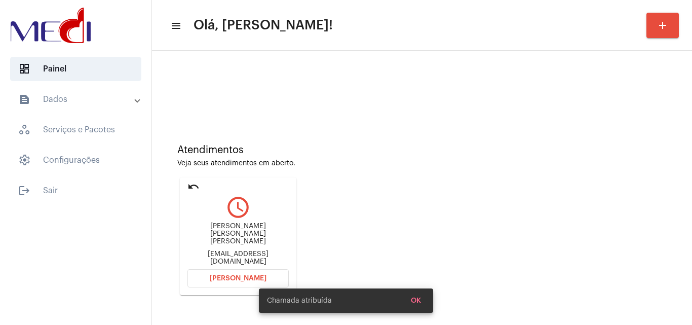
click at [255, 252] on div "[EMAIL_ADDRESS][DOMAIN_NAME]" at bounding box center [237, 257] width 101 height 15
click at [255, 252] on div "syndyjah36@gmail.com" at bounding box center [237, 257] width 101 height 15
copy mat-card-content "syndyjah36@gmail.com Abrir Chamada"
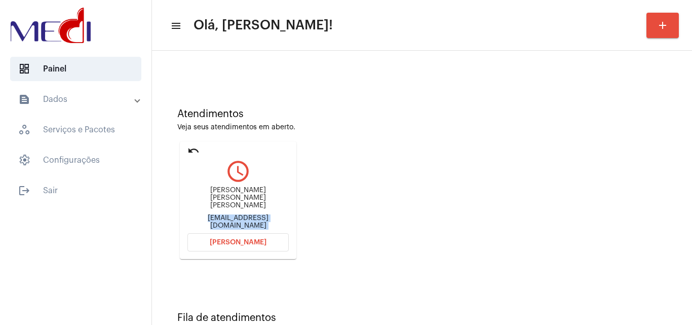
scroll to position [71, 0]
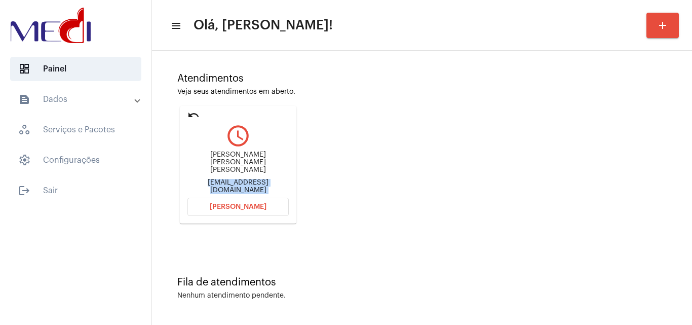
click at [215, 208] on span "Abrir Chamada" at bounding box center [238, 206] width 57 height 7
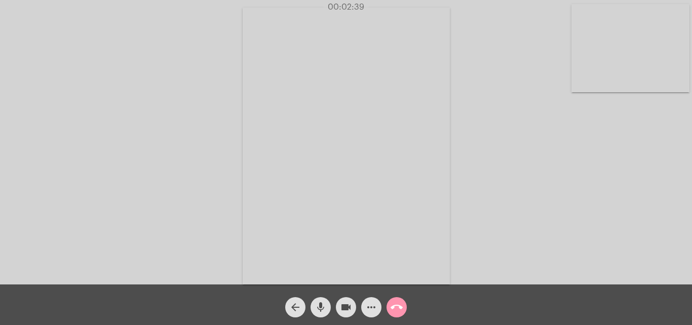
click at [398, 305] on mat-icon "call_end" at bounding box center [397, 307] width 12 height 12
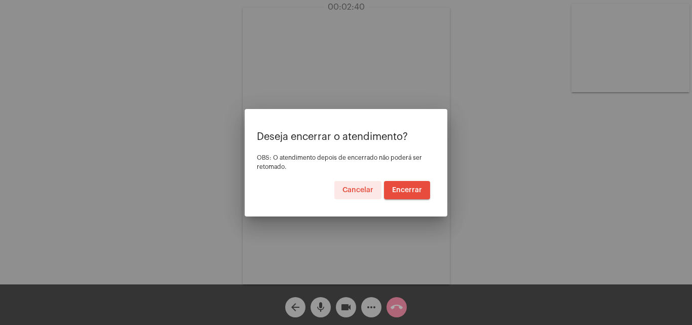
click at [407, 188] on span "Encerrar" at bounding box center [407, 189] width 30 height 7
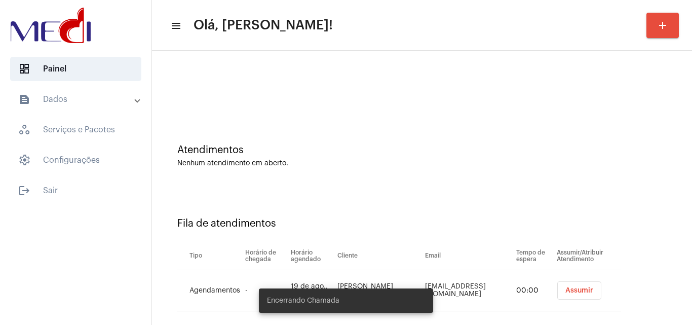
scroll to position [14, 0]
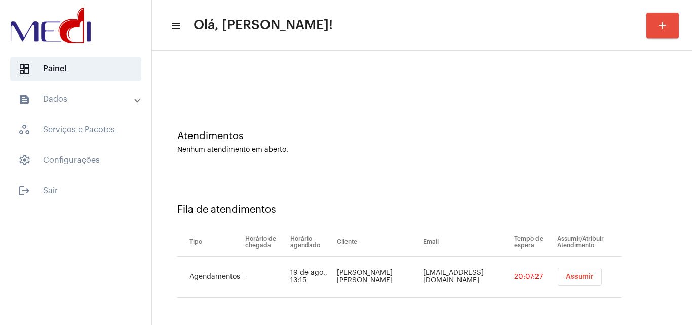
click at [566, 274] on span "Assumir" at bounding box center [580, 276] width 28 height 7
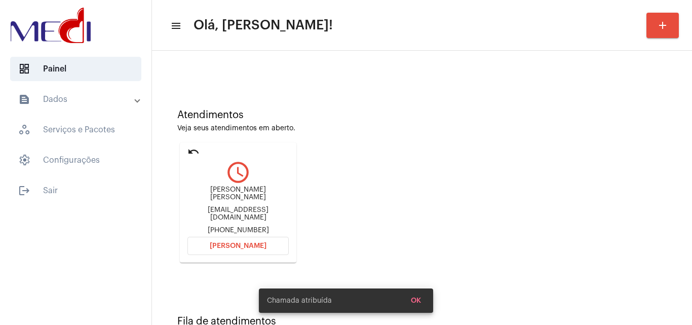
scroll to position [71, 0]
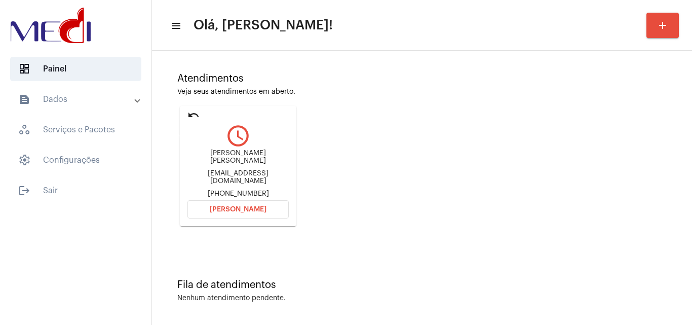
click at [189, 115] on mat-icon "undo" at bounding box center [193, 115] width 12 height 12
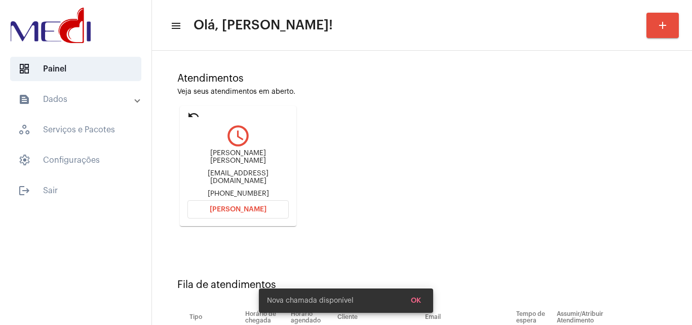
scroll to position [14, 0]
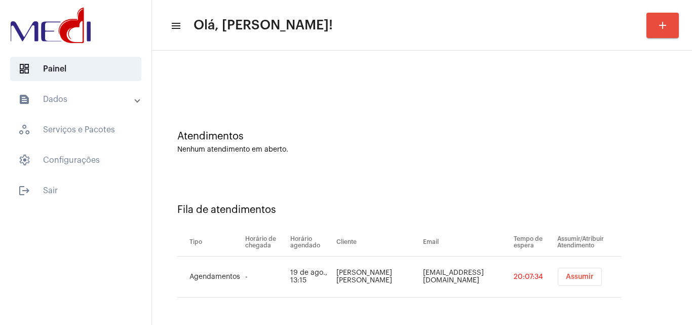
click at [566, 279] on span "Assumir" at bounding box center [580, 276] width 28 height 7
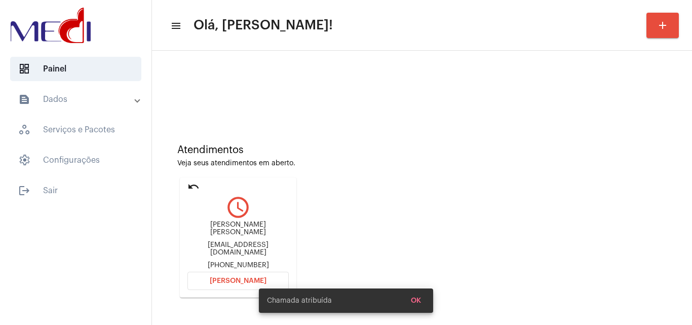
click at [253, 242] on div "1armpalma@gmail.com" at bounding box center [237, 248] width 101 height 15
copy div "1armpalma@gmail.com"
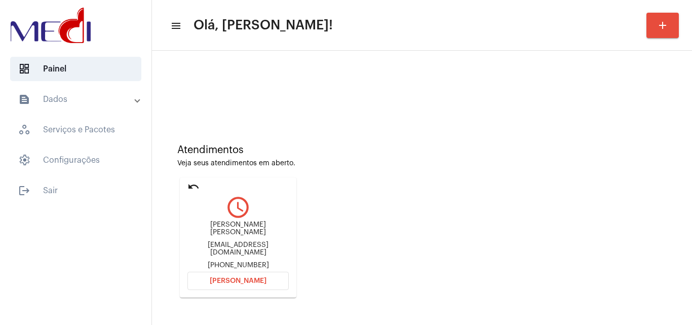
click at [233, 280] on span "Abrir Chamada" at bounding box center [238, 280] width 57 height 7
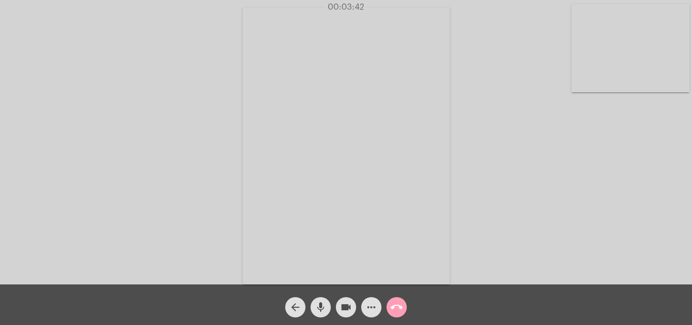
click at [401, 308] on mat-icon "call_end" at bounding box center [397, 307] width 12 height 12
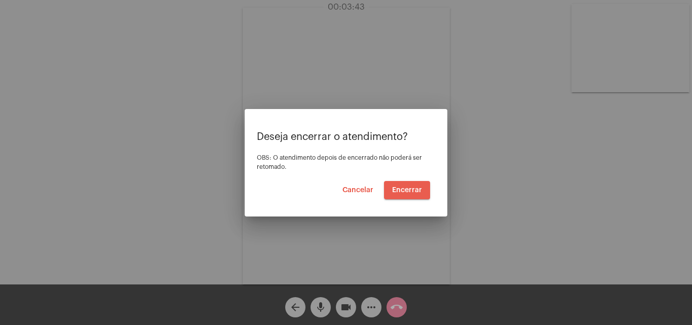
click at [415, 188] on span "Encerrar" at bounding box center [407, 189] width 30 height 7
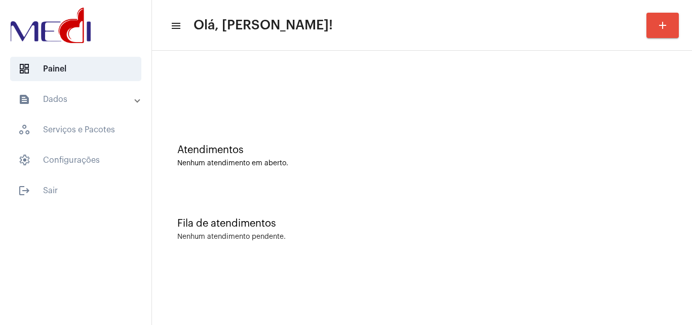
click at [581, 177] on div "Atendimentos Nenhum atendimento em aberto." at bounding box center [422, 150] width 530 height 73
click at [630, 164] on div "Nenhum atendimento em aberto." at bounding box center [421, 164] width 489 height 8
click at [619, 218] on div "Fila de atendimentos" at bounding box center [421, 223] width 489 height 11
click at [609, 253] on div "Fila de atendimentos Nenhum atendimento pendente." at bounding box center [422, 223] width 530 height 73
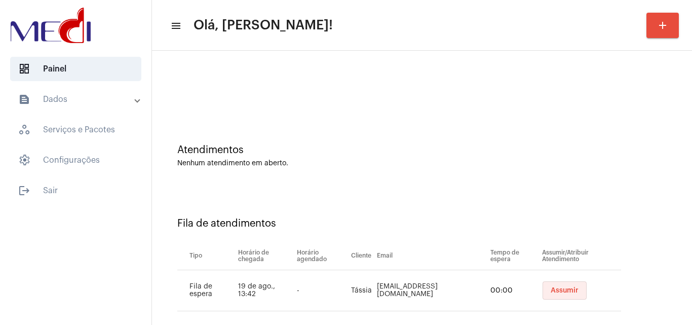
click at [552, 292] on span "Assumir" at bounding box center [565, 290] width 28 height 7
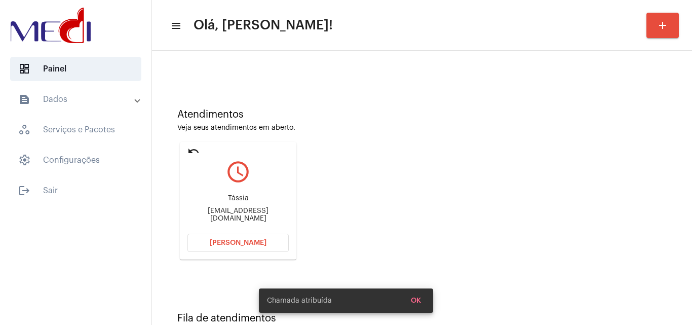
scroll to position [71, 0]
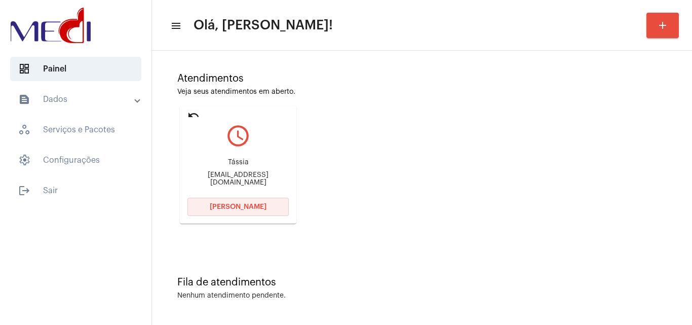
click at [264, 204] on button "[PERSON_NAME]" at bounding box center [237, 207] width 101 height 18
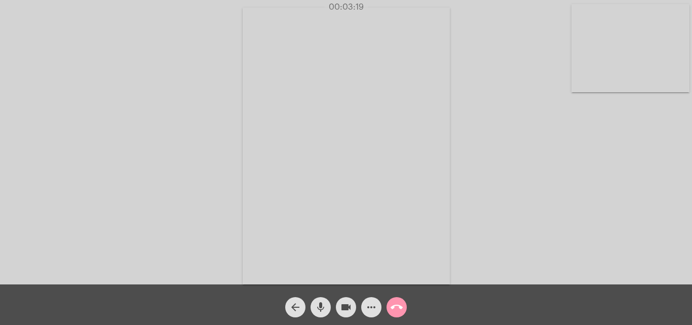
click at [397, 301] on mat-icon "call_end" at bounding box center [397, 307] width 12 height 12
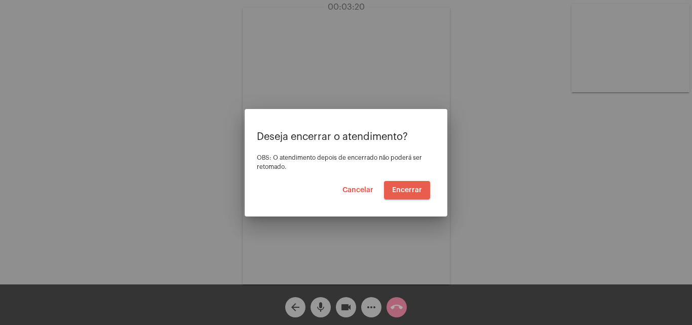
click at [401, 186] on span "Encerrar" at bounding box center [407, 189] width 30 height 7
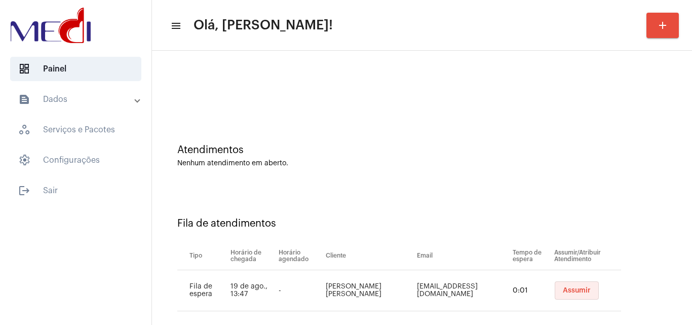
click at [555, 294] on button "Assumir" at bounding box center [577, 290] width 44 height 18
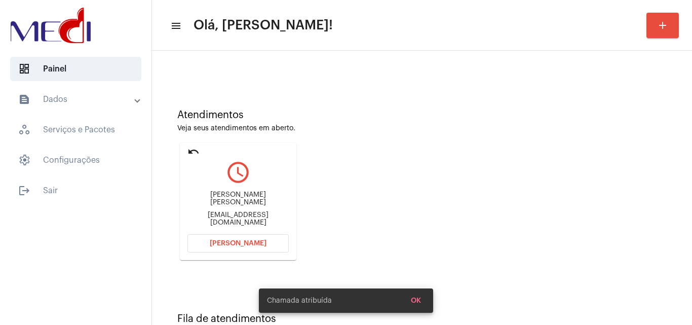
scroll to position [71, 0]
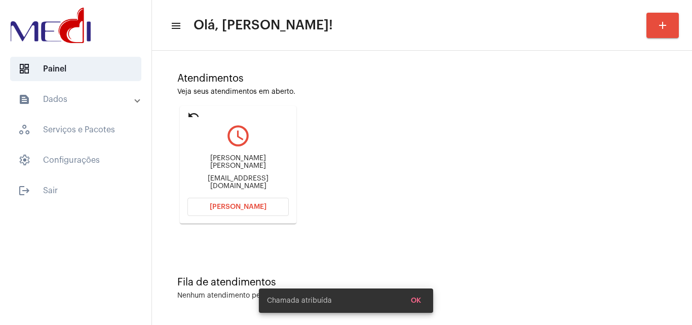
click at [250, 175] on div "Larahfrei@gmail.com" at bounding box center [237, 182] width 101 height 15
copy mat-card-content "Larahfrei@gmail.com Abrir Chamada"
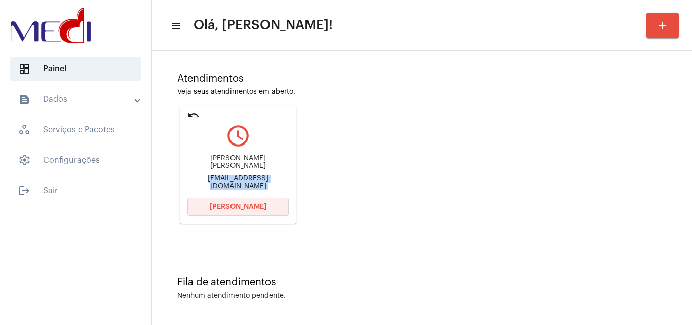
click at [243, 211] on button "Abrir Chamada" at bounding box center [237, 207] width 101 height 18
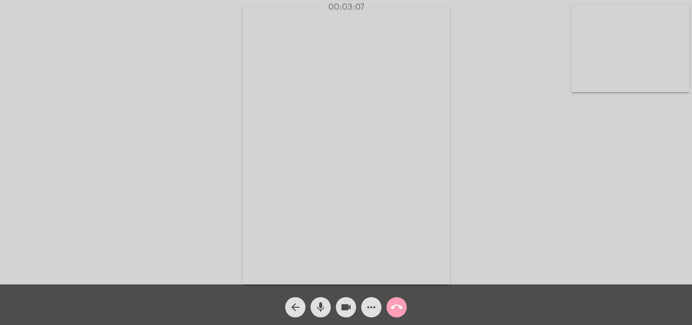
click at [400, 304] on mat-icon "call_end" at bounding box center [397, 307] width 12 height 12
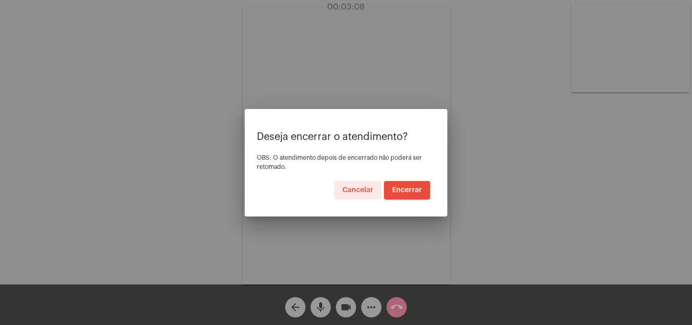
click at [415, 188] on span "Encerrar" at bounding box center [407, 189] width 30 height 7
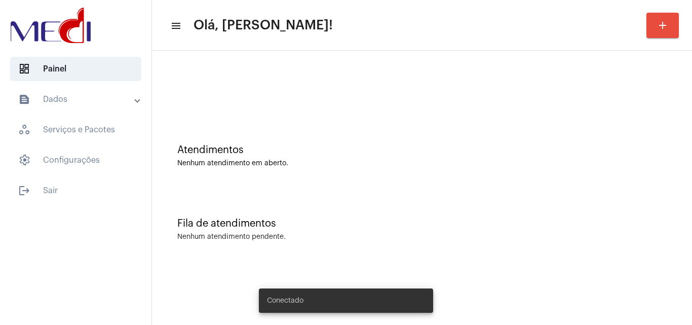
click at [642, 145] on div "Atendimentos" at bounding box center [421, 149] width 489 height 11
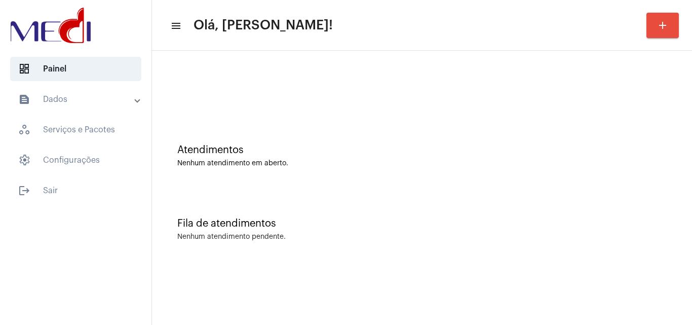
click at [605, 195] on div "Fila de atendimentos Nenhum atendimento pendente." at bounding box center [422, 223] width 530 height 73
click at [472, 197] on div "Fila de atendimentos Nenhum atendimento pendente." at bounding box center [422, 223] width 530 height 73
click at [501, 166] on div "Nenhum atendimento em aberto." at bounding box center [421, 164] width 489 height 8
click at [619, 234] on div "Nenhum atendimento pendente." at bounding box center [421, 237] width 489 height 8
click at [638, 242] on div "Fila de atendimentos Nenhum atendimento pendente." at bounding box center [422, 223] width 530 height 73
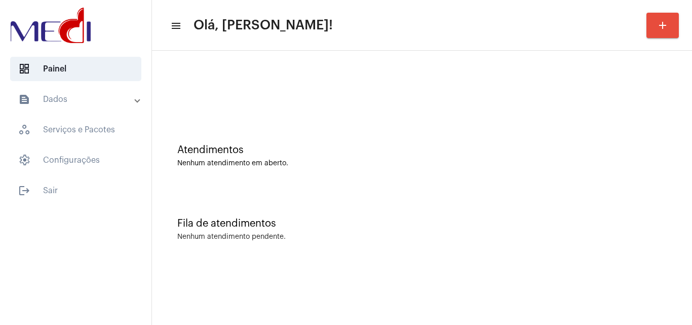
click at [654, 215] on div "Fila de atendimentos Nenhum atendimento pendente." at bounding box center [422, 223] width 530 height 73
click at [627, 239] on div "Nenhum atendimento pendente." at bounding box center [421, 237] width 489 height 8
click at [535, 186] on div "Atendimentos Nenhum atendimento em aberto." at bounding box center [422, 150] width 530 height 73
click at [611, 303] on mat-sidenav-content "menu Olá, [PERSON_NAME]! add Atendimentos Nenhum atendimento em aberto. Fila de…" at bounding box center [422, 162] width 540 height 325
